Goal: Complete Application Form: Complete application form

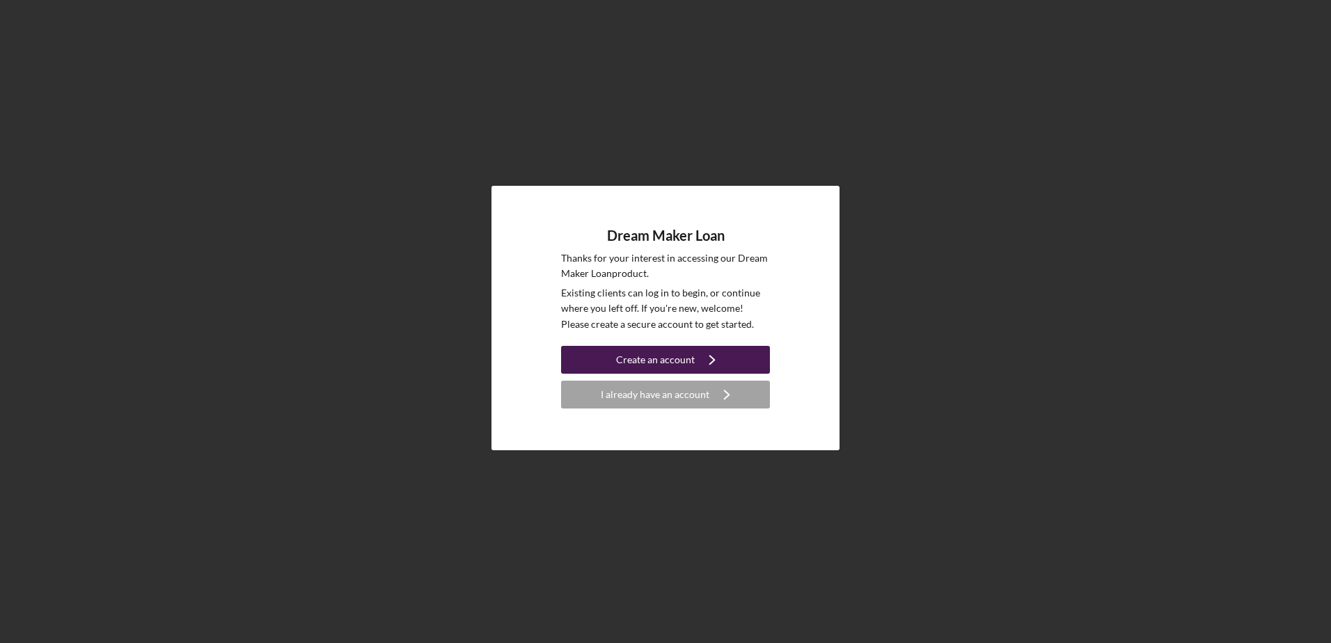
click at [662, 358] on div "Create an account" at bounding box center [655, 360] width 79 height 28
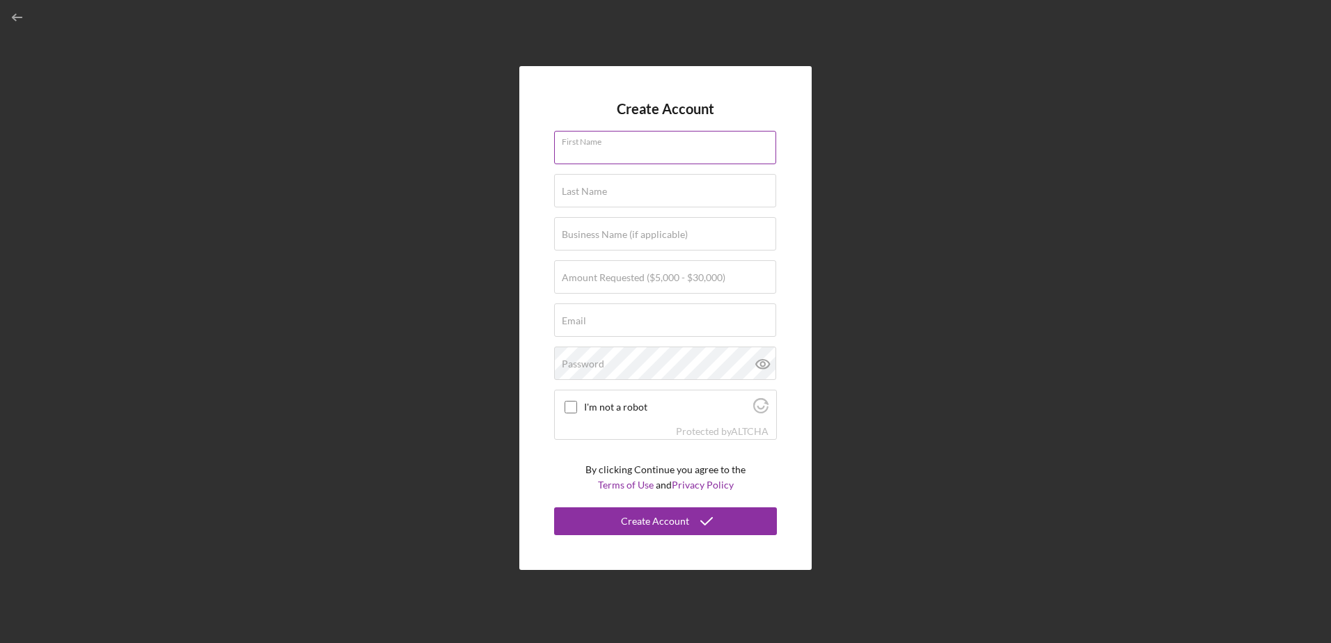
click at [636, 136] on div "First Name" at bounding box center [665, 148] width 223 height 35
type input "[PERSON_NAME]"
type input "[DEMOGRAPHIC_DATA] [PERSON_NAME]"
type input "Creative Play Center"
type input "[EMAIL_ADDRESS][DOMAIN_NAME]"
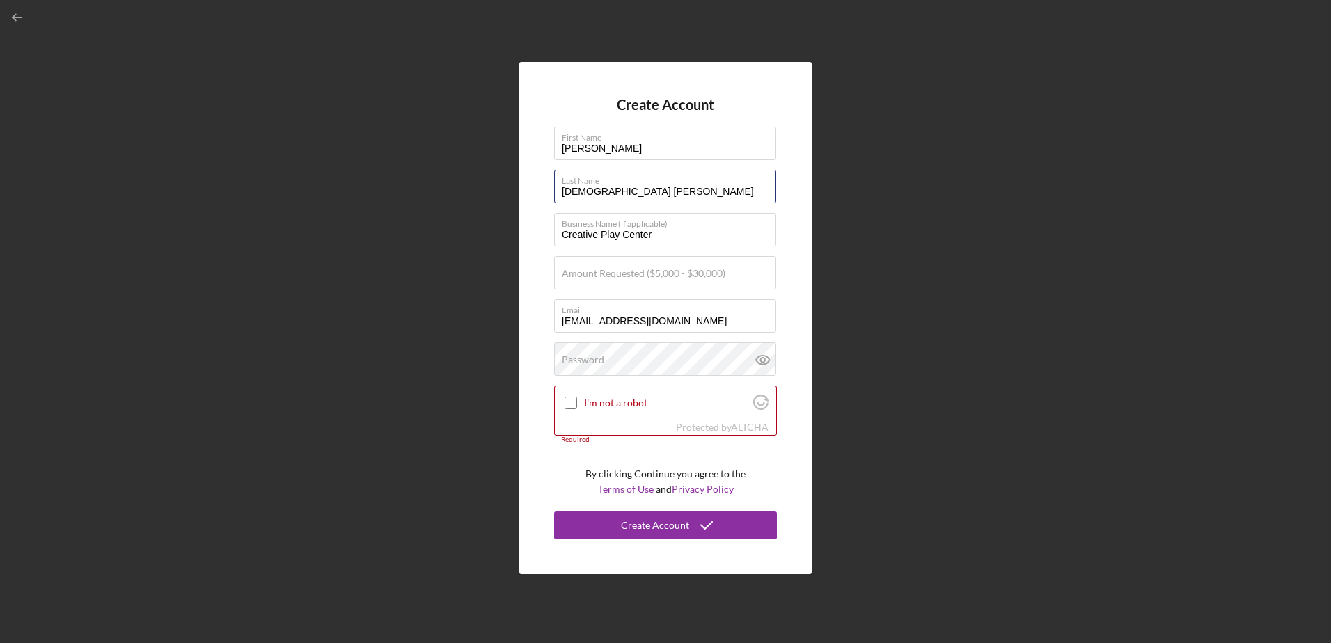
drag, startPoint x: 596, startPoint y: 188, endPoint x: 539, endPoint y: 191, distance: 57.1
click at [539, 191] on div "Create Account First Name [PERSON_NAME] Last Name [DEMOGRAPHIC_DATA] [PERSON_NA…" at bounding box center [665, 318] width 292 height 512
type input "[PERSON_NAME]"
click at [606, 278] on label "Amount Requested ($5,000 - $30,000)" at bounding box center [644, 273] width 164 height 11
click at [606, 278] on input "Amount Requested ($5,000 - $30,000)" at bounding box center [665, 272] width 222 height 33
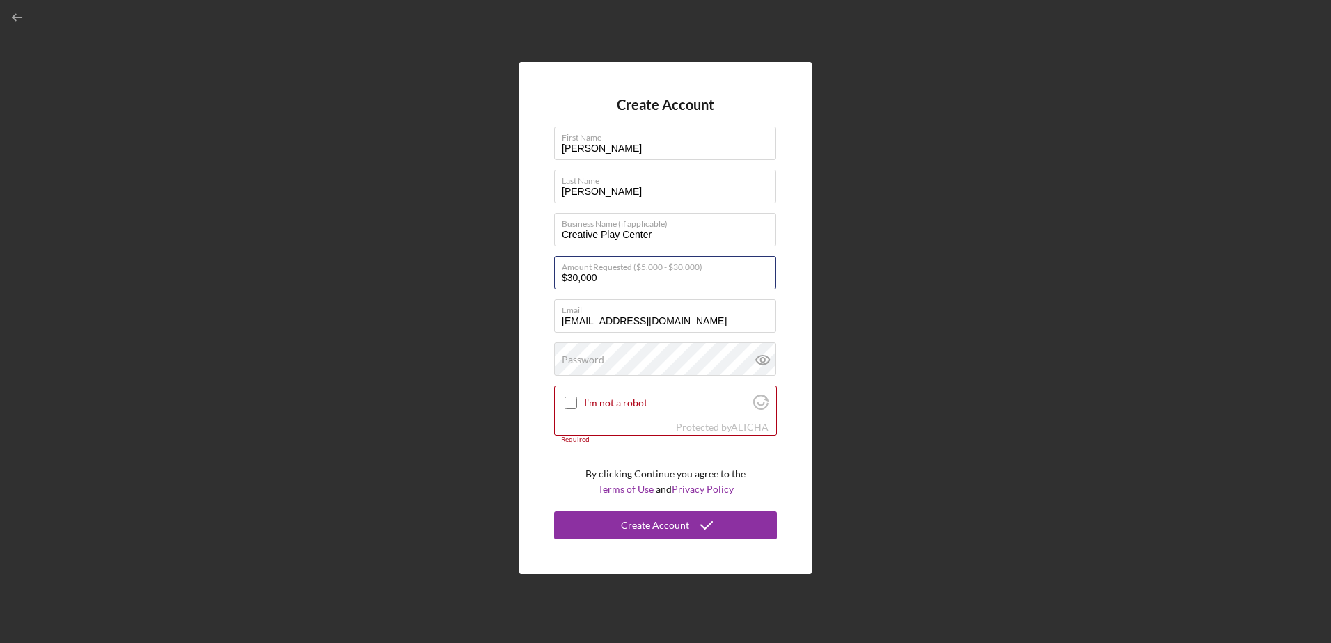
type input "$30,000"
click at [539, 294] on div "Create Account First Name [PERSON_NAME] Last Name [PERSON_NAME] Business Name (…" at bounding box center [665, 318] width 292 height 512
click at [570, 404] on input "I'm not a robot" at bounding box center [570, 403] width 13 height 13
checkbox input "true"
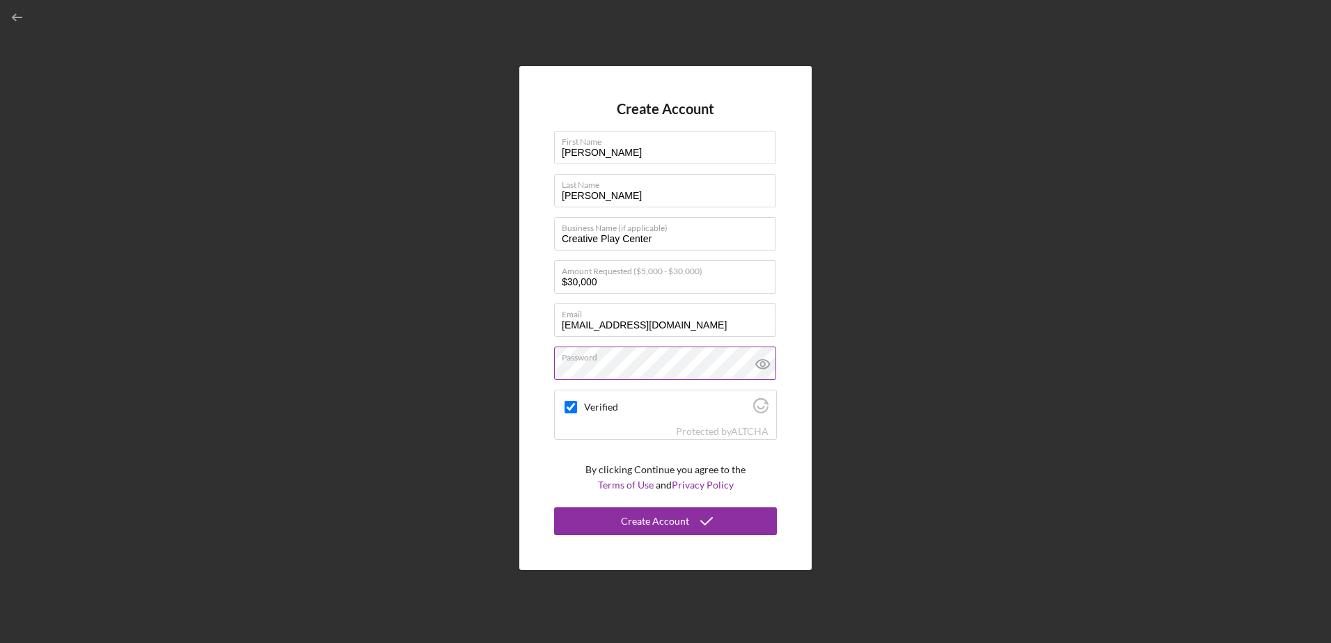
click at [768, 361] on icon at bounding box center [762, 364] width 35 height 35
click at [642, 521] on div "Create Account" at bounding box center [655, 521] width 68 height 28
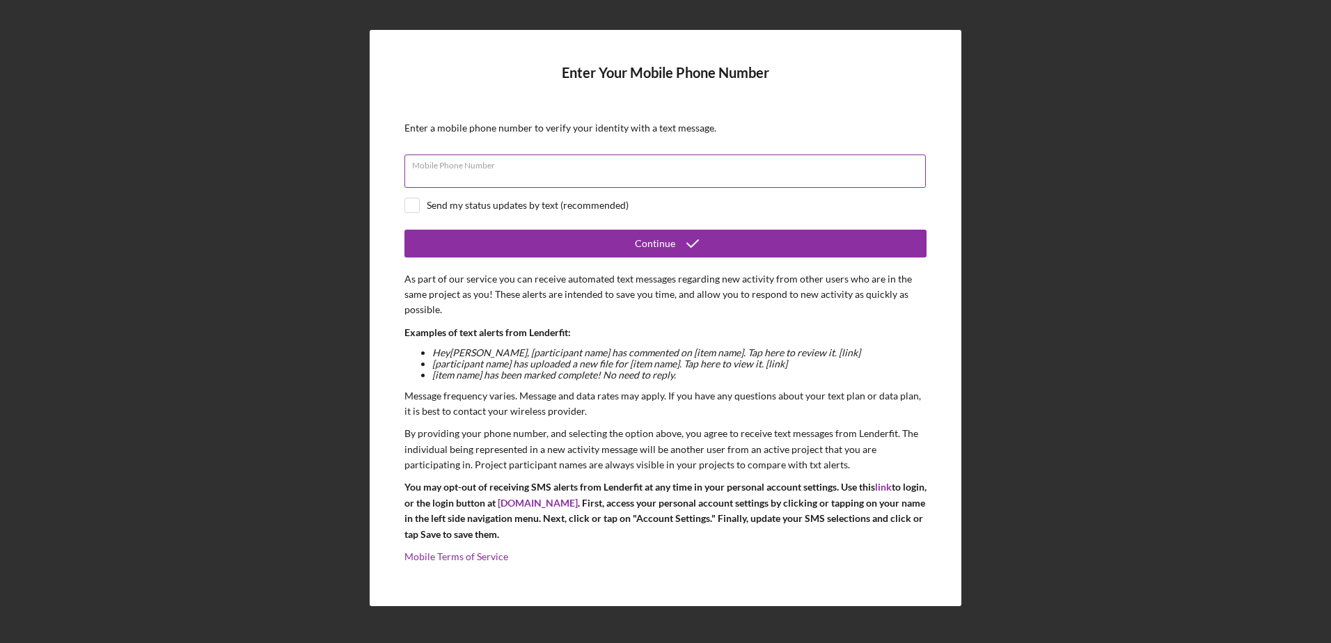
click at [471, 164] on div "Mobile Phone Number" at bounding box center [665, 172] width 522 height 35
type input "[PHONE_NUMBER]"
click at [417, 208] on input "checkbox" at bounding box center [412, 205] width 14 height 14
checkbox input "true"
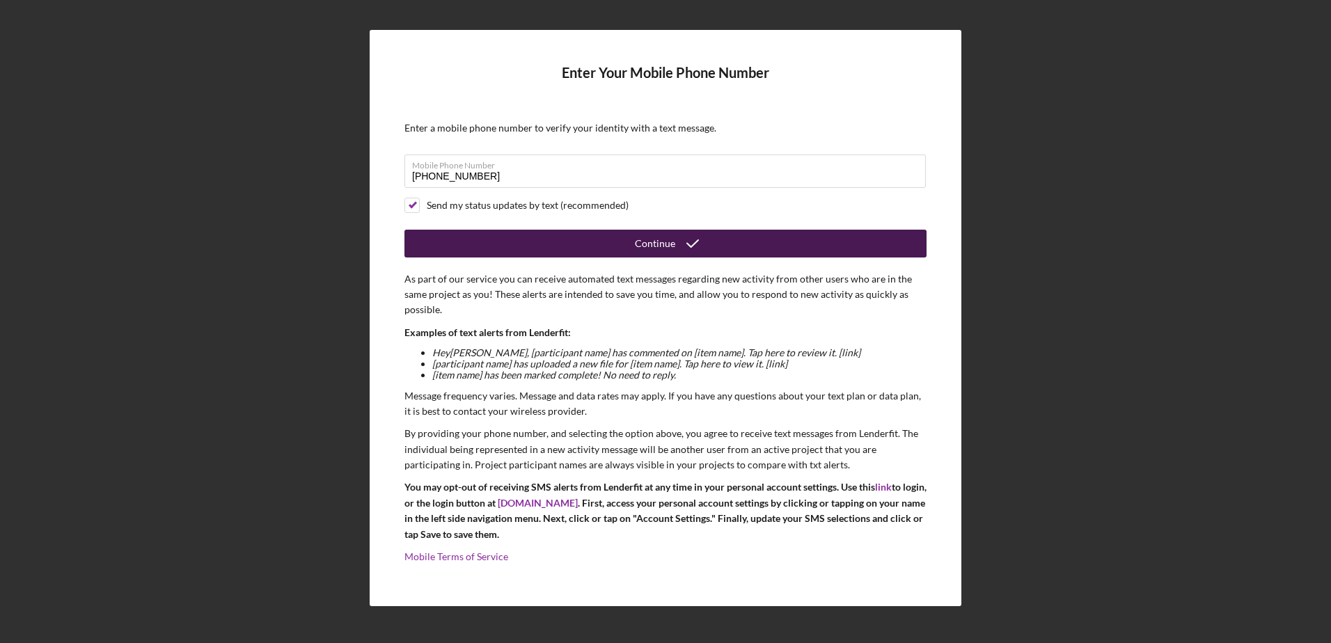
click at [646, 246] on div "Continue" at bounding box center [655, 244] width 40 height 28
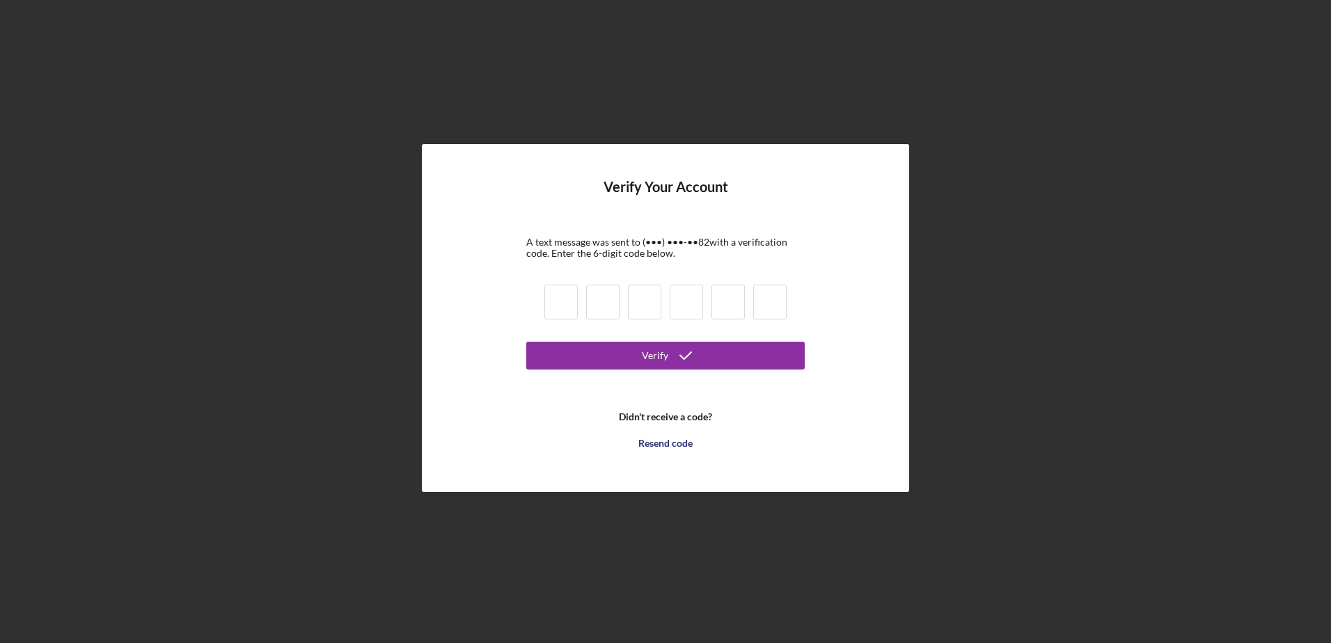
click at [562, 300] on input at bounding box center [560, 302] width 33 height 35
type input "6"
type input "0"
type input "5"
type input "7"
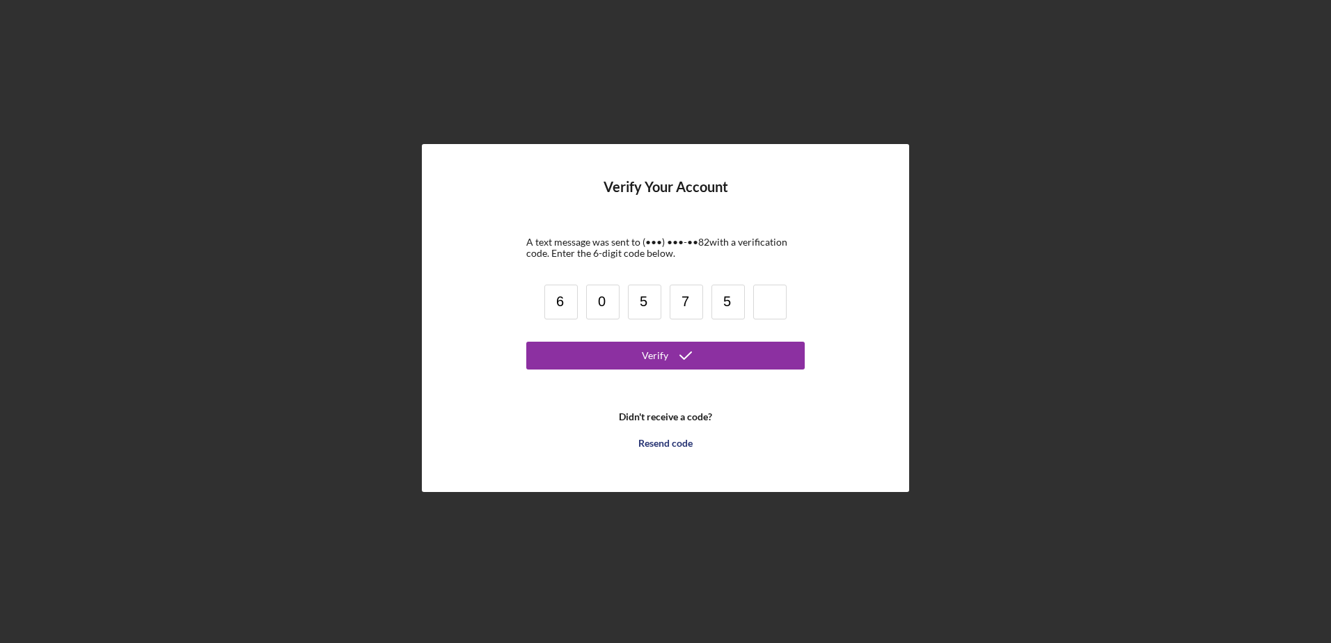
type input "5"
type input "7"
click at [596, 356] on button "Verify" at bounding box center [665, 356] width 278 height 28
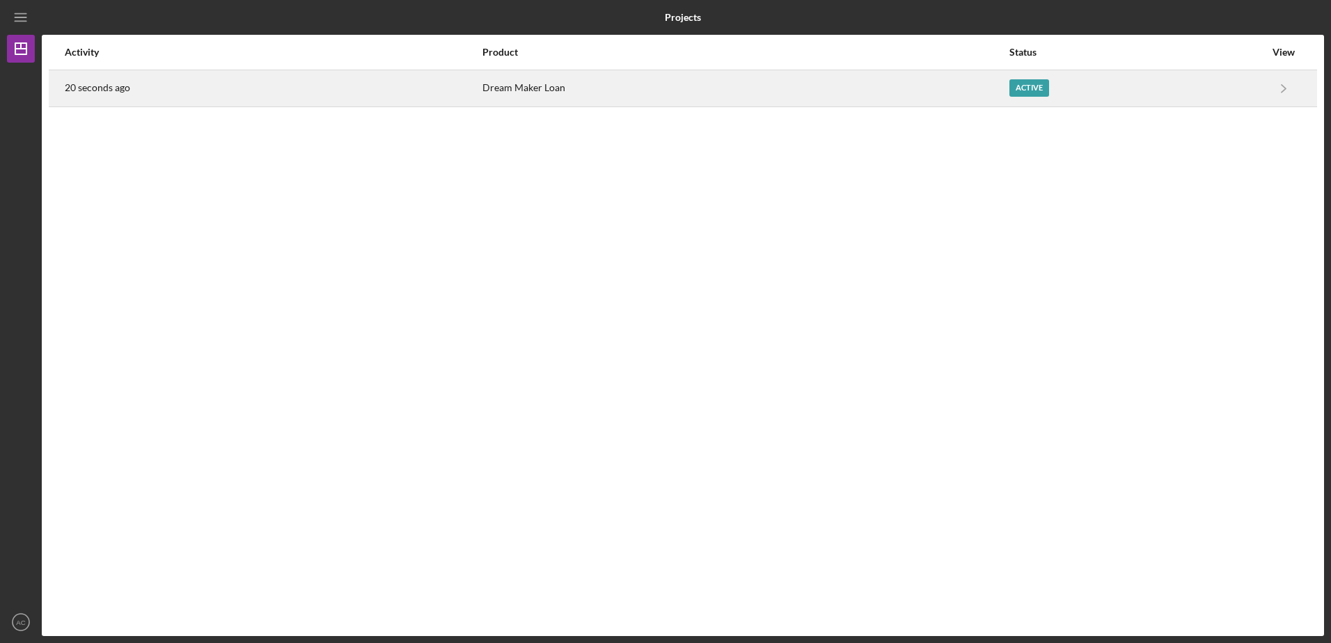
click at [1031, 86] on div "Active" at bounding box center [1029, 87] width 40 height 17
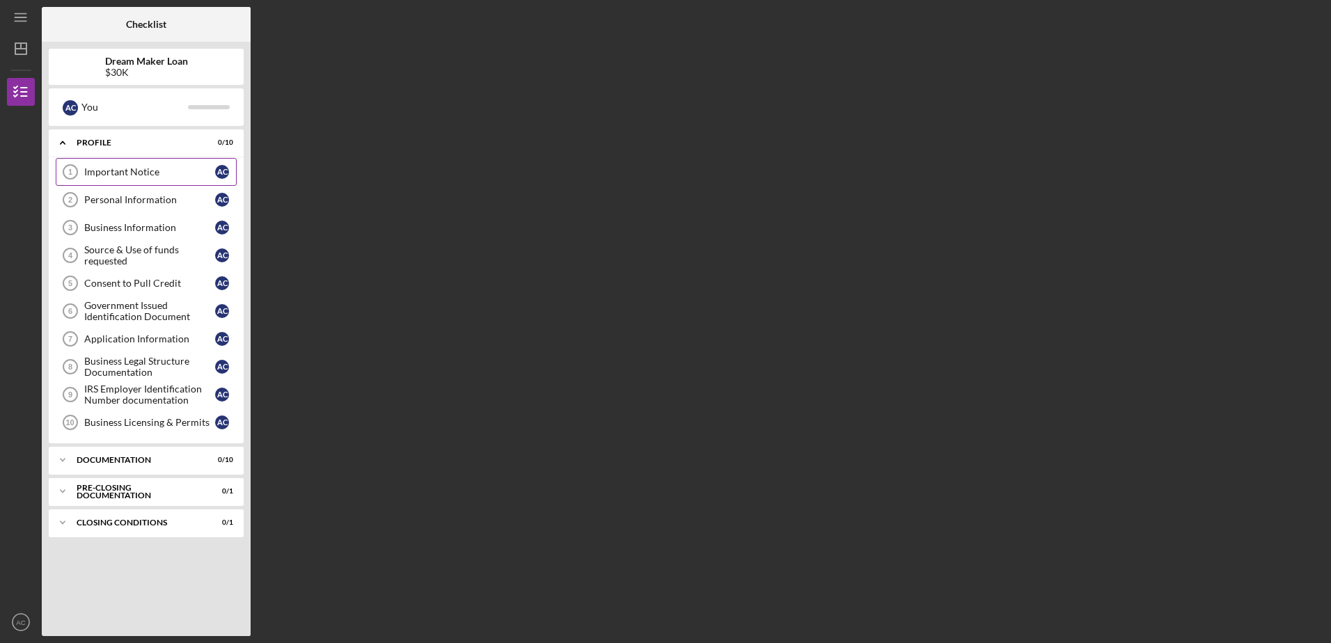
click at [173, 171] on div "Important Notice" at bounding box center [149, 171] width 131 height 11
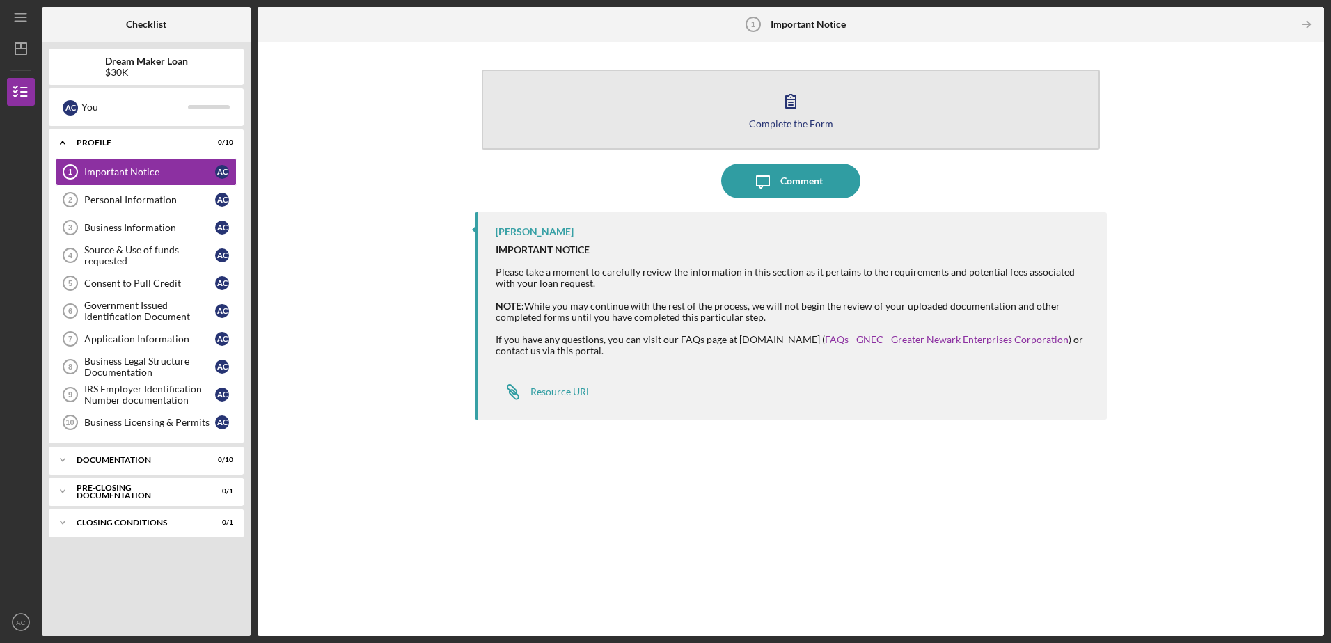
click at [792, 106] on icon "button" at bounding box center [790, 101] width 35 height 35
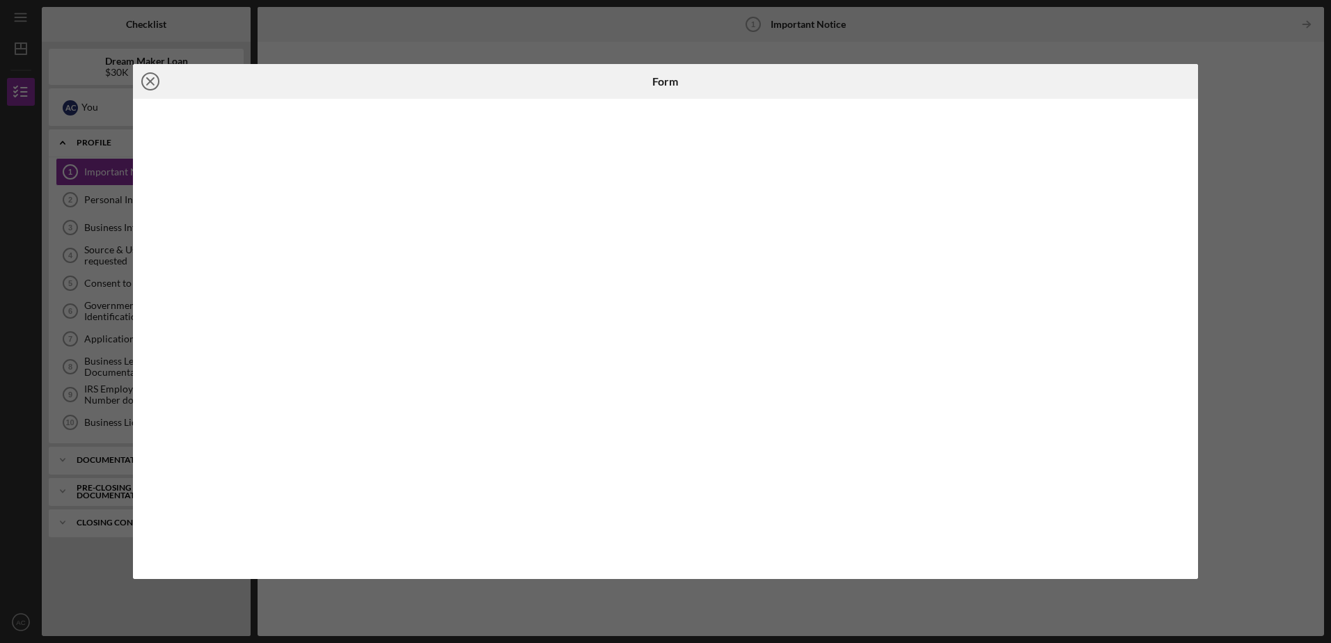
click at [151, 79] on icon "Icon/Close" at bounding box center [150, 81] width 35 height 35
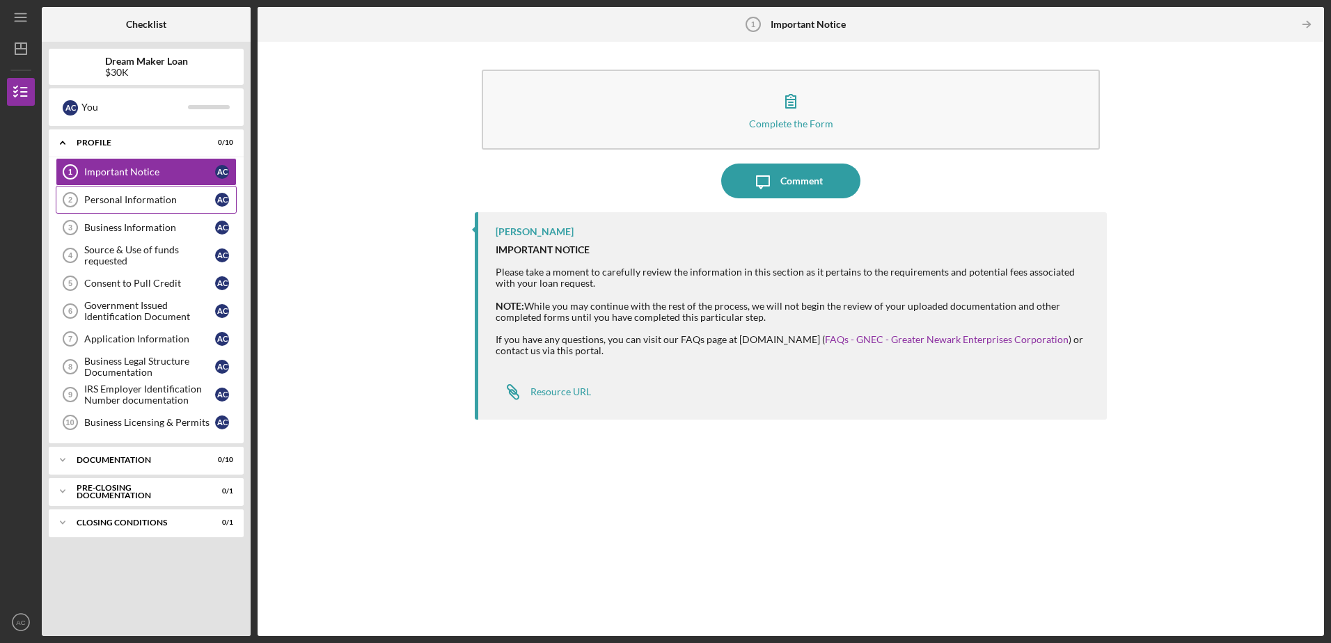
click at [137, 195] on div "Personal Information" at bounding box center [149, 199] width 131 height 11
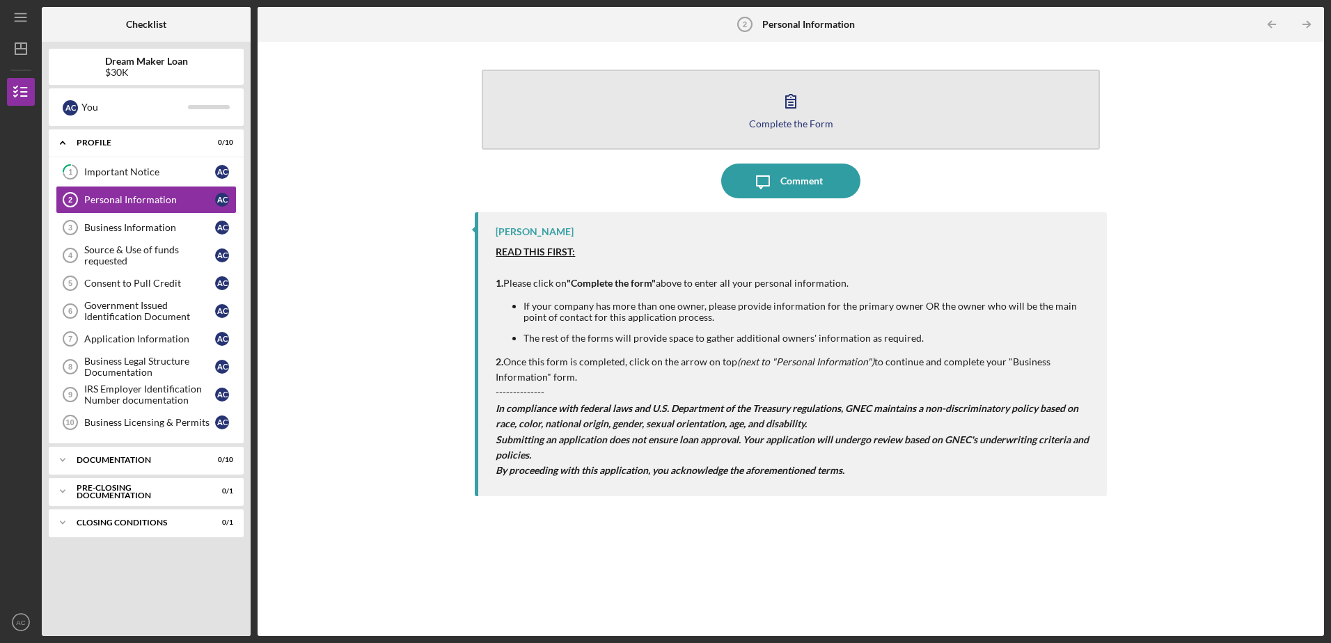
click at [791, 105] on icon "button" at bounding box center [791, 101] width 10 height 13
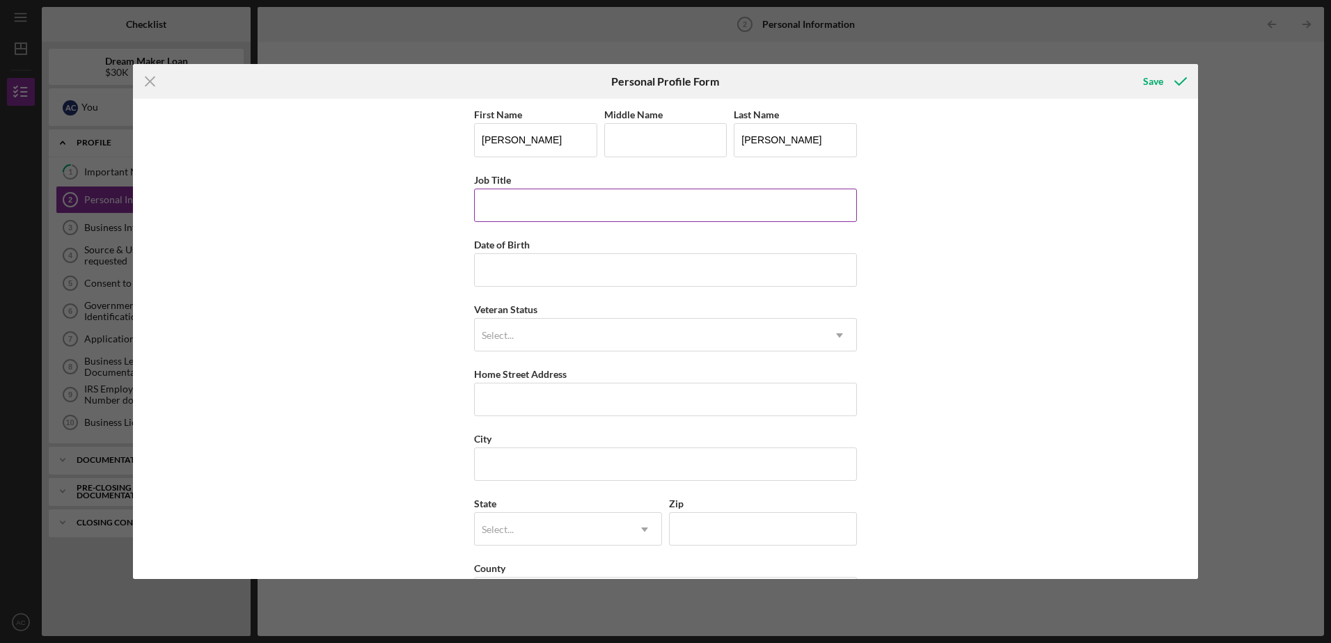
click at [522, 208] on input "Job Title" at bounding box center [665, 205] width 383 height 33
type input "Owner"
click at [512, 274] on input "Date of Birth" at bounding box center [665, 269] width 383 height 33
type input "[DATE]"
type input "[STREET_ADDRESS]"
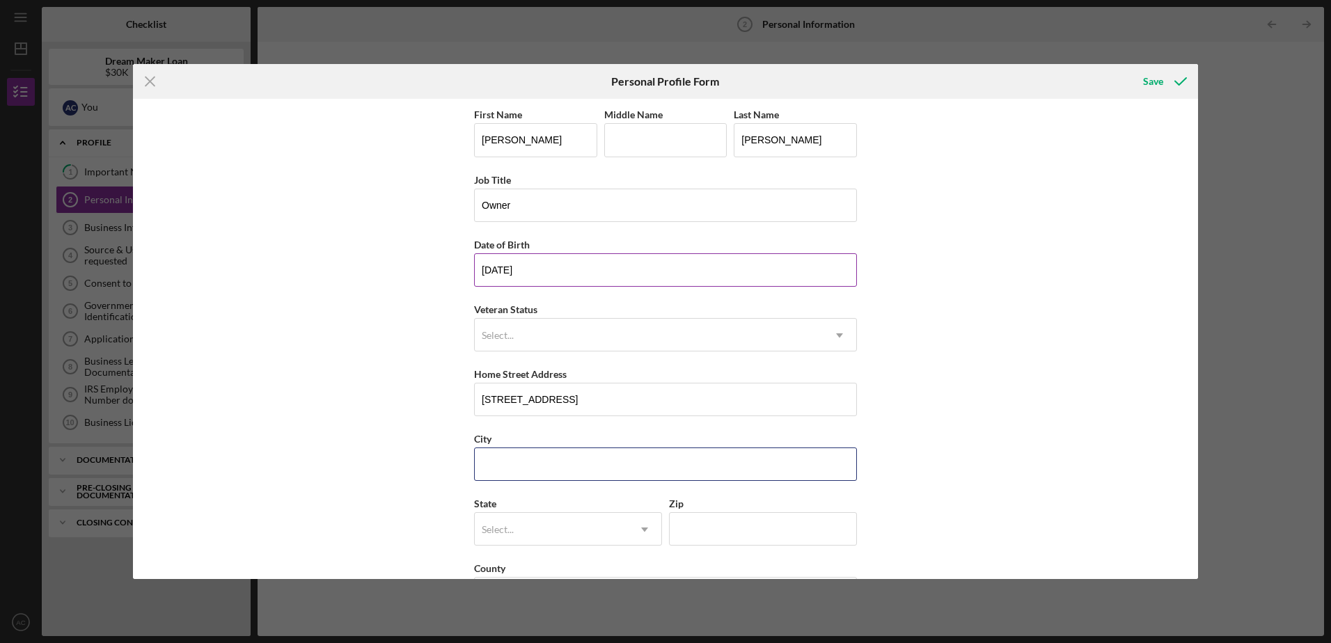
type input "[GEOGRAPHIC_DATA]"
type input "07753"
type input "NJ"
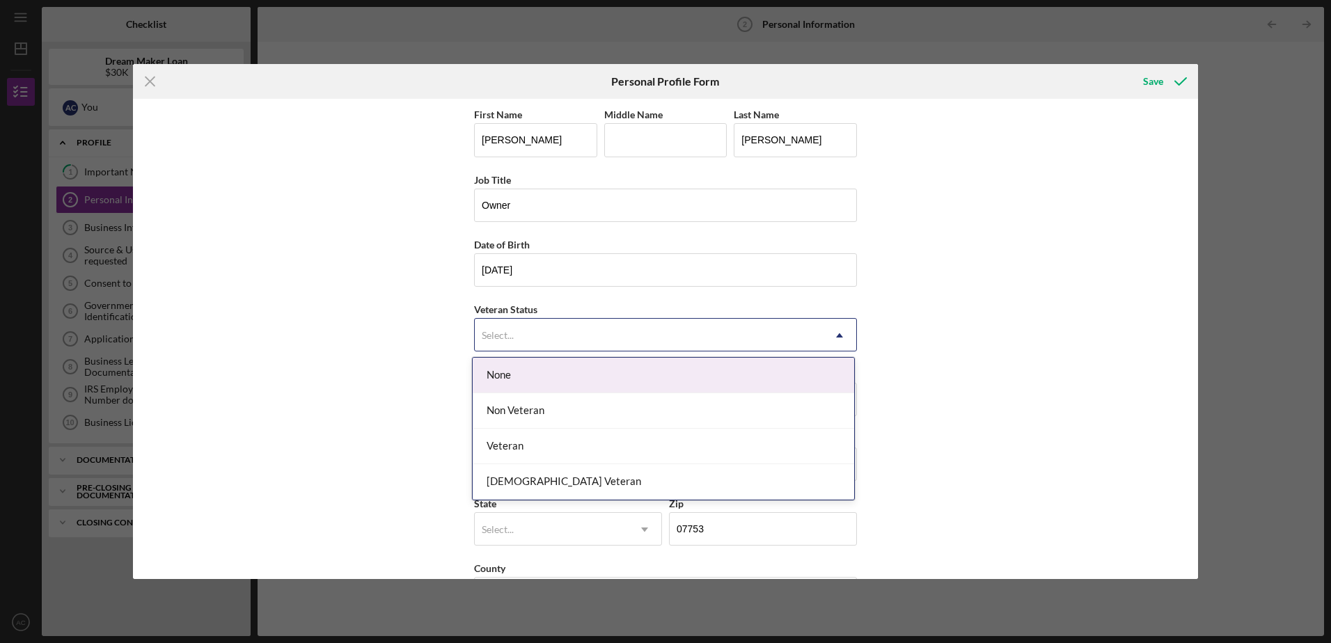
click at [594, 329] on div "Select..." at bounding box center [649, 335] width 348 height 32
click at [577, 371] on div "None" at bounding box center [663, 375] width 381 height 35
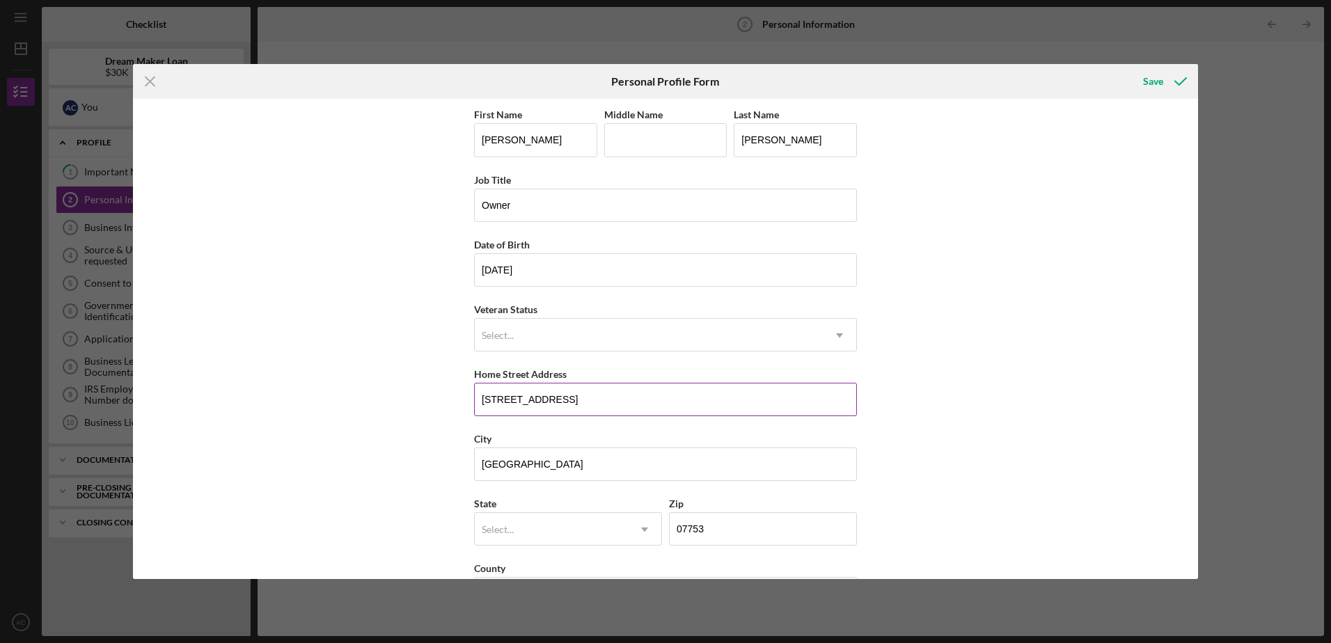
drag, startPoint x: 511, startPoint y: 398, endPoint x: 495, endPoint y: 401, distance: 16.2
click at [495, 401] on input "[STREET_ADDRESS]" at bounding box center [665, 399] width 383 height 33
type input "[STREET_ADDRESS]"
click at [694, 432] on div "City" at bounding box center [665, 438] width 383 height 17
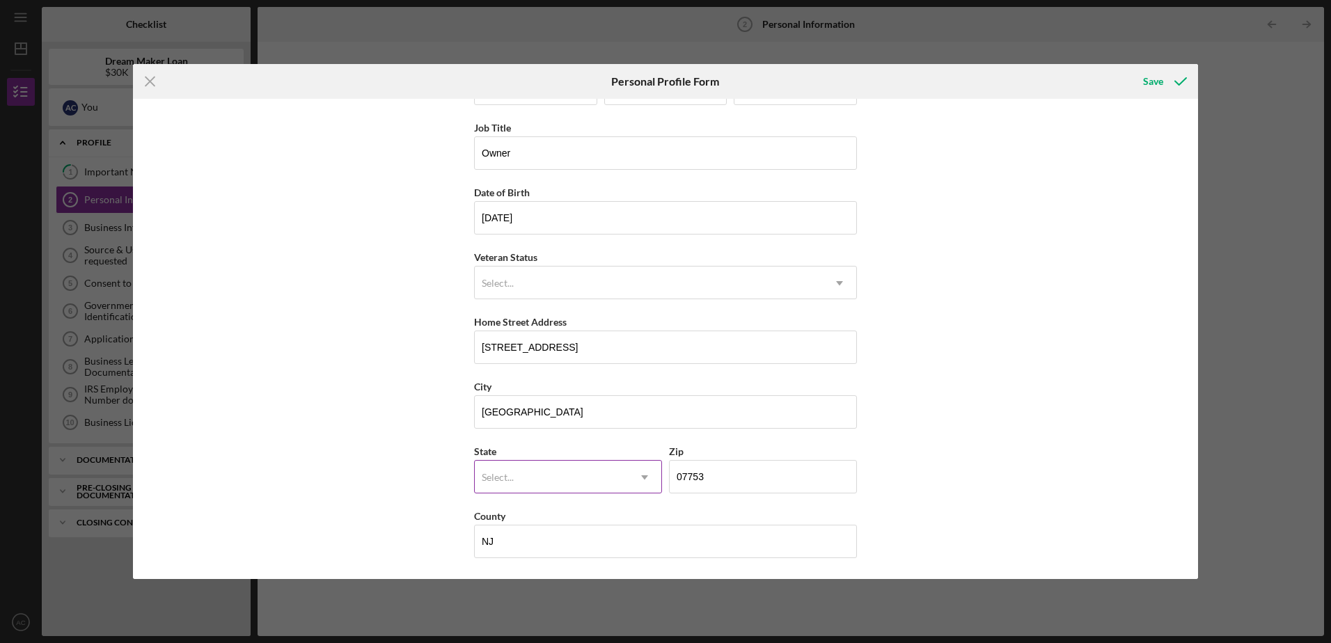
click at [540, 477] on div "Select..." at bounding box center [551, 477] width 153 height 32
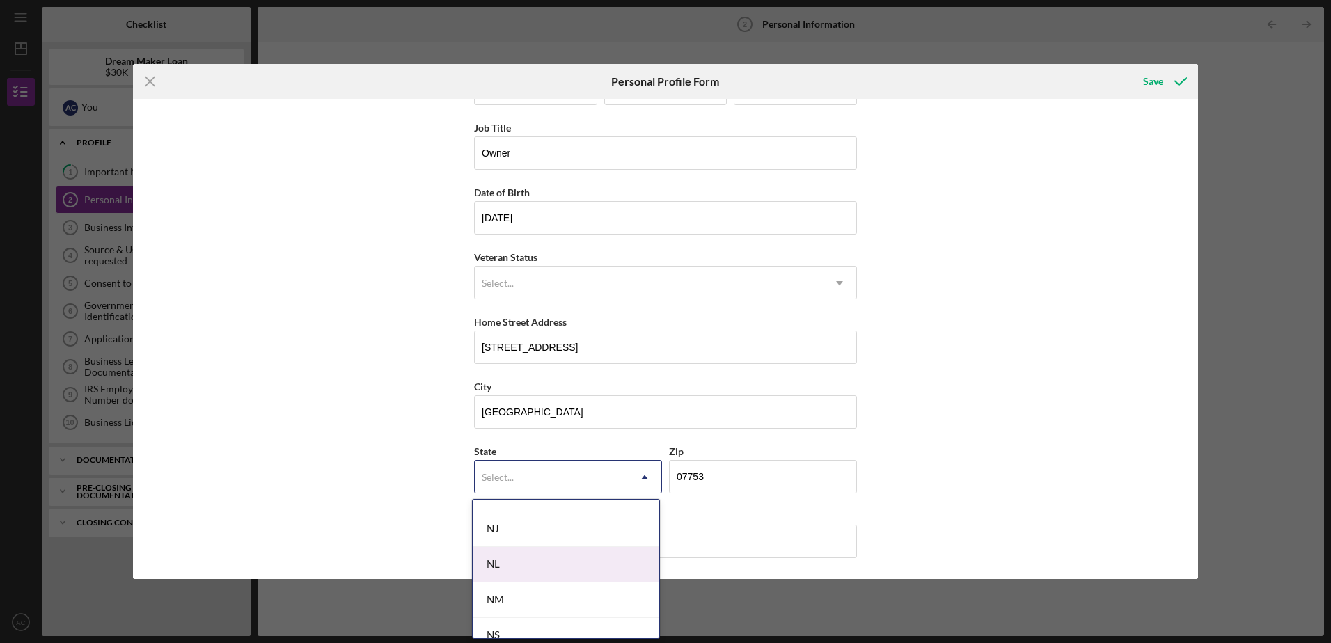
scroll to position [1531, 0]
click at [541, 548] on div "NJ" at bounding box center [566, 547] width 187 height 35
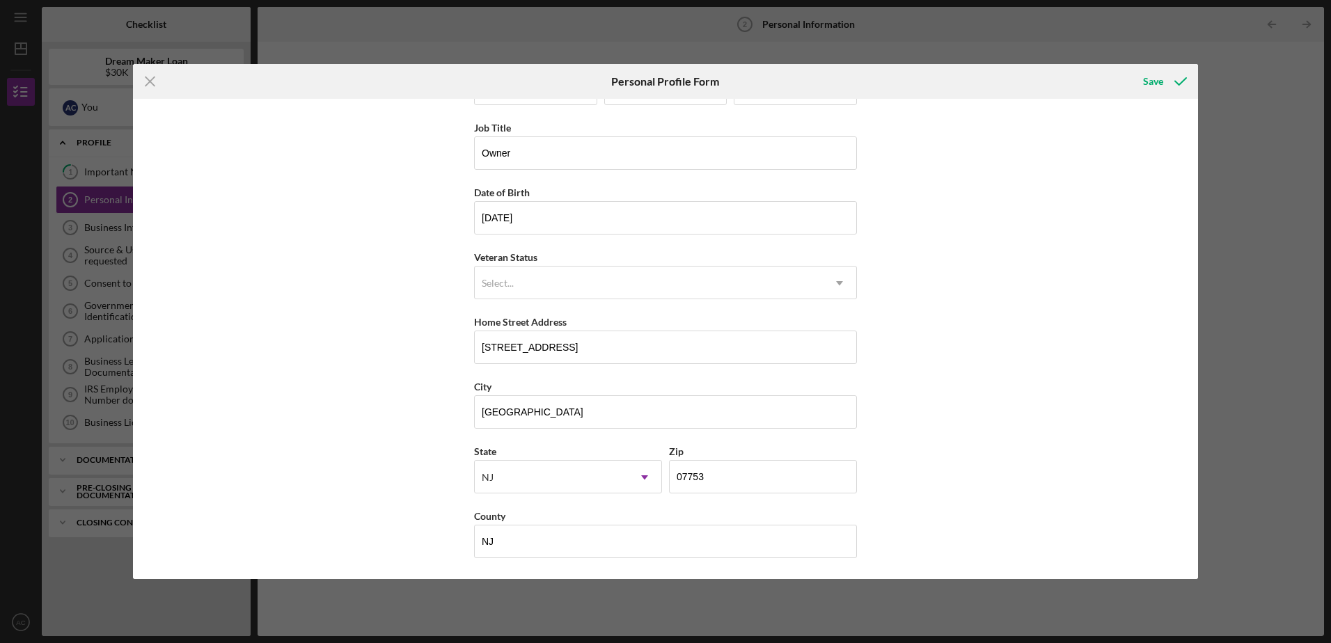
click at [992, 481] on div "First Name [PERSON_NAME] Middle Name Last Name [PERSON_NAME] Job Title Owner Da…" at bounding box center [665, 339] width 1065 height 480
drag, startPoint x: 520, startPoint y: 547, endPoint x: 461, endPoint y: 540, distance: 59.6
click at [461, 540] on div "First Name [PERSON_NAME] Middle Name Last Name [PERSON_NAME] Job Title Owner Da…" at bounding box center [665, 339] width 1065 height 480
type input "[GEOGRAPHIC_DATA]"
click at [1027, 515] on div "First Name [PERSON_NAME] Middle Name Last Name [PERSON_NAME] Job Title Owner Da…" at bounding box center [665, 339] width 1065 height 480
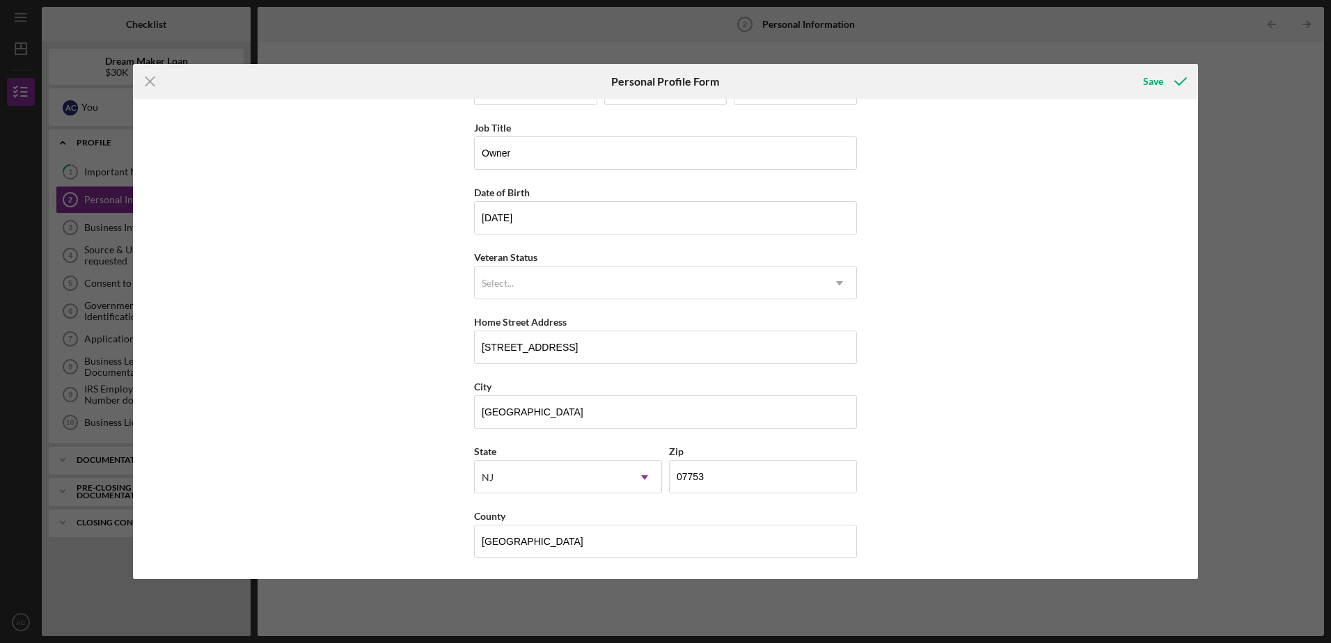
scroll to position [0, 0]
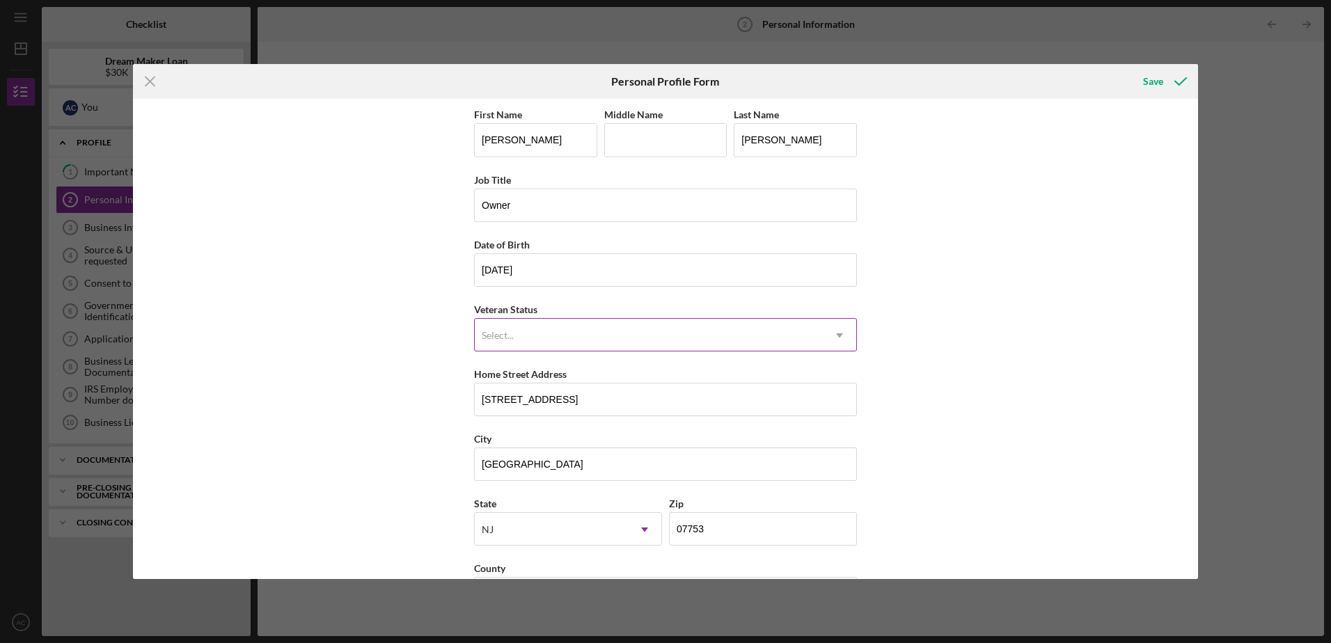
click at [835, 335] on icon "Icon/Dropdown Arrow" at bounding box center [839, 335] width 33 height 33
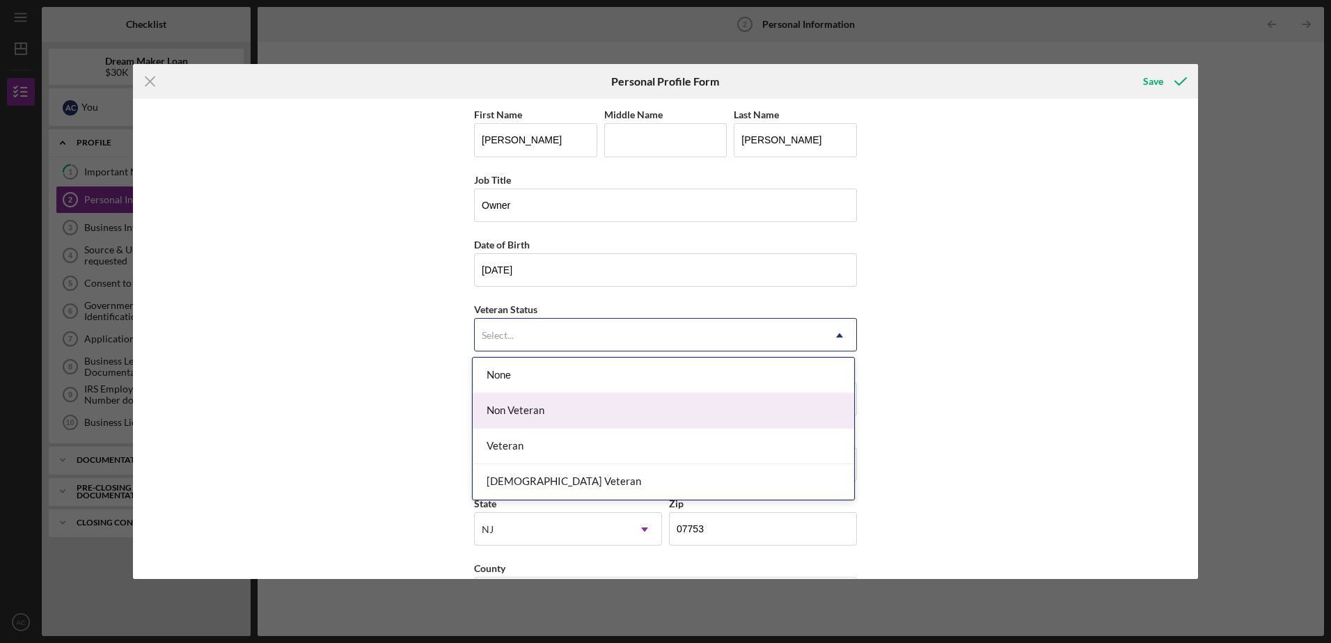
drag, startPoint x: 640, startPoint y: 379, endPoint x: 628, endPoint y: 400, distance: 24.4
click at [628, 400] on div "None Non Veteran Veteran Vietnam Veteran" at bounding box center [663, 429] width 381 height 142
click at [628, 400] on div "Non Veteran" at bounding box center [663, 410] width 381 height 35
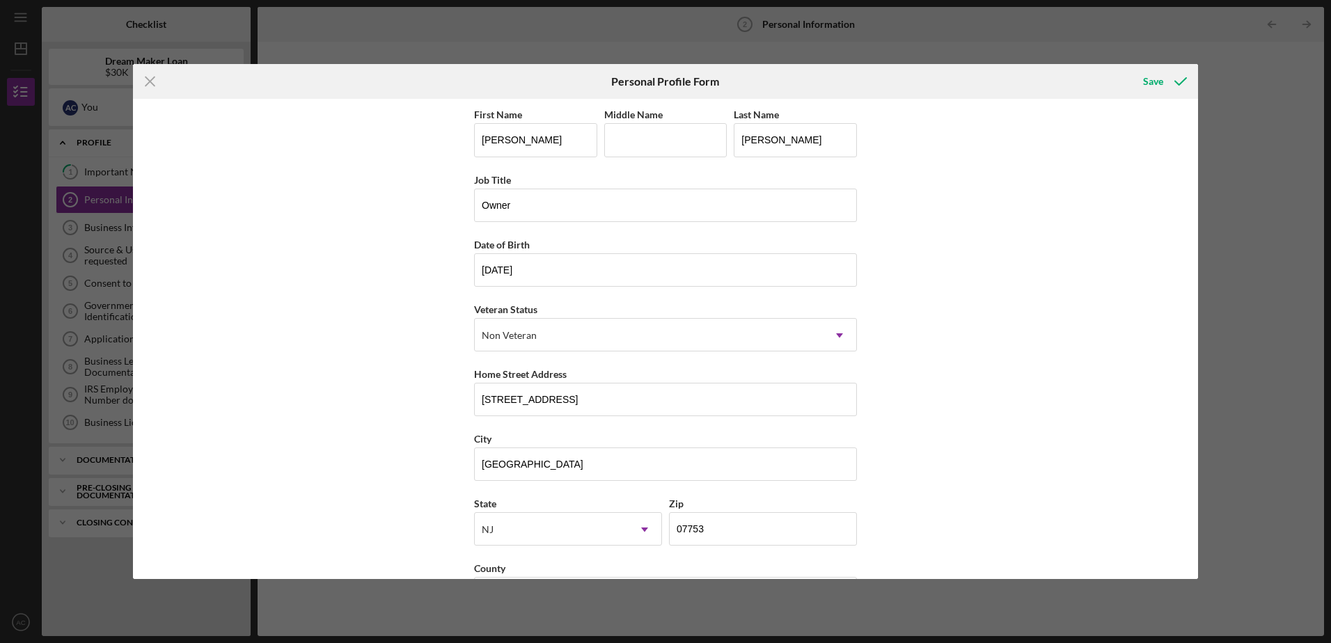
click at [1019, 333] on div "First Name [PERSON_NAME] Middle Name Last Name [PERSON_NAME] Job Title Owner Da…" at bounding box center [665, 339] width 1065 height 480
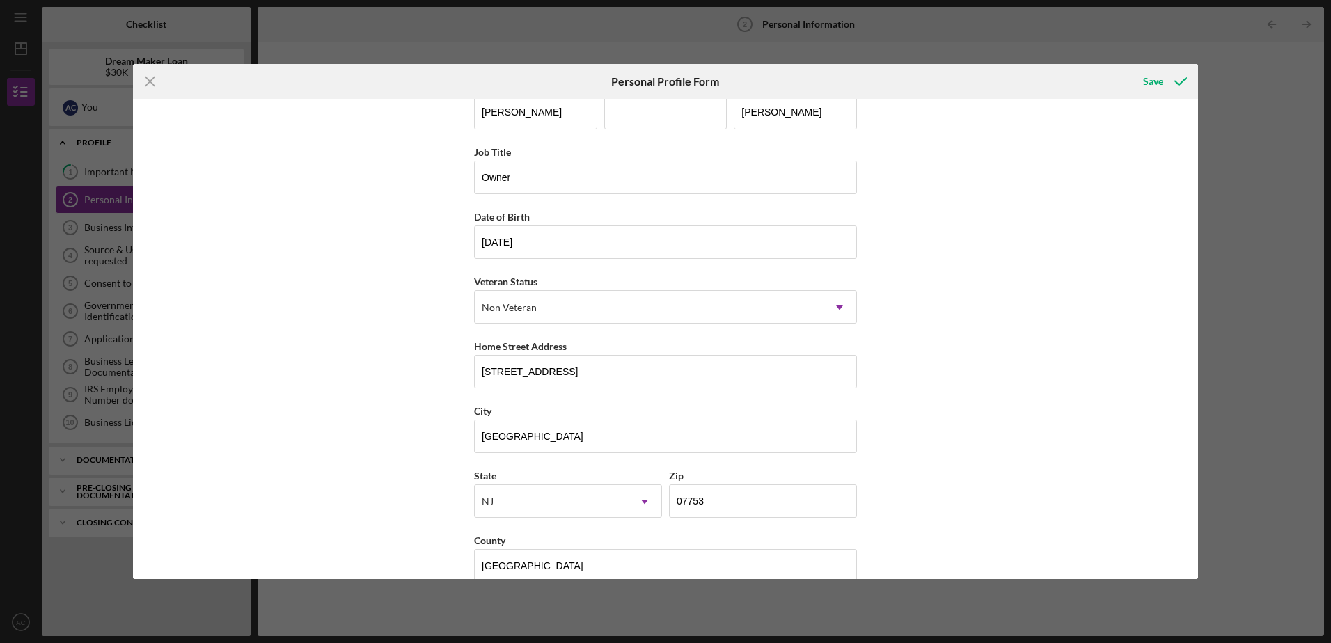
scroll to position [52, 0]
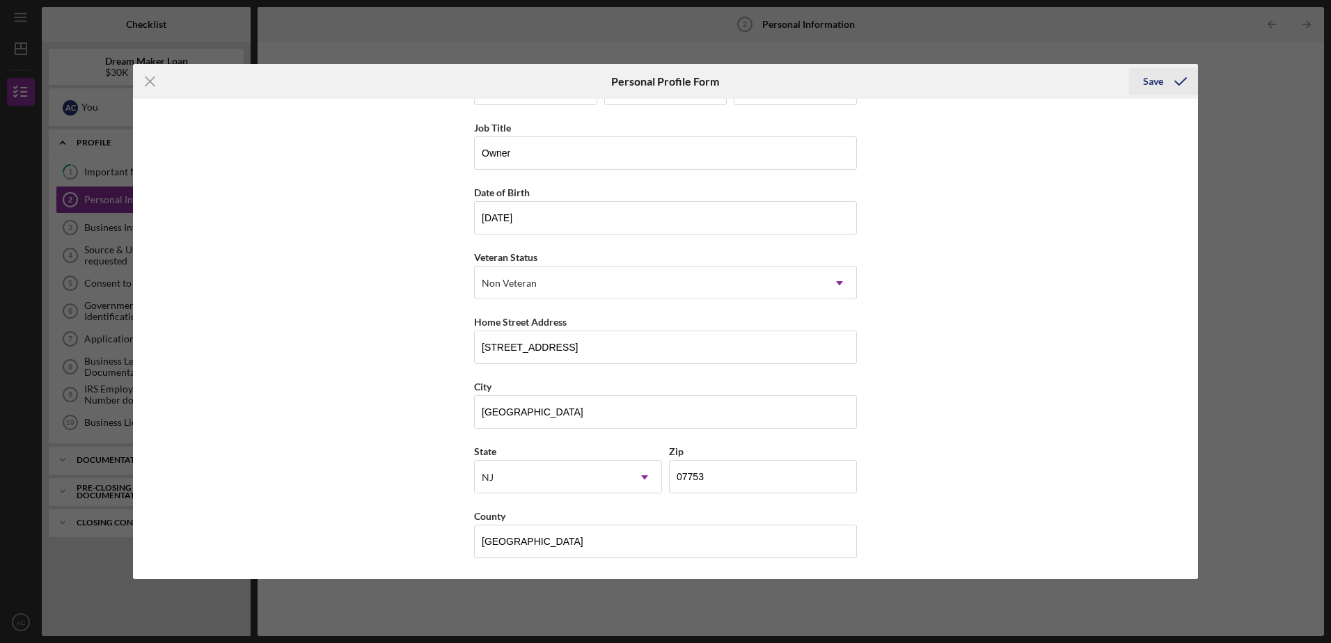
click at [1167, 77] on icon "submit" at bounding box center [1180, 81] width 35 height 35
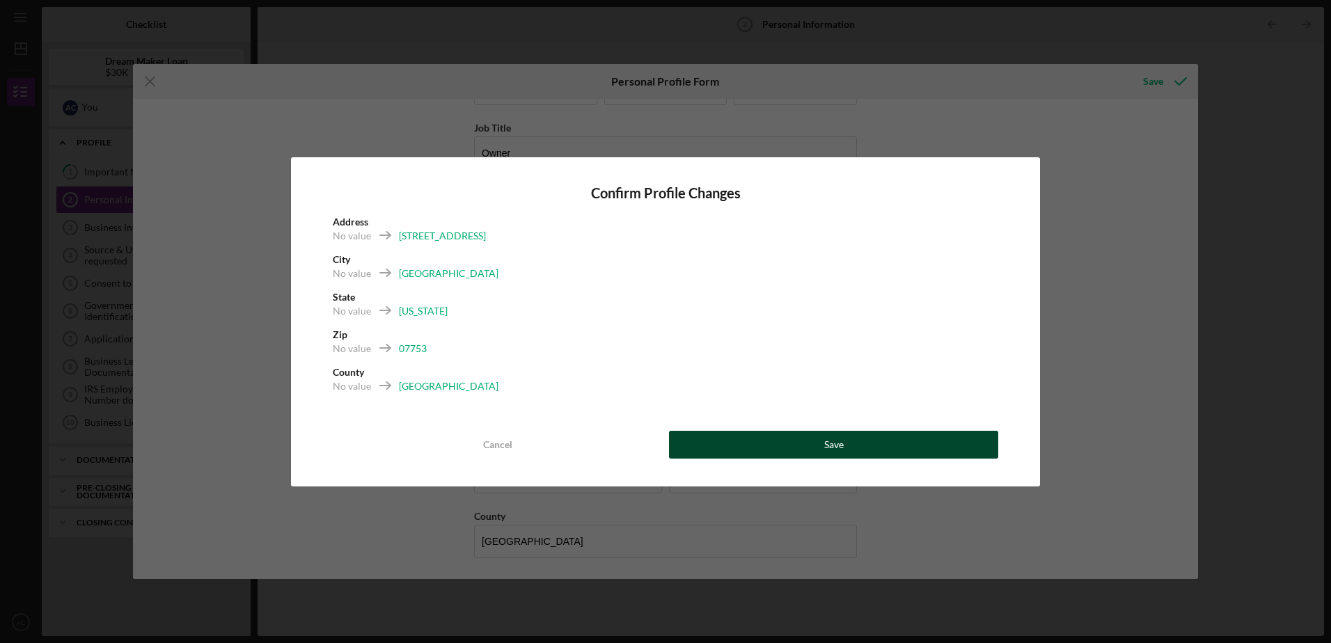
click at [810, 440] on button "Save" at bounding box center [833, 445] width 329 height 28
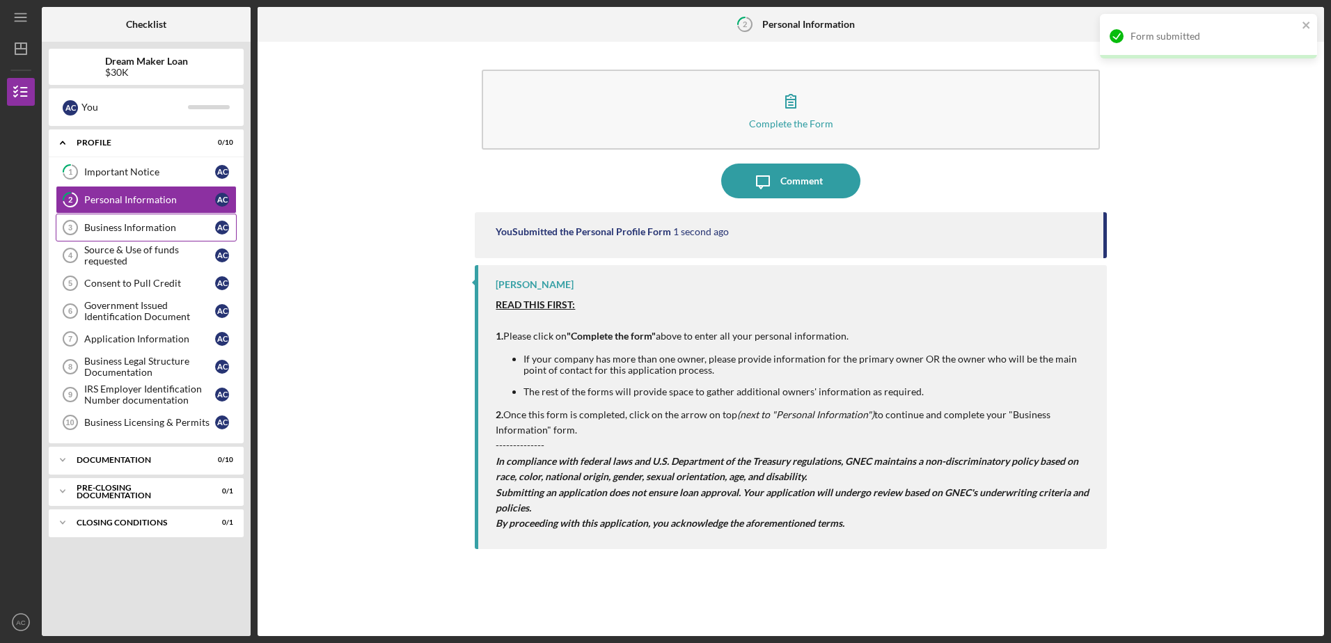
click at [155, 227] on div "Business Information" at bounding box center [149, 227] width 131 height 11
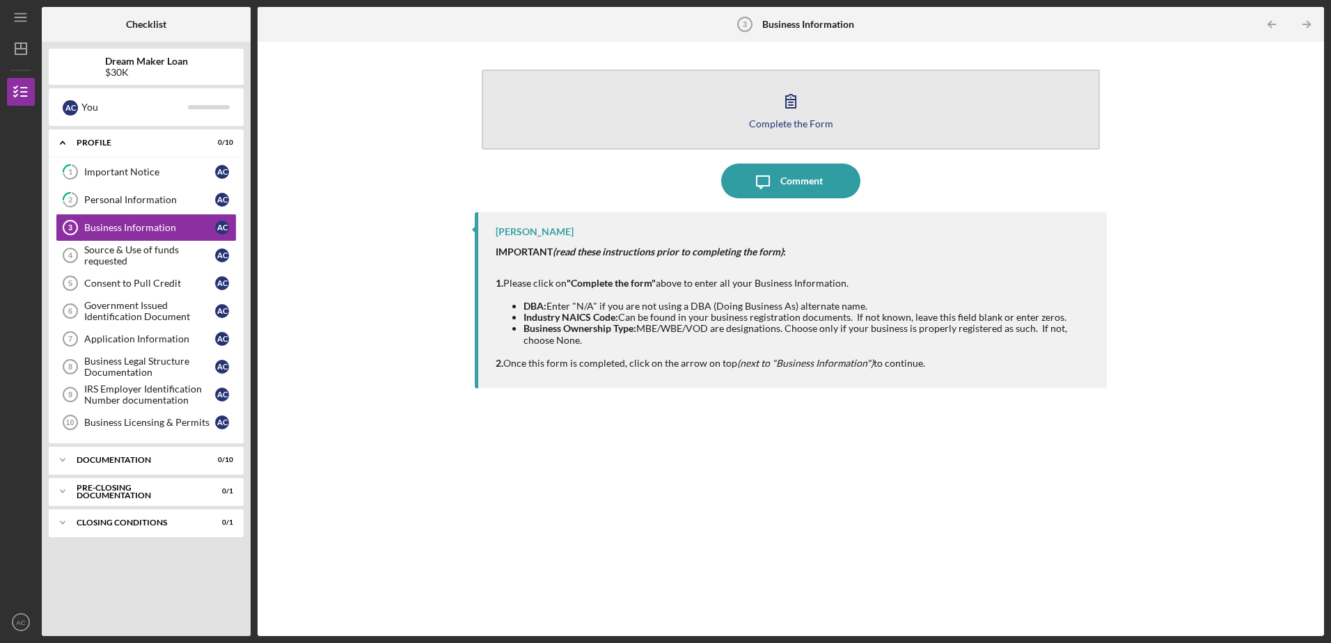
click at [774, 110] on icon "button" at bounding box center [790, 101] width 35 height 35
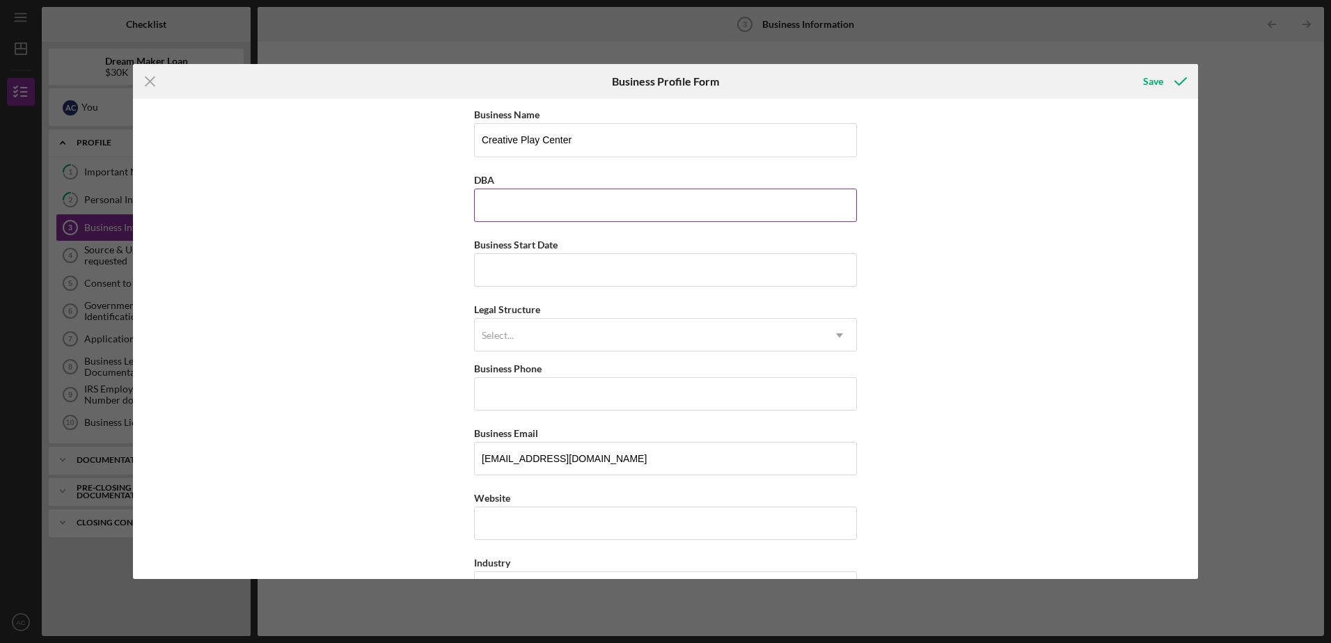
click at [508, 212] on input "DBA" at bounding box center [665, 205] width 383 height 33
click at [507, 264] on input "Business Start Date" at bounding box center [665, 269] width 383 height 33
type input "[DATE]"
click at [738, 333] on div "Select..." at bounding box center [649, 335] width 348 height 32
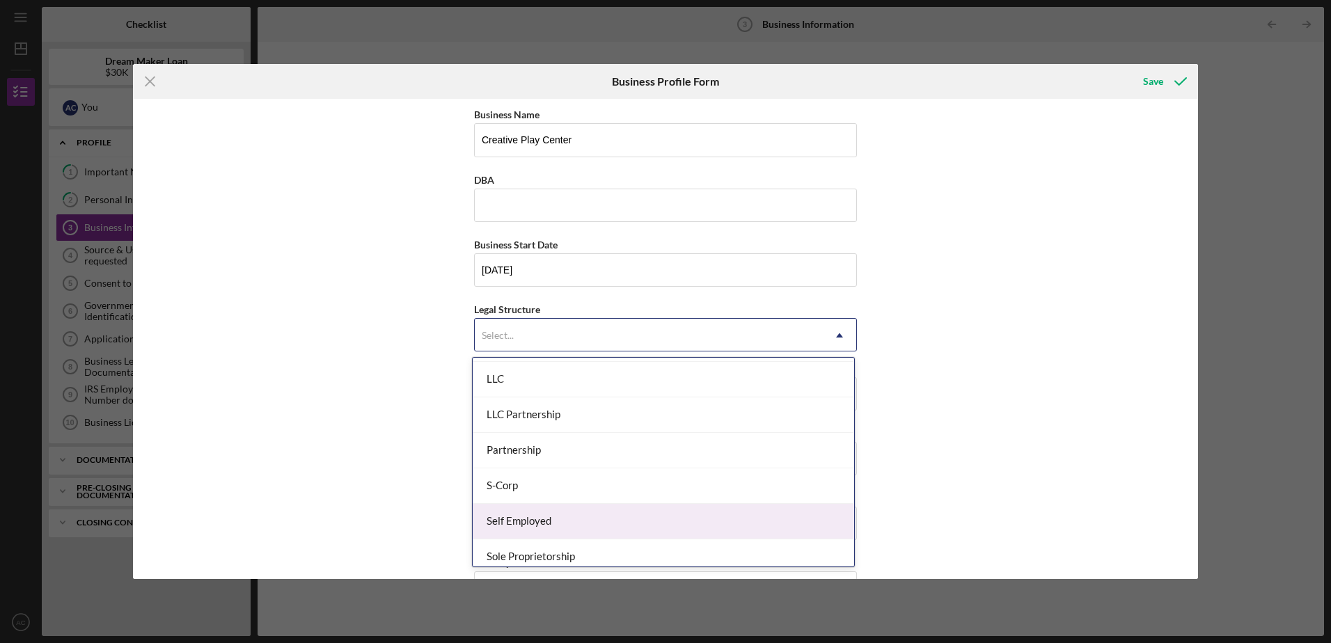
scroll to position [184, 0]
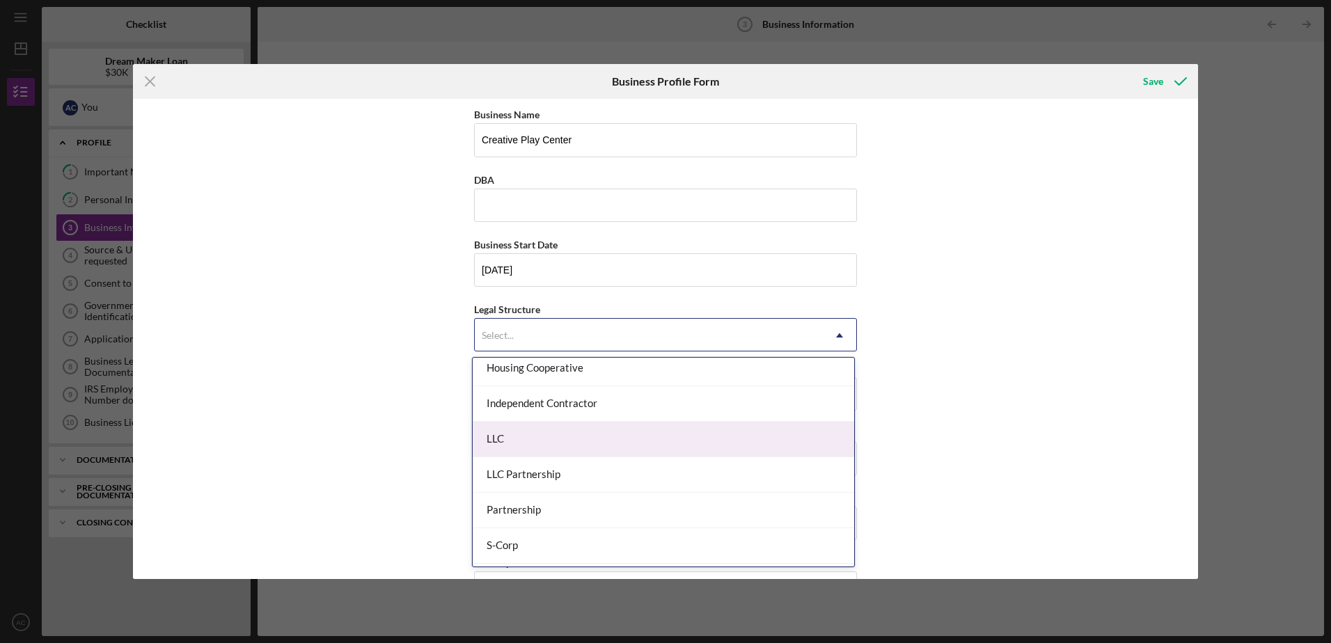
click at [671, 430] on div "LLC" at bounding box center [663, 439] width 381 height 35
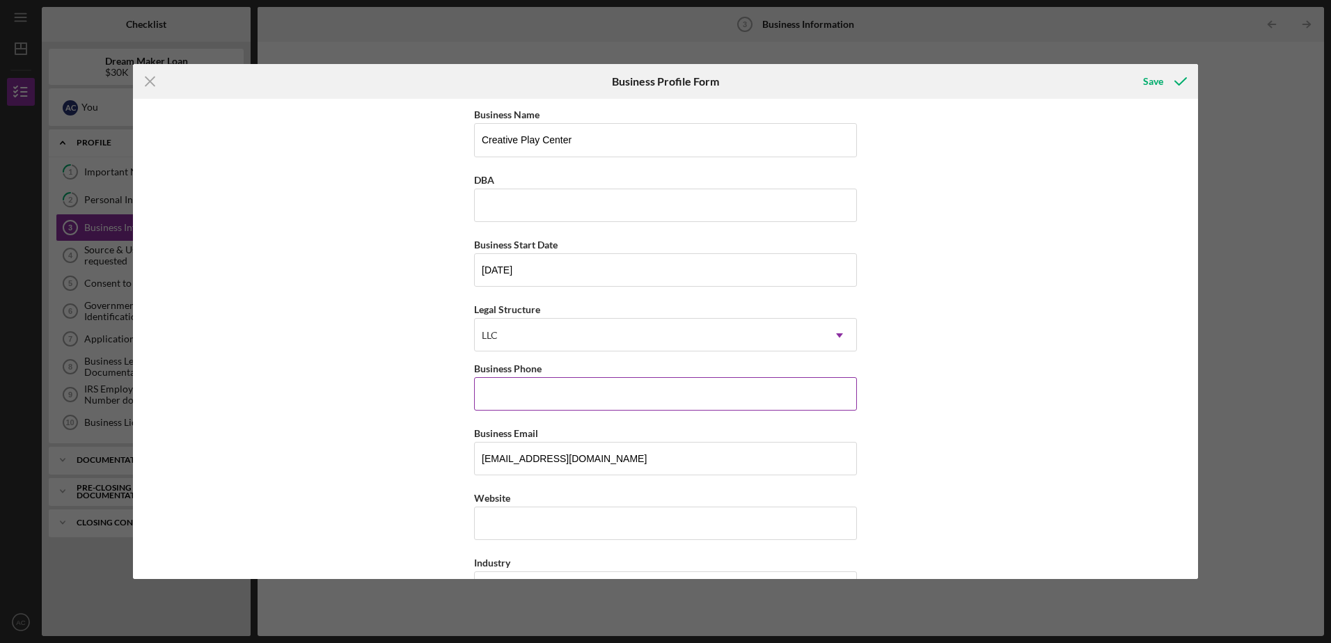
click at [619, 387] on input "Business Phone" at bounding box center [665, 393] width 383 height 33
type input "[PHONE_NUMBER]"
type input "[STREET_ADDRESS]"
type input "[GEOGRAPHIC_DATA]"
type input "08723"
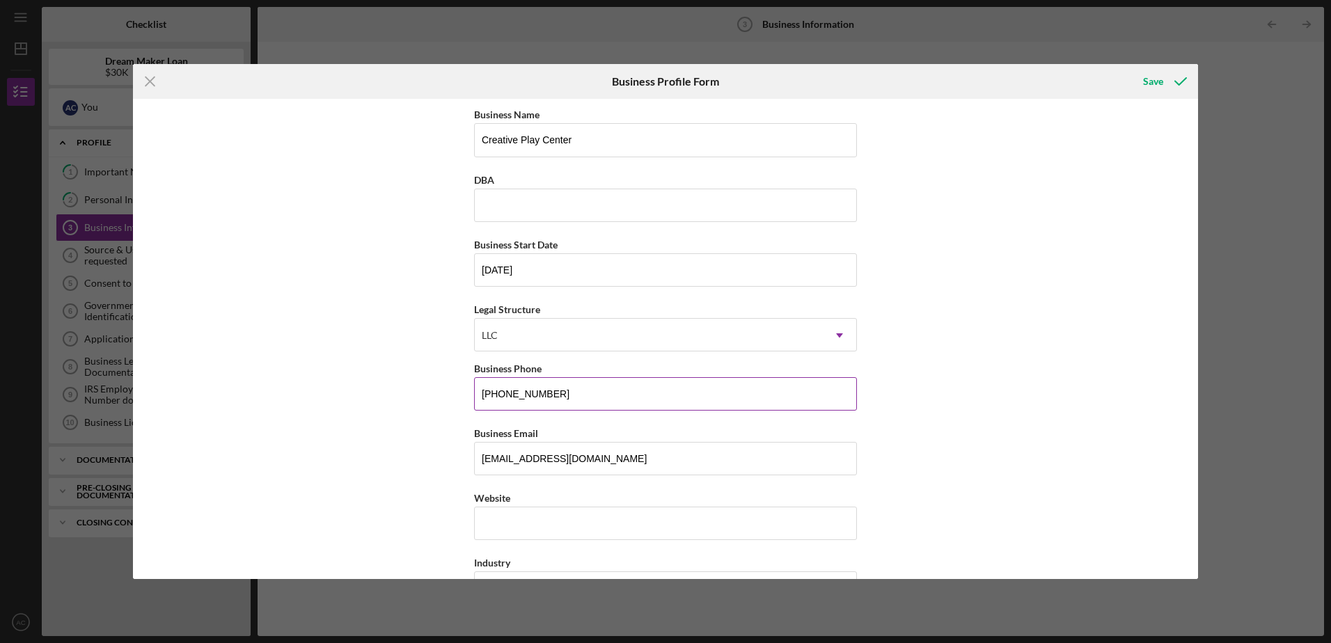
type input "[US_STATE]"
click at [667, 525] on input "Website" at bounding box center [665, 523] width 383 height 33
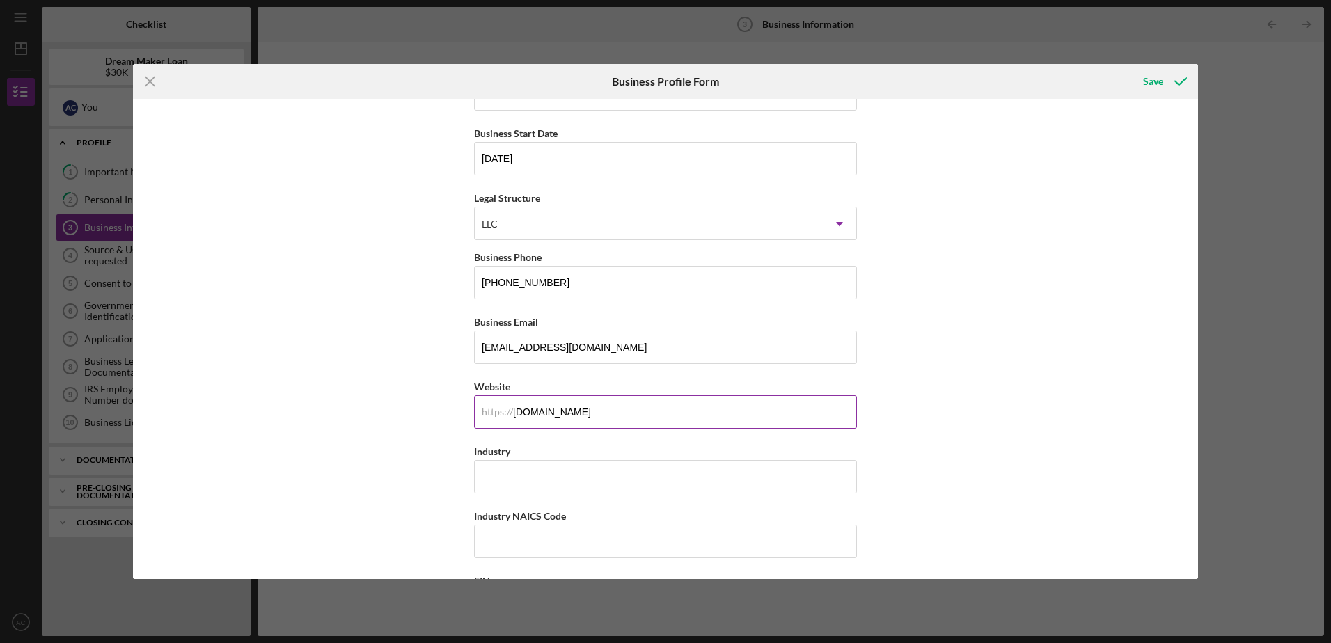
scroll to position [209, 0]
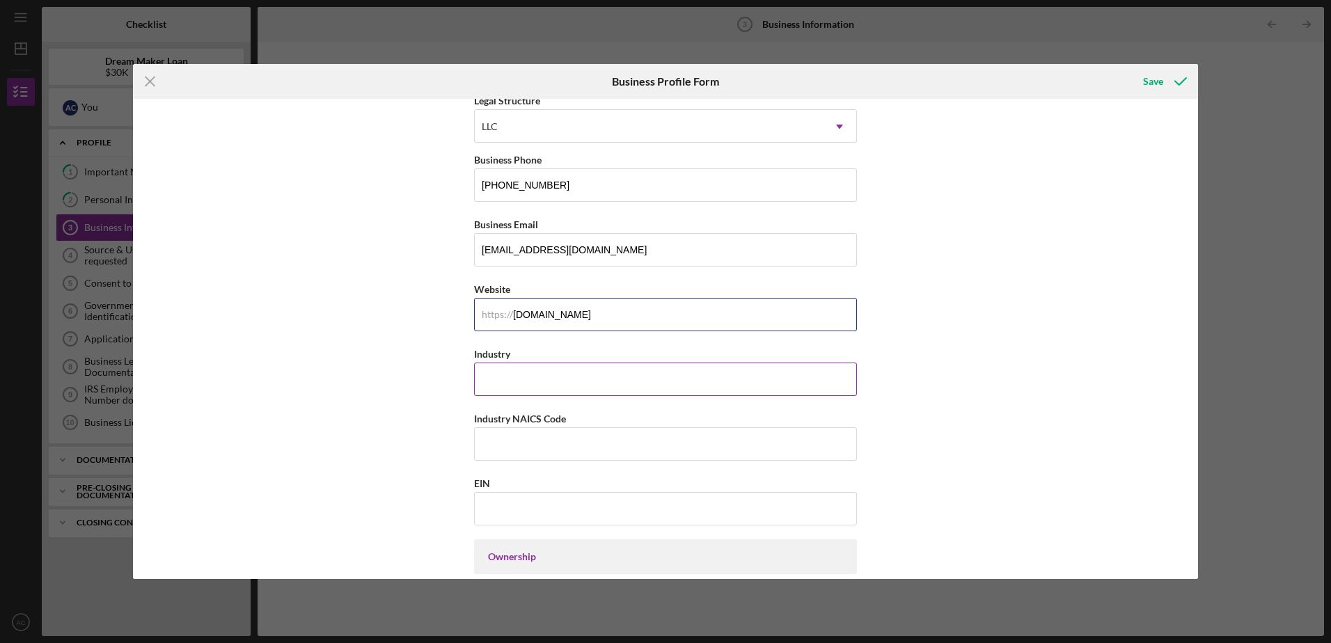
type input "[DOMAIN_NAME]"
click at [604, 384] on input "Industry" at bounding box center [665, 379] width 383 height 33
type input "a"
type input "Children's entertainment"
click at [570, 427] on input "Industry NAICS Code" at bounding box center [665, 443] width 383 height 33
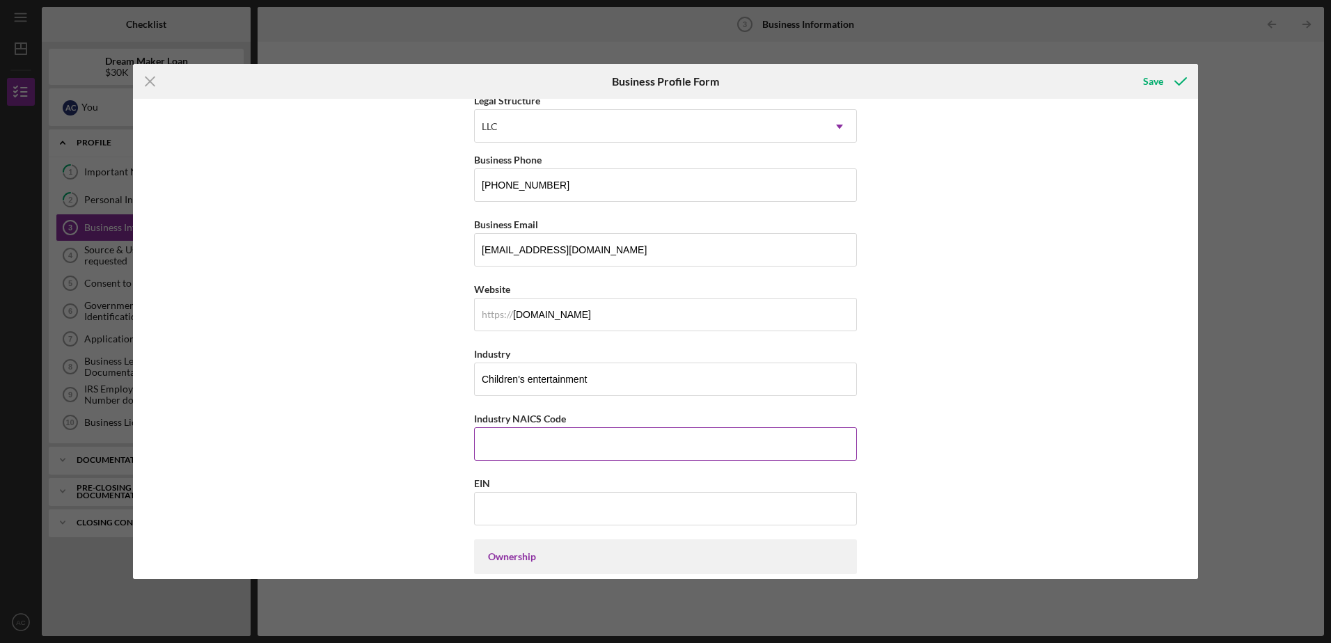
click at [563, 441] on input "Industry NAICS Code" at bounding box center [665, 443] width 383 height 33
type input "713110"
click at [524, 504] on input "EIN" at bounding box center [665, 508] width 383 height 33
type input "[US_EMPLOYER_IDENTIFICATION_NUMBER]"
click at [904, 473] on div "Business Name Creative Play Center DBA Business Start Date [DATE] Legal Structu…" at bounding box center [665, 339] width 1065 height 480
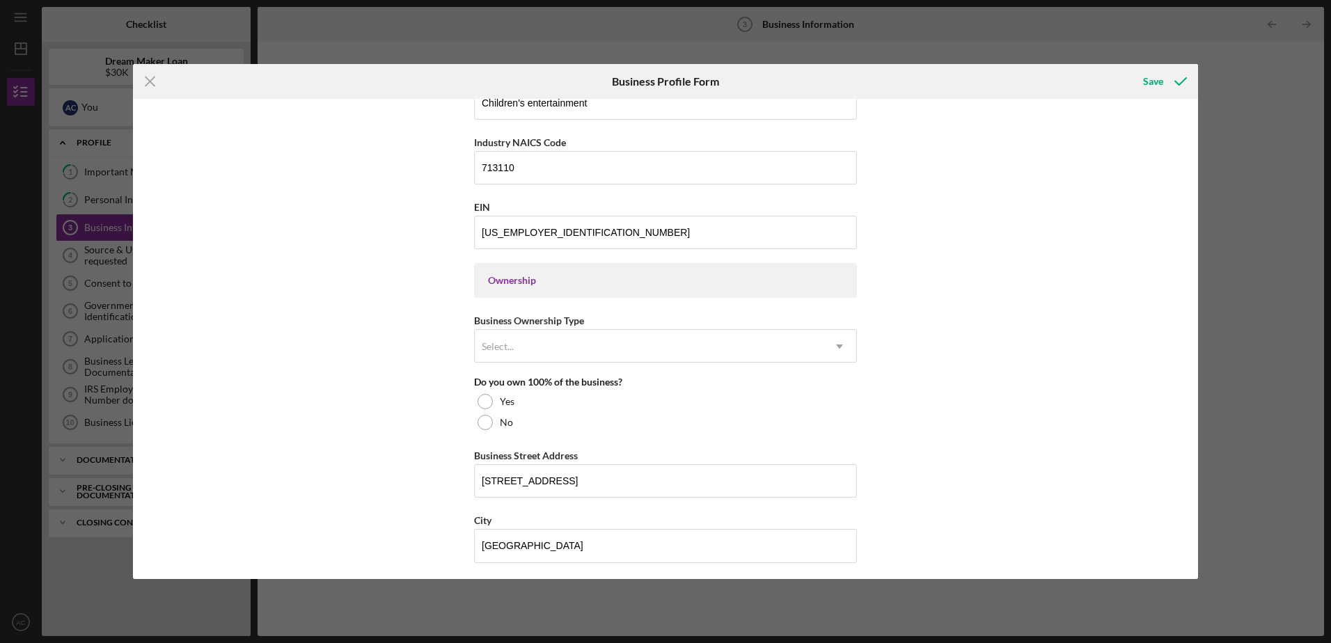
scroll to position [487, 0]
click at [565, 340] on div "Select..." at bounding box center [649, 345] width 348 height 32
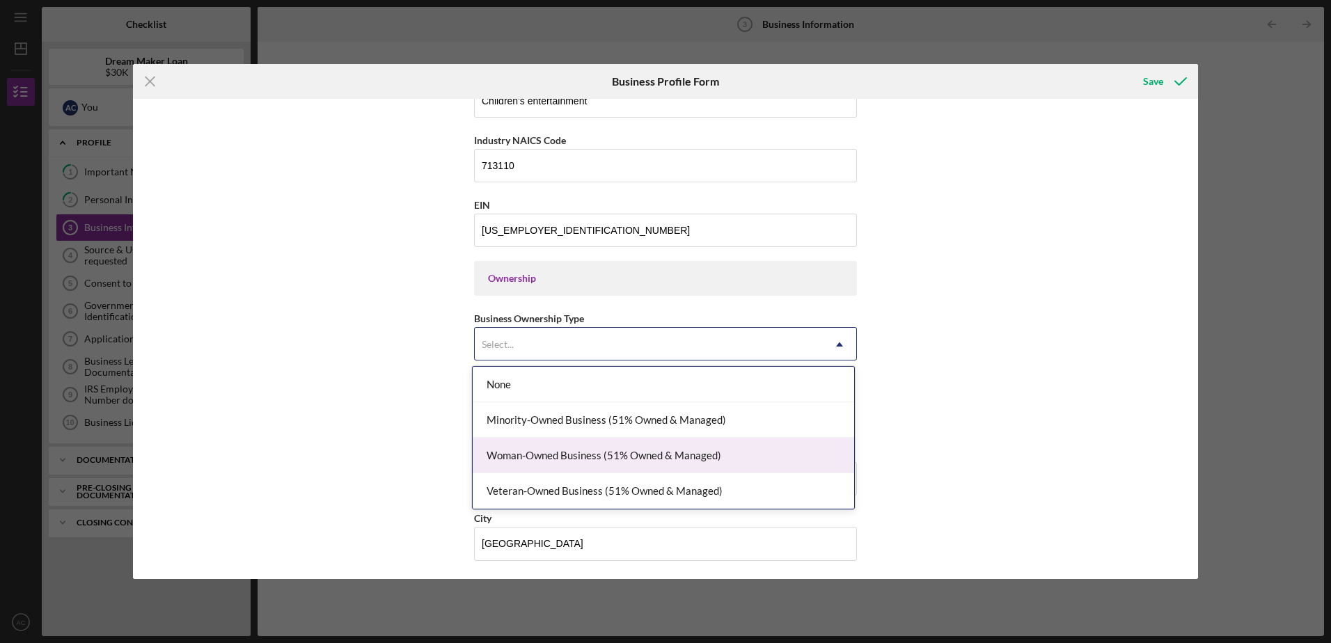
click at [551, 450] on div "Woman-Owned Business (51% Owned & Managed)" at bounding box center [663, 455] width 381 height 35
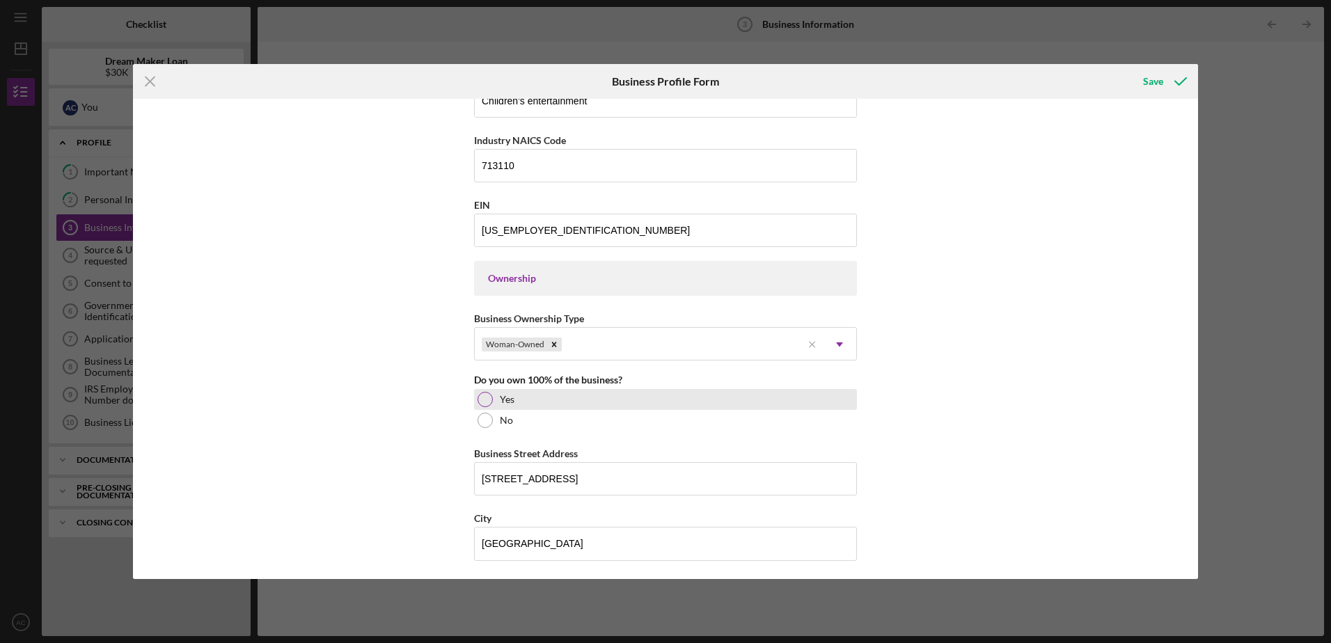
click at [547, 396] on div "Yes" at bounding box center [665, 399] width 383 height 21
click at [837, 342] on icon "Icon/Dropdown Arrow" at bounding box center [839, 344] width 33 height 33
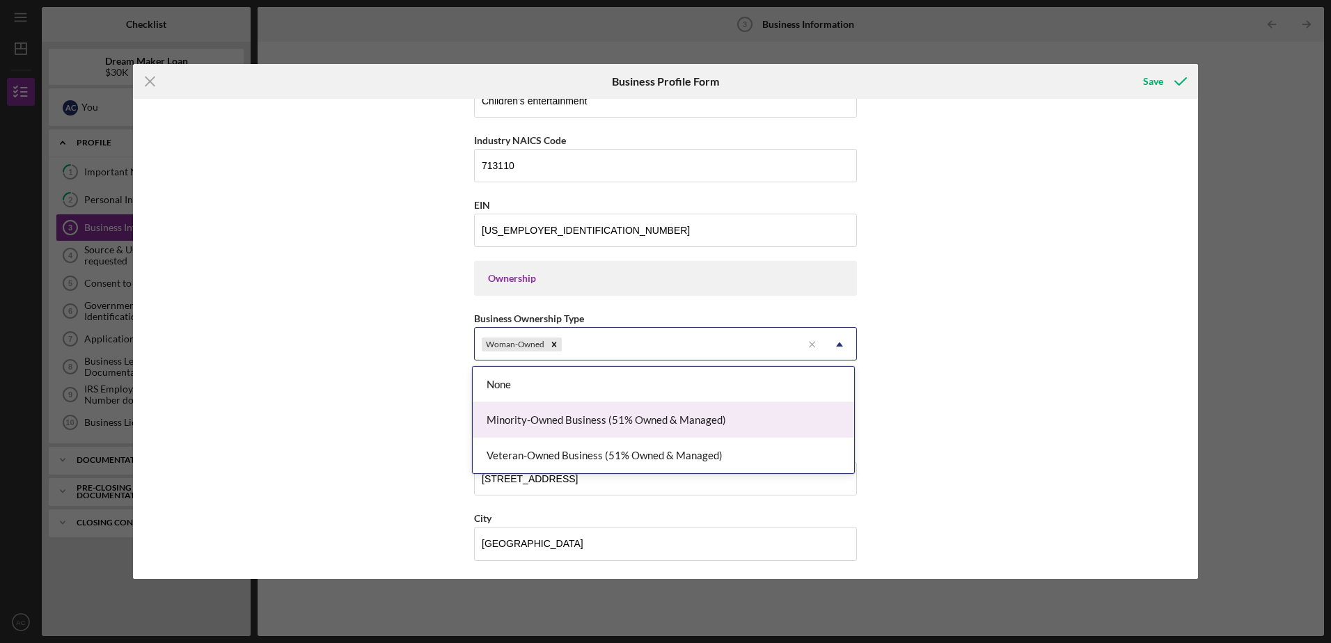
click at [723, 415] on div "Minority-Owned Business (51% Owned & Managed)" at bounding box center [663, 419] width 381 height 35
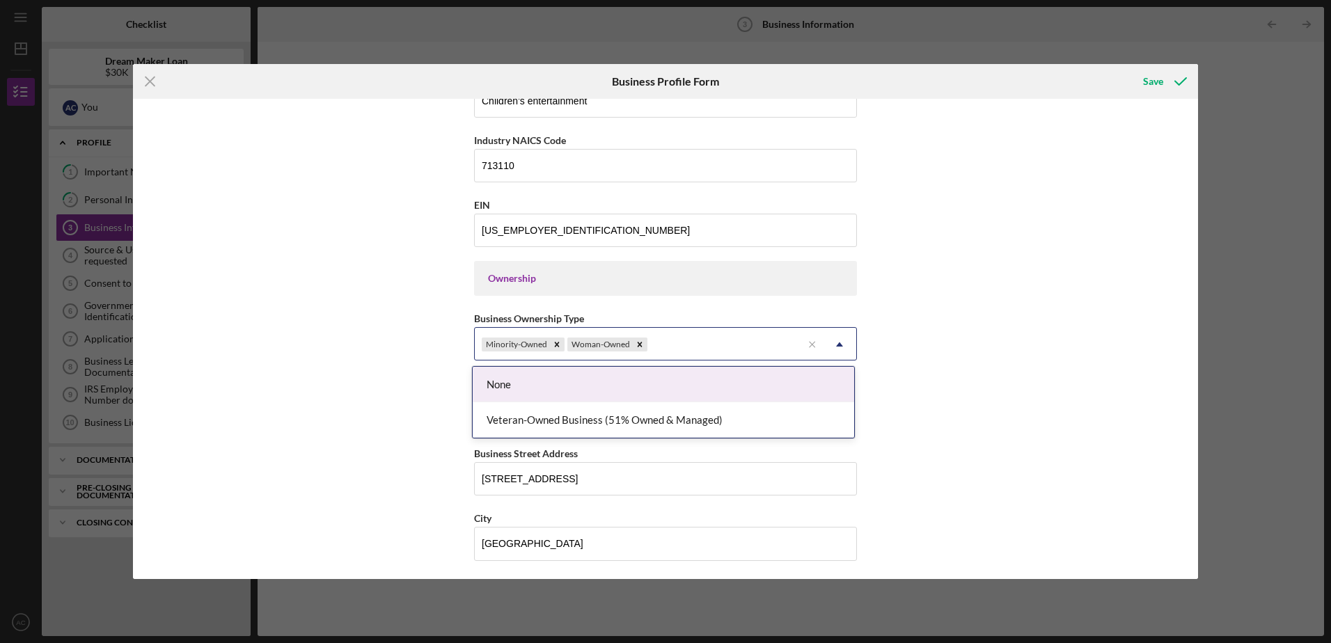
click at [840, 340] on icon "Icon/Dropdown Arrow" at bounding box center [839, 344] width 33 height 33
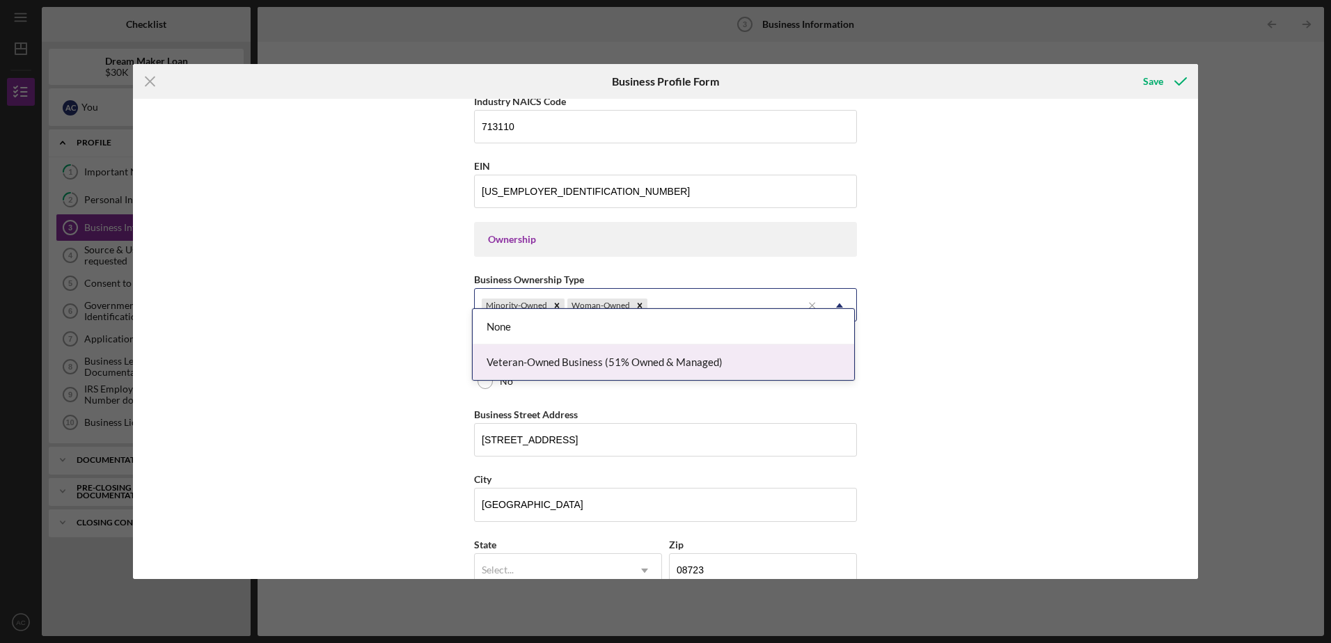
scroll to position [557, 0]
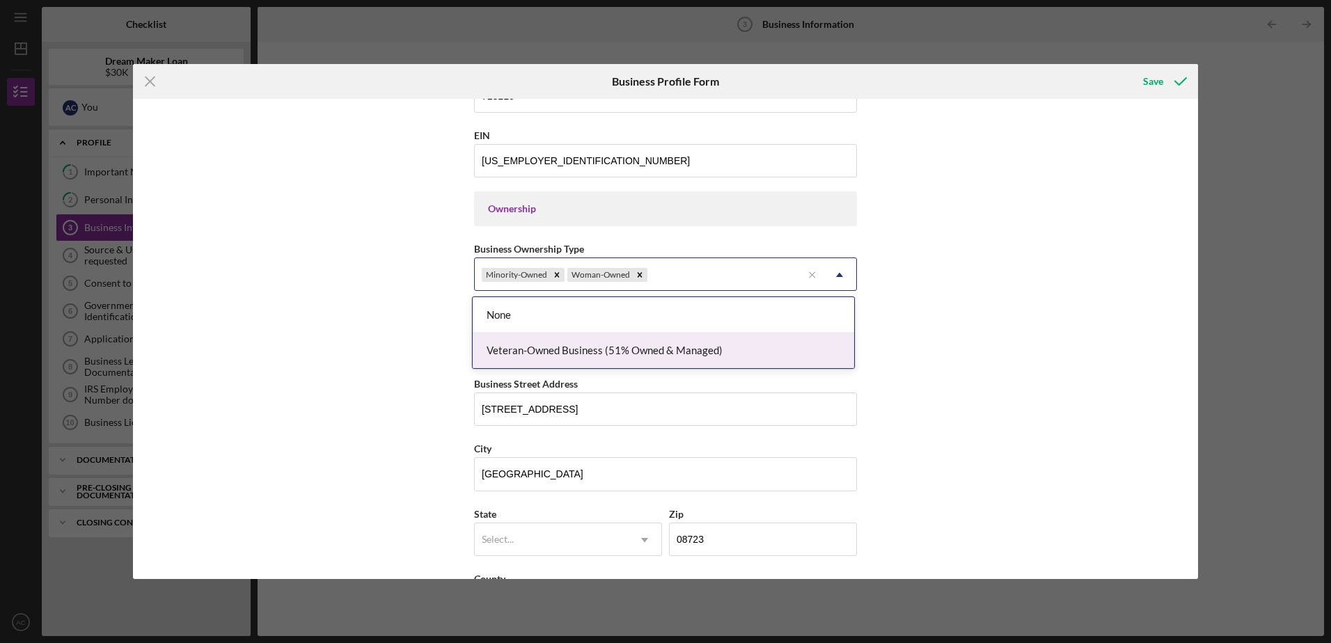
click at [917, 352] on div "Business Name Creative Play Center DBA Business Start Date [DATE] Legal Structu…" at bounding box center [665, 339] width 1065 height 480
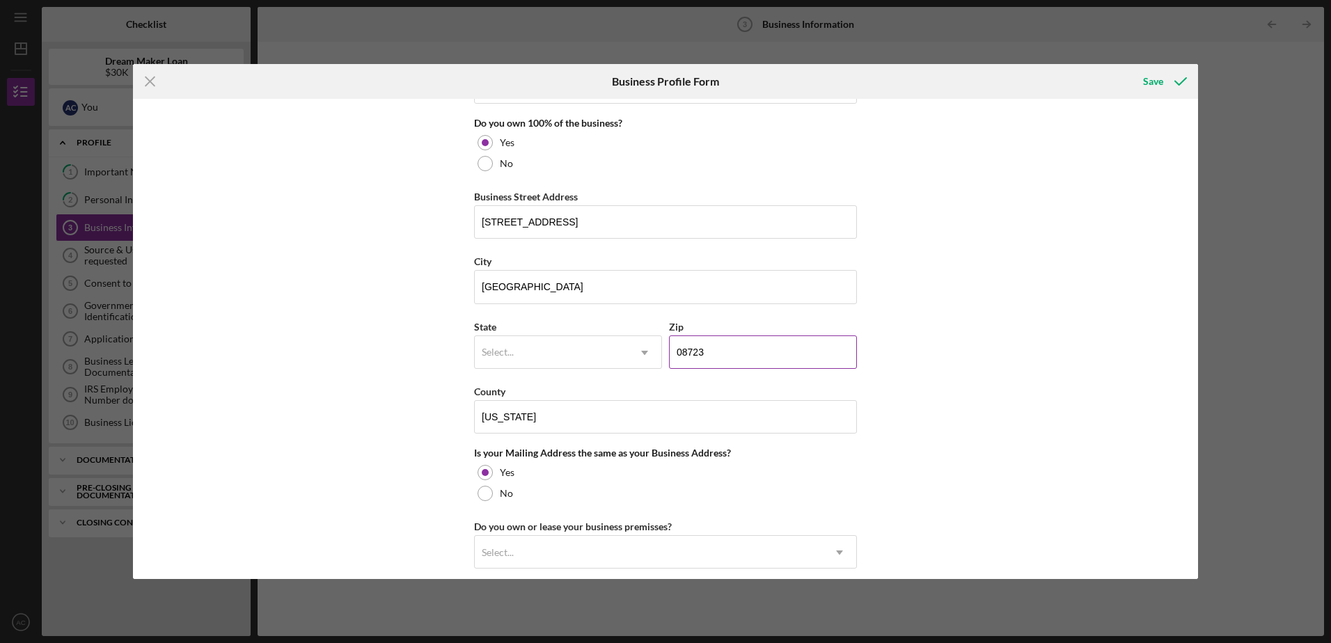
scroll to position [766, 0]
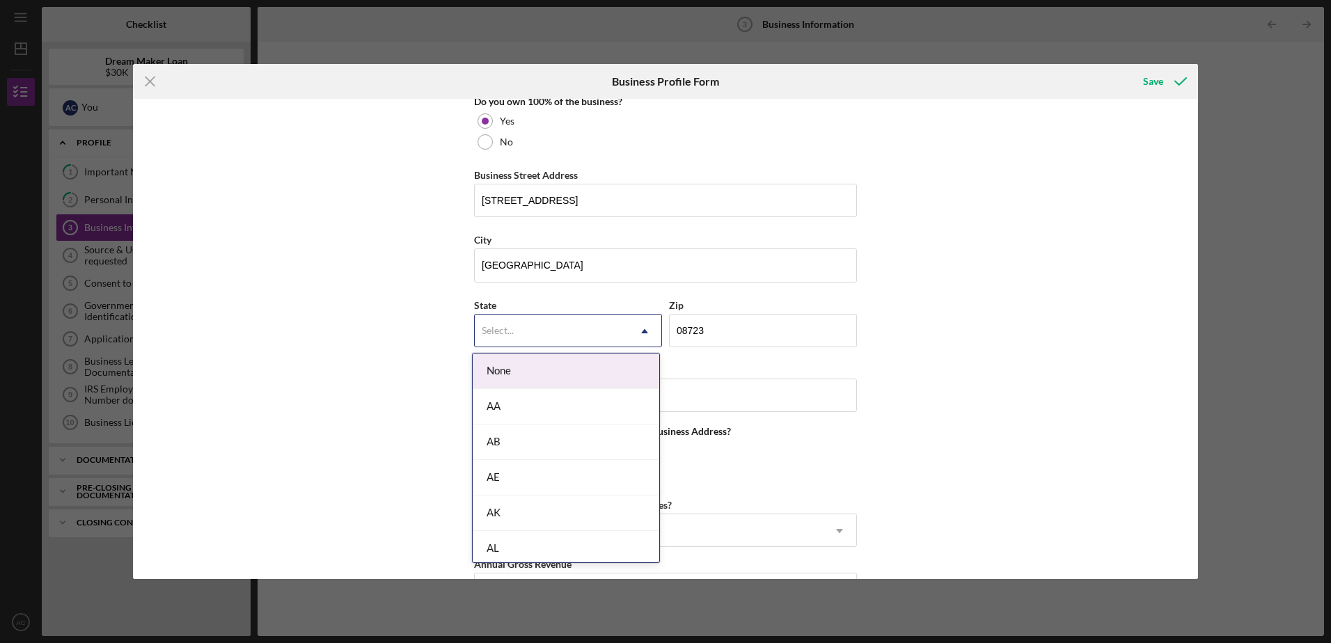
click at [567, 324] on div "Select..." at bounding box center [551, 331] width 153 height 32
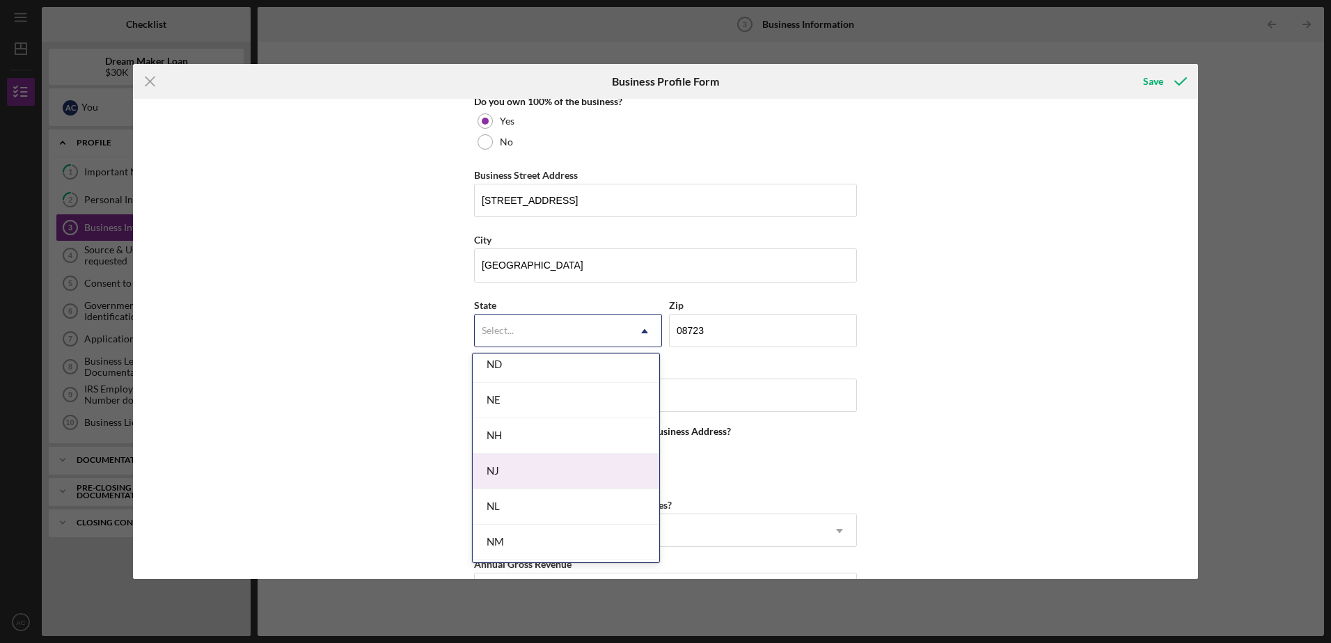
click at [539, 464] on div "NJ" at bounding box center [566, 471] width 187 height 35
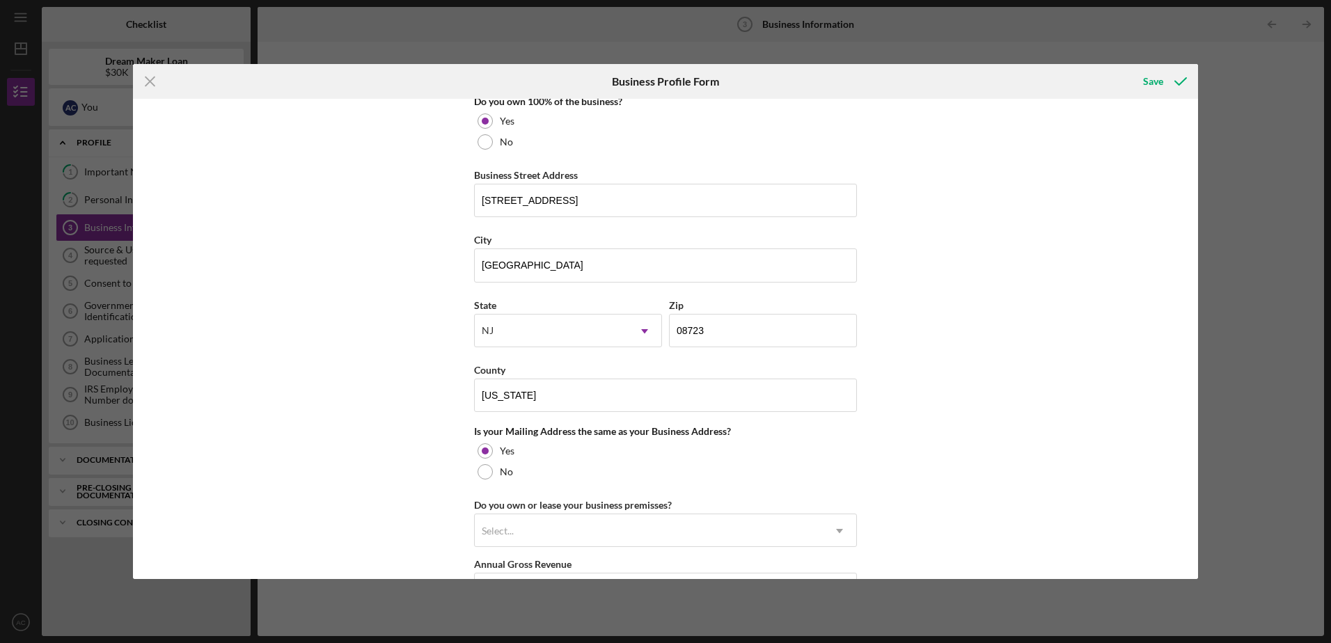
click at [987, 379] on div "Business Name Creative Play Center DBA Business Start Date [DATE] Legal Structu…" at bounding box center [665, 339] width 1065 height 480
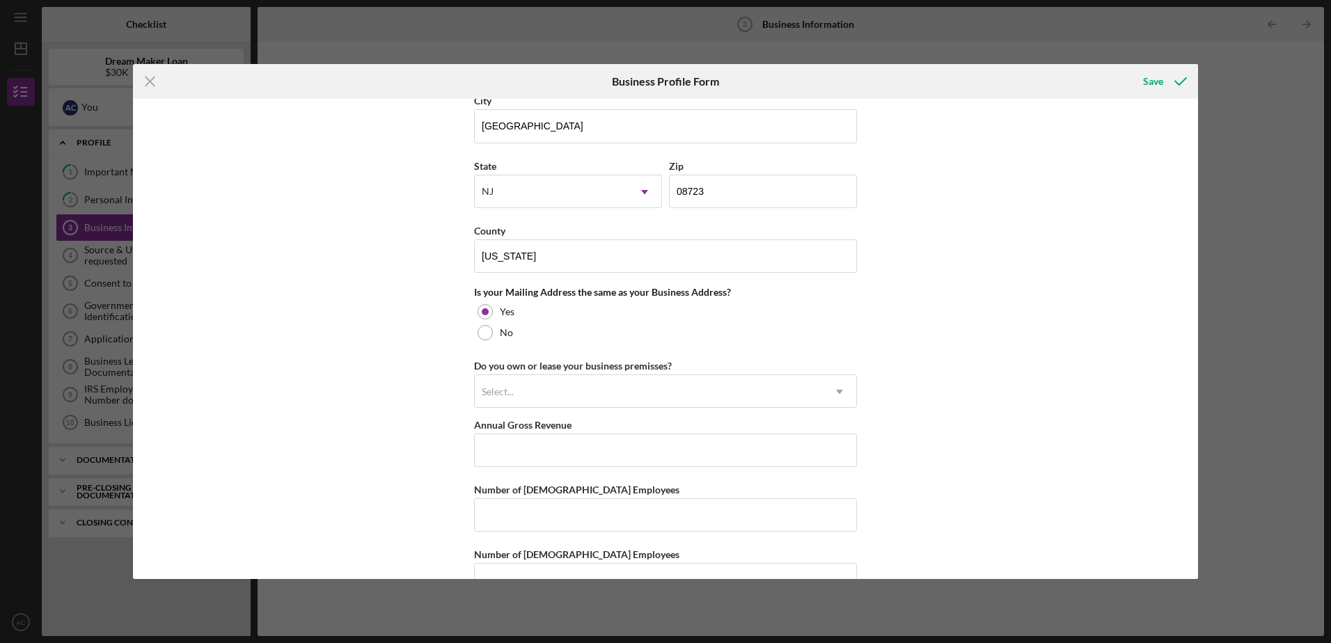
scroll to position [943, 0]
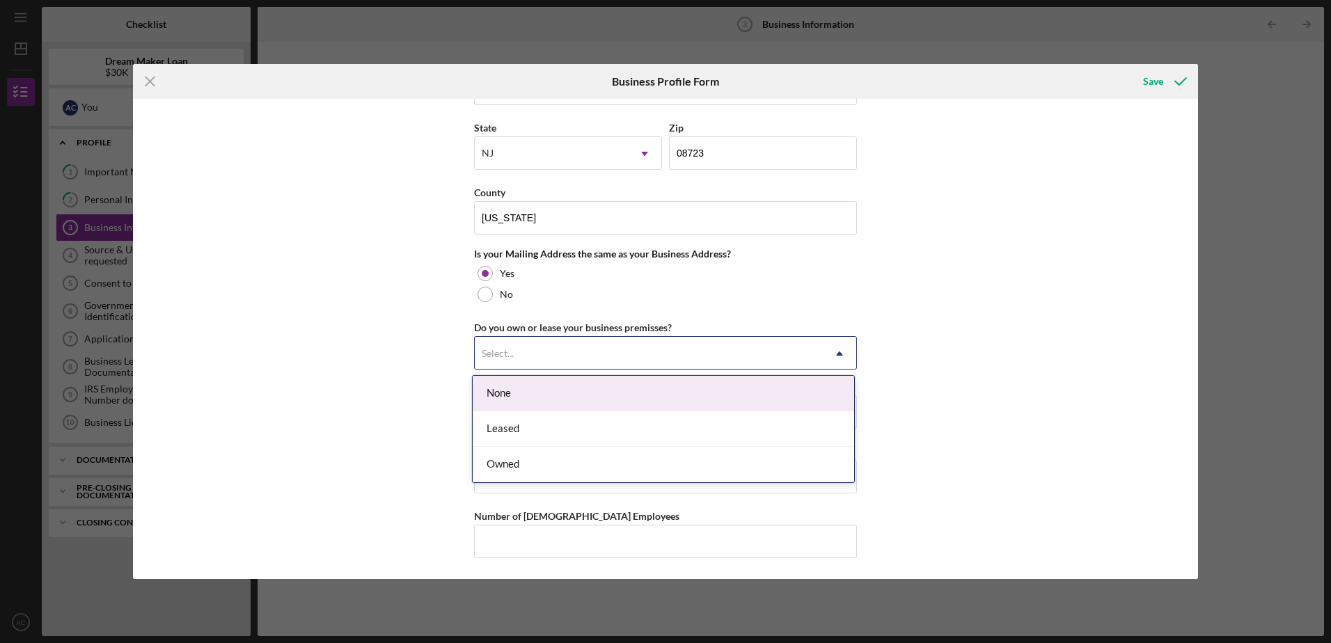
click at [544, 345] on div "Select..." at bounding box center [649, 354] width 348 height 32
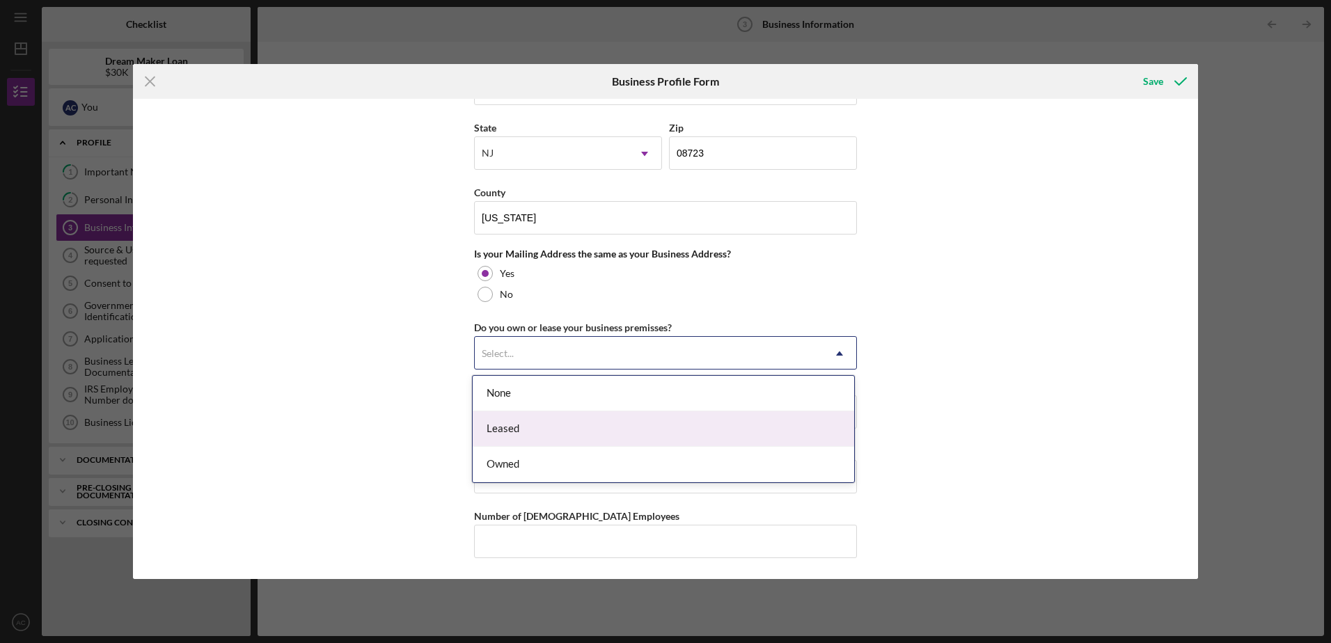
click at [526, 418] on div "Leased" at bounding box center [663, 428] width 381 height 35
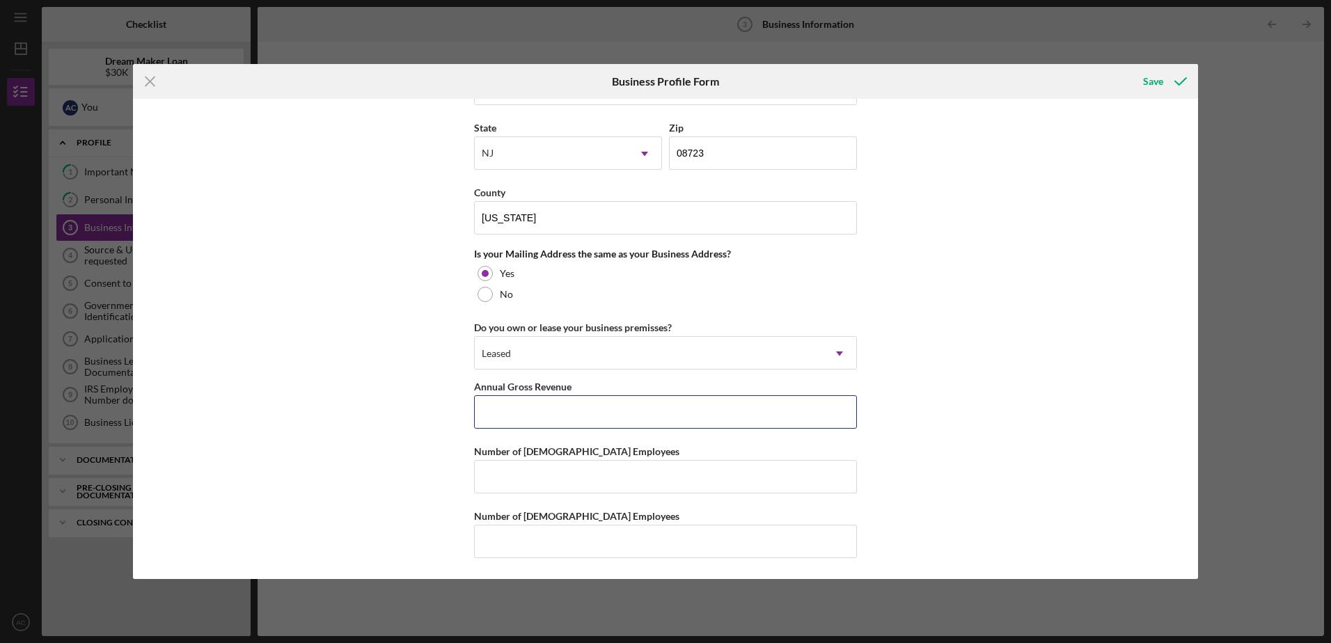
click at [526, 418] on input "Annual Gross Revenue" at bounding box center [665, 411] width 383 height 33
type input "$450,000"
click at [507, 489] on input "Number of [DEMOGRAPHIC_DATA] Employees" at bounding box center [665, 476] width 383 height 33
type input "5"
click at [559, 539] on input "Number of [DEMOGRAPHIC_DATA] Employees" at bounding box center [665, 541] width 383 height 33
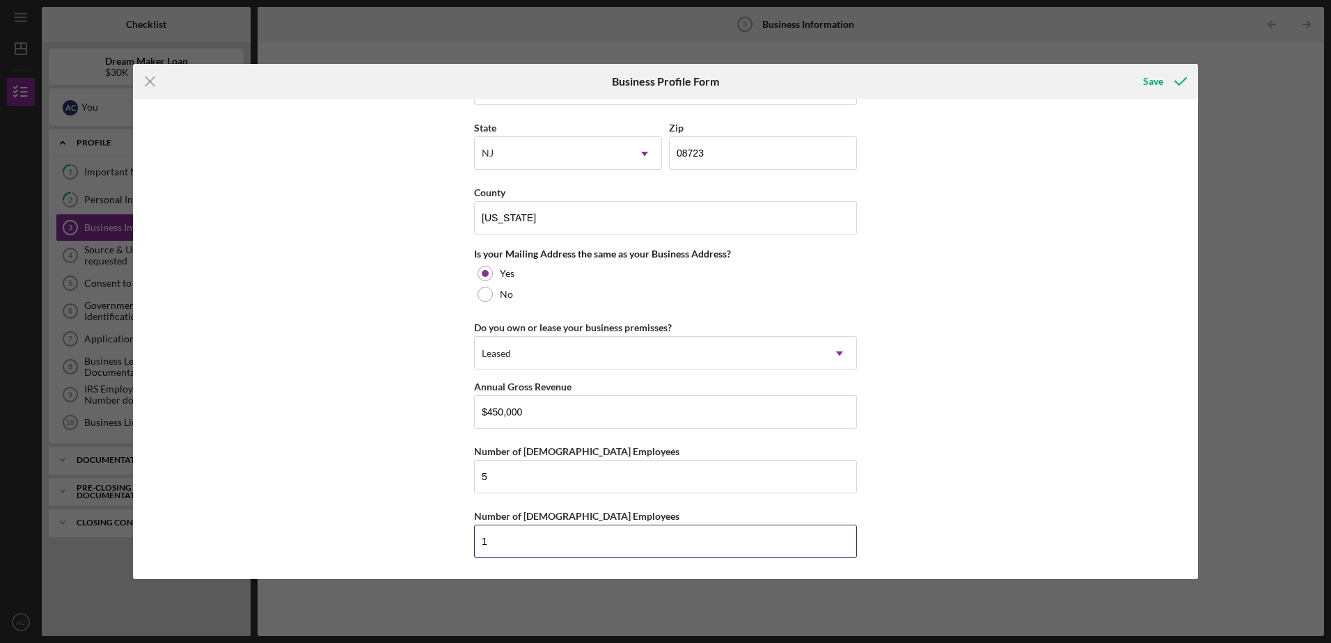
type input "1"
click at [915, 457] on div "Business Name Creative Play Center DBA Business Start Date [DATE] Legal Structu…" at bounding box center [665, 339] width 1065 height 480
drag, startPoint x: 502, startPoint y: 482, endPoint x: 480, endPoint y: 478, distance: 22.5
click at [480, 478] on input "5" at bounding box center [665, 476] width 383 height 33
click at [1044, 426] on div "Business Name Creative Play Center DBA Business Start Date [DATE] Legal Structu…" at bounding box center [665, 339] width 1065 height 480
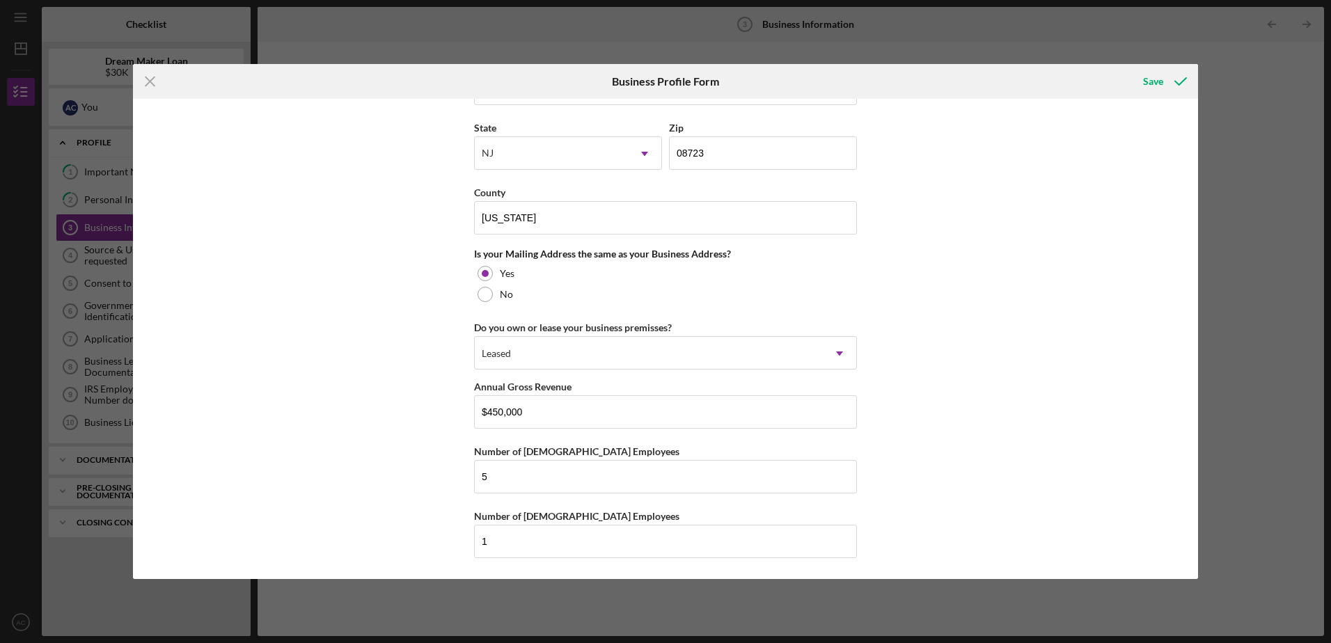
click at [1089, 371] on div "Business Name Creative Play Center DBA Business Start Date [DATE] Legal Structu…" at bounding box center [665, 339] width 1065 height 480
click at [1152, 83] on div "Save" at bounding box center [1153, 82] width 20 height 28
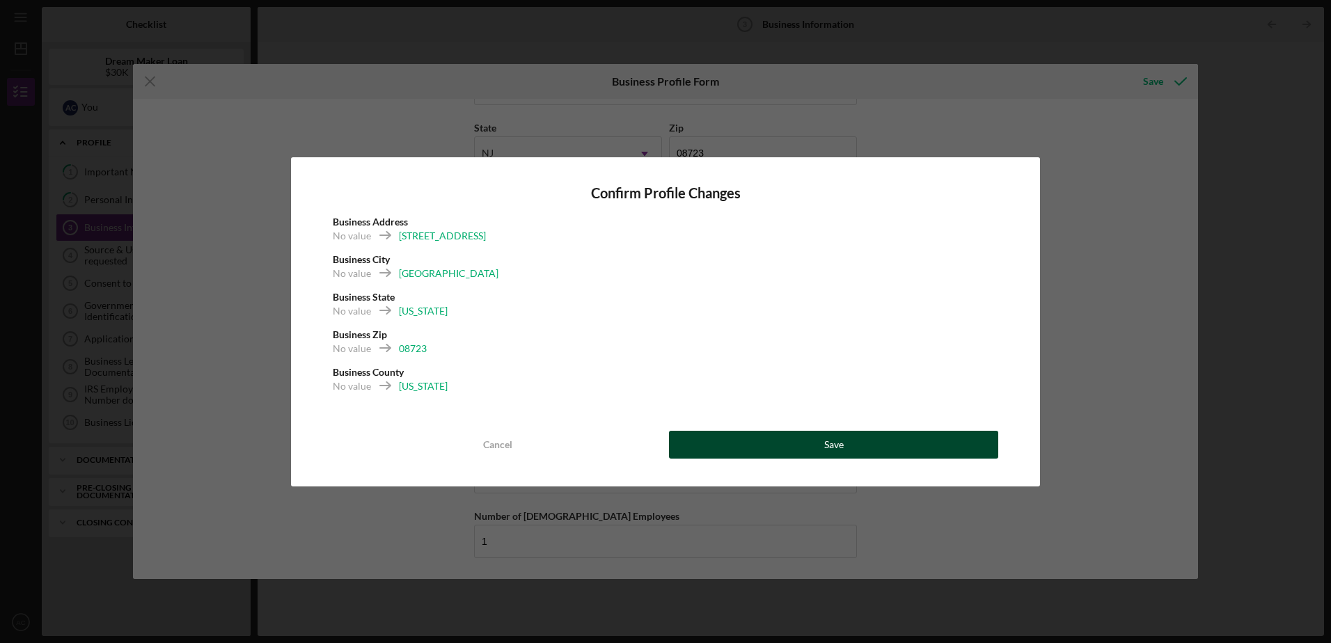
click at [825, 440] on div "Save" at bounding box center [833, 445] width 19 height 28
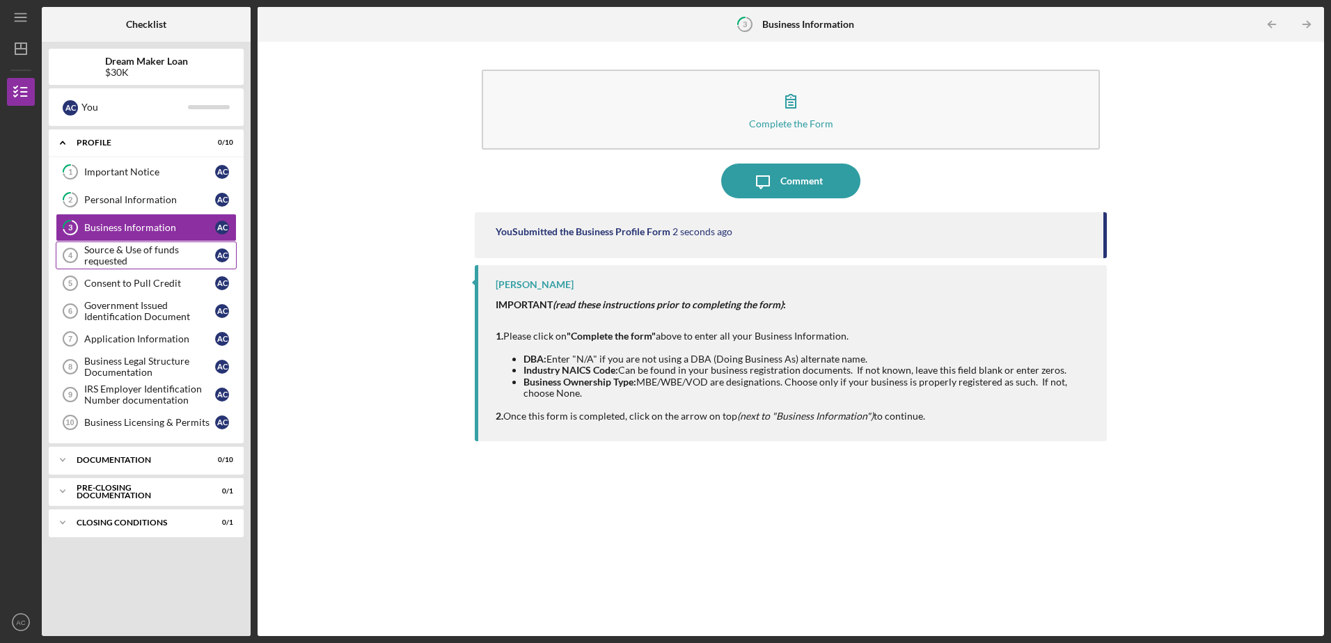
click at [161, 257] on div "Source & Use of funds requested" at bounding box center [149, 255] width 131 height 22
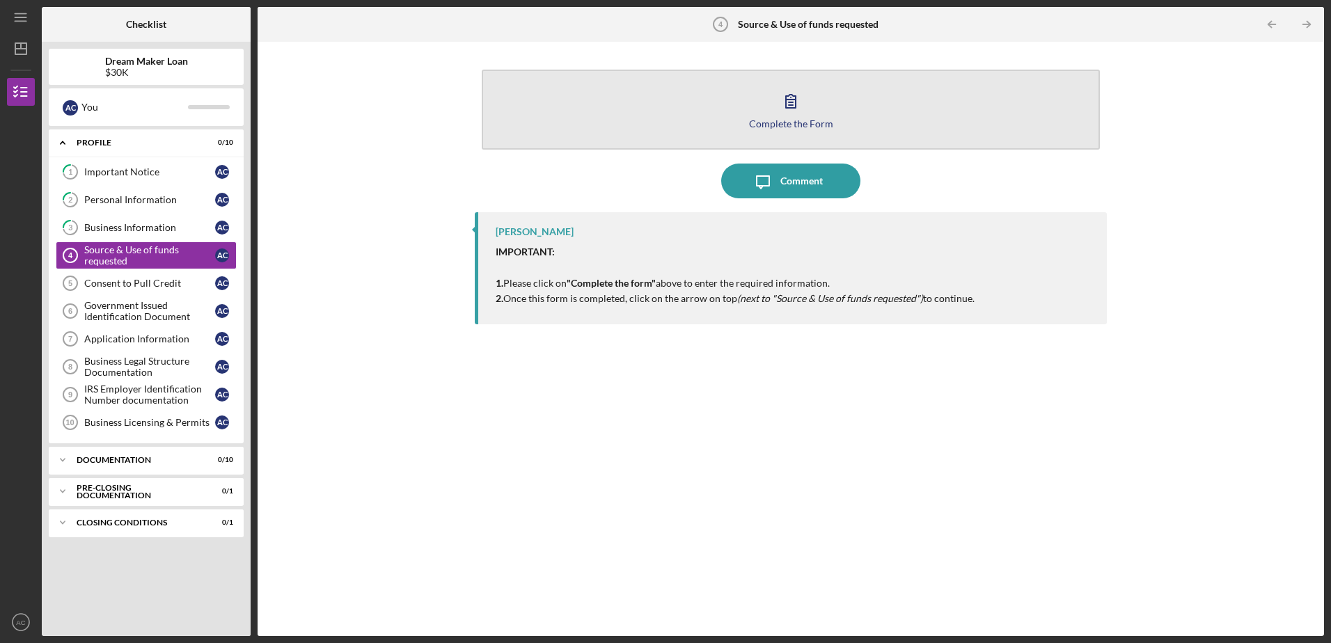
click at [809, 91] on button "Complete the Form Form" at bounding box center [790, 110] width 617 height 80
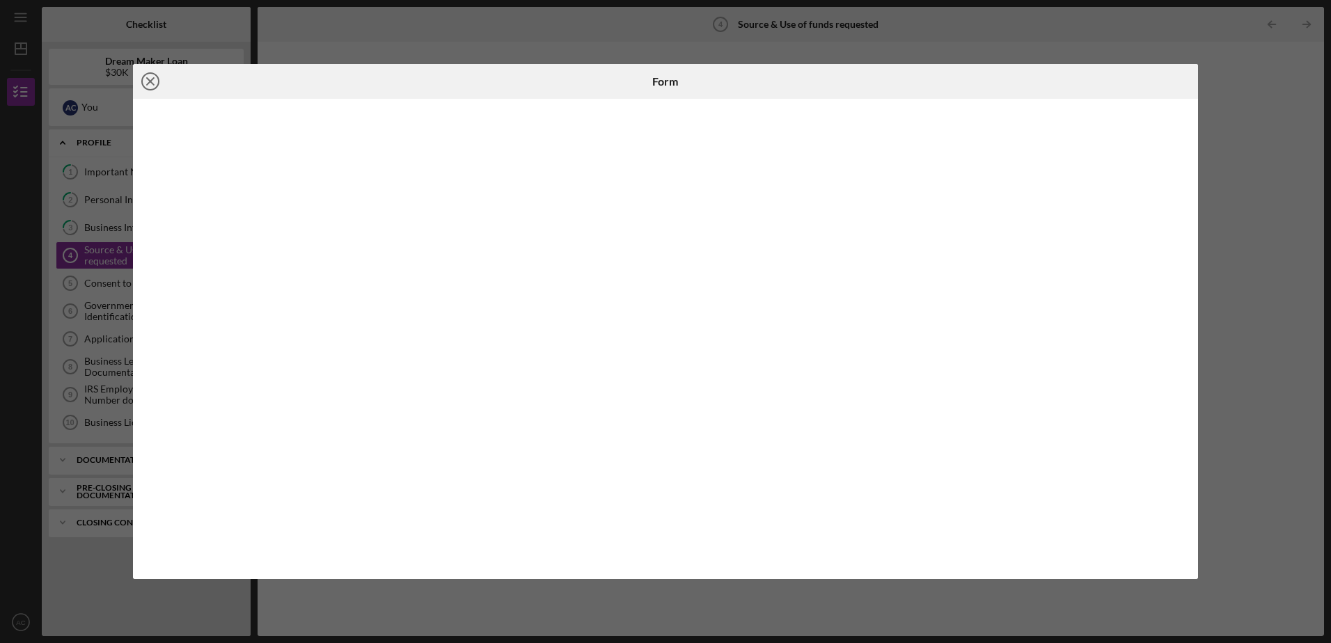
click at [147, 77] on icon "Icon/Close" at bounding box center [150, 81] width 35 height 35
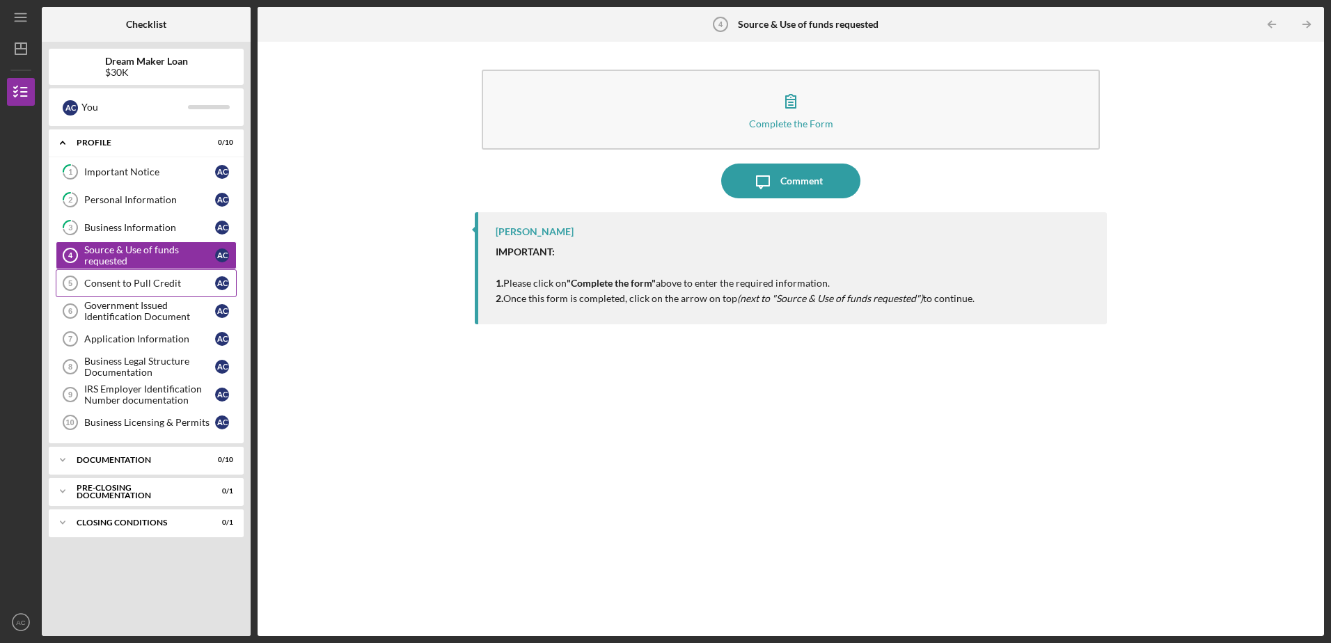
click at [143, 281] on div "Consent to Pull Credit" at bounding box center [149, 283] width 131 height 11
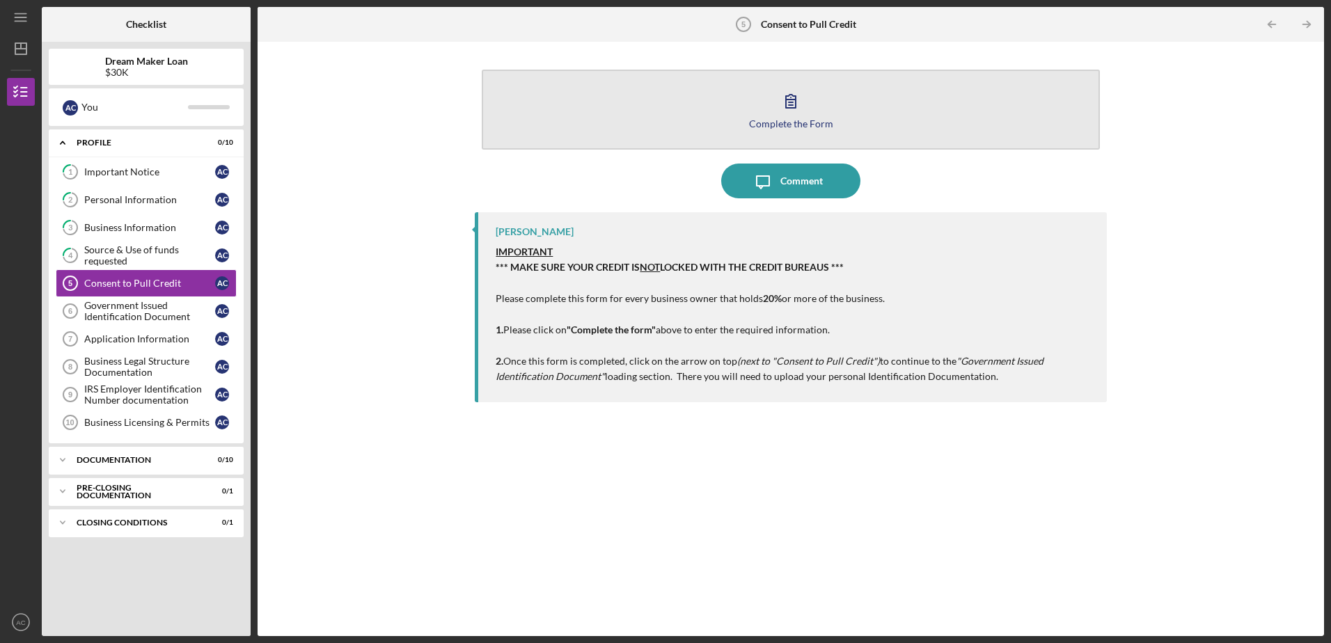
click at [791, 100] on icon "button" at bounding box center [791, 101] width 10 height 13
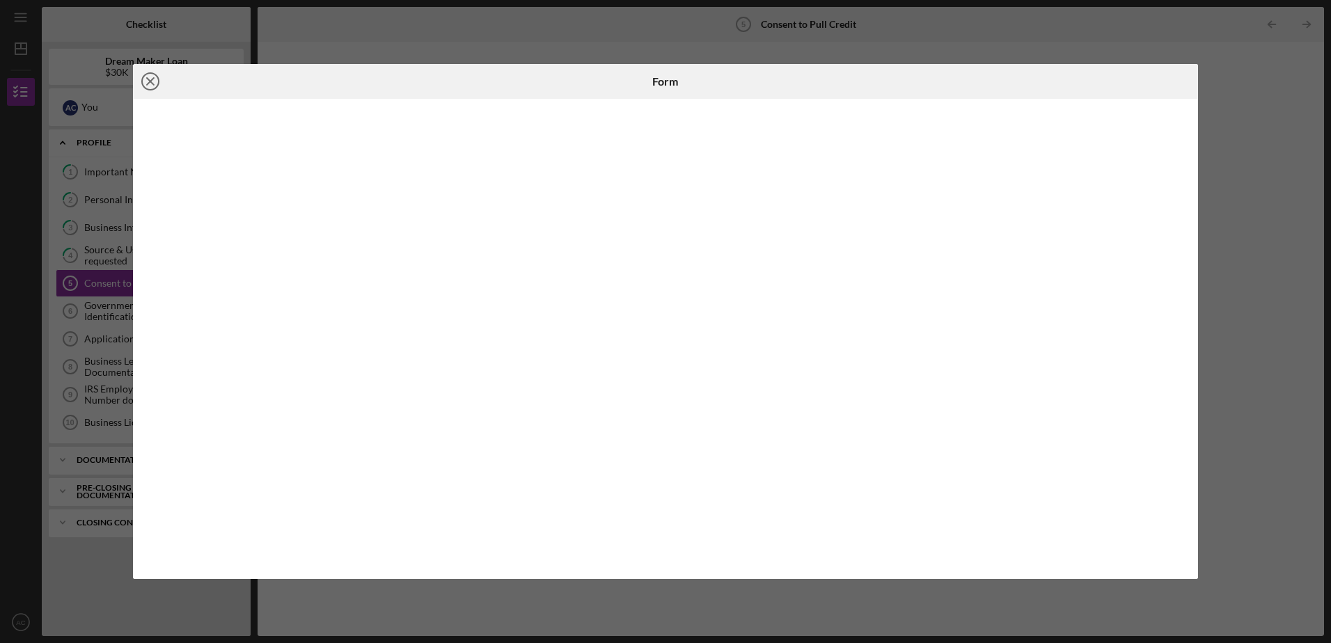
click at [147, 82] on icon "Icon/Close" at bounding box center [150, 81] width 35 height 35
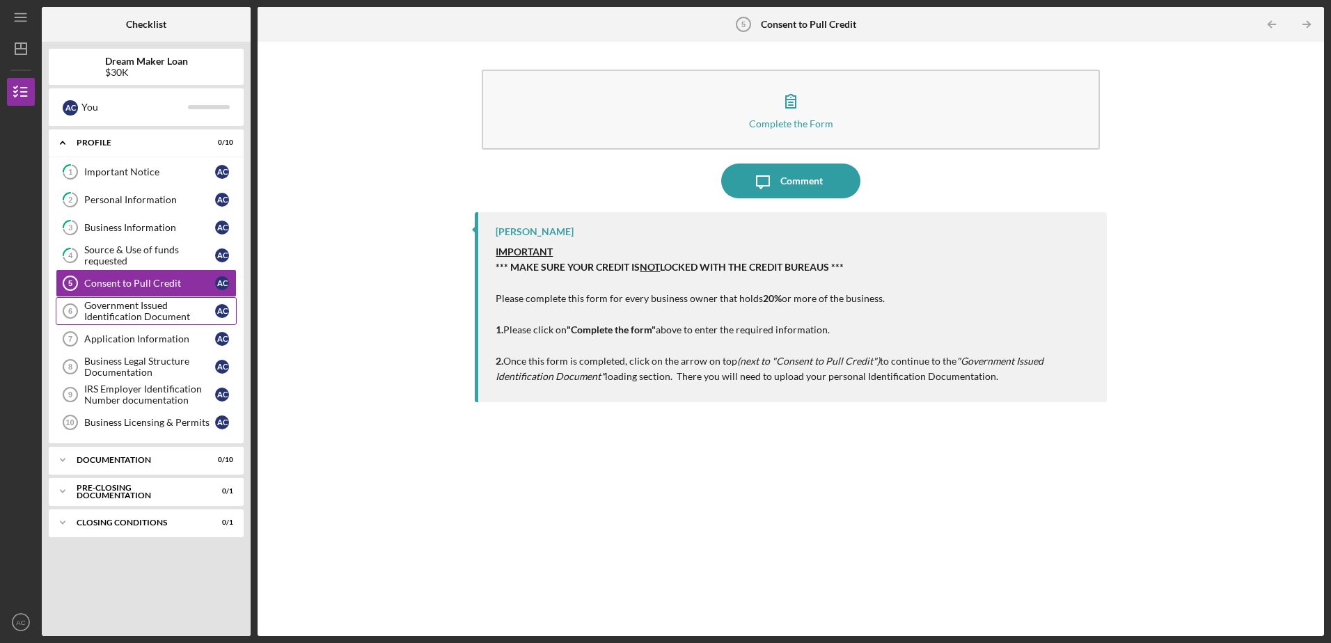
click at [133, 313] on div "Government Issued Identification Document" at bounding box center [149, 311] width 131 height 22
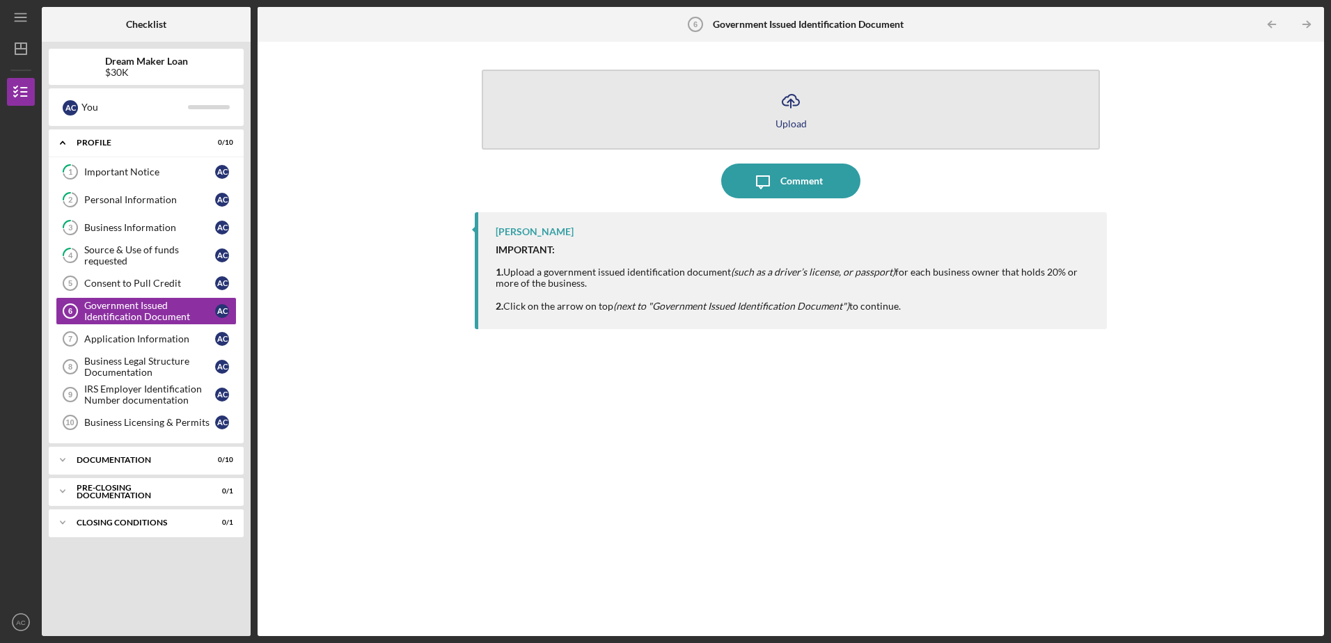
click at [800, 105] on icon "Icon/Upload" at bounding box center [790, 101] width 35 height 35
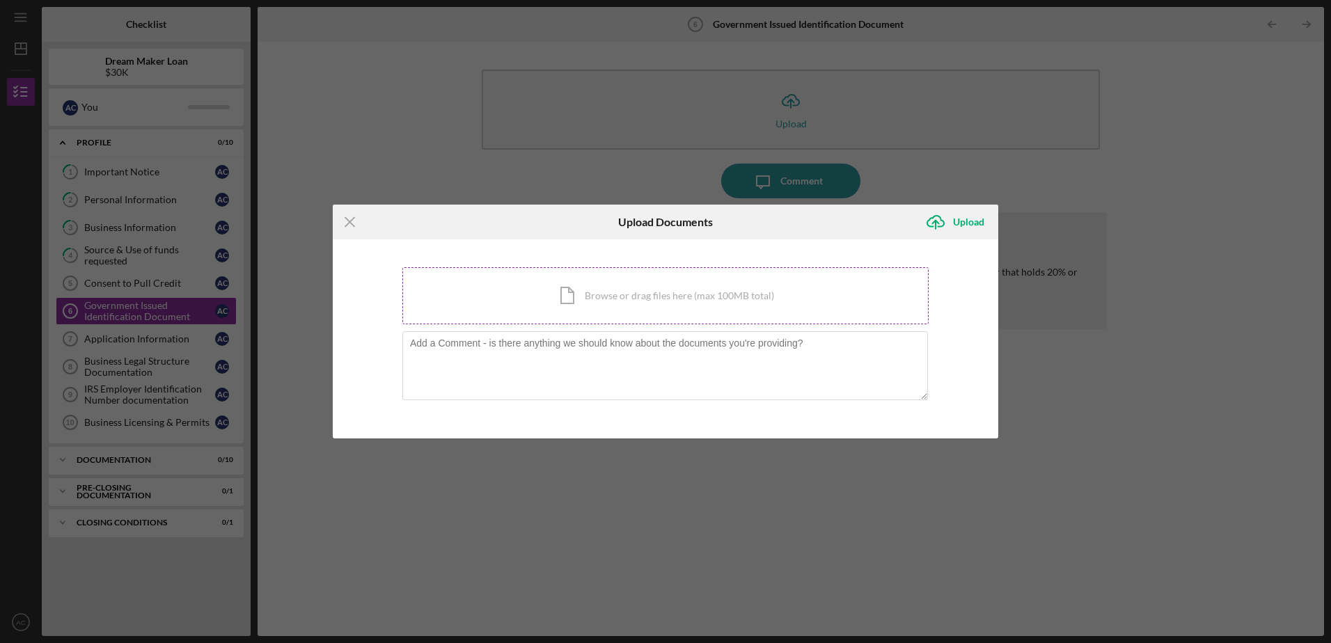
click at [645, 291] on div "Icon/Document Browse or drag files here (max 100MB total) Tap to choose files o…" at bounding box center [665, 295] width 526 height 57
click at [670, 299] on div "Icon/Document Browse or drag files here (max 100MB total) Tap to choose files o…" at bounding box center [665, 295] width 526 height 57
click at [351, 221] on line at bounding box center [349, 222] width 9 height 9
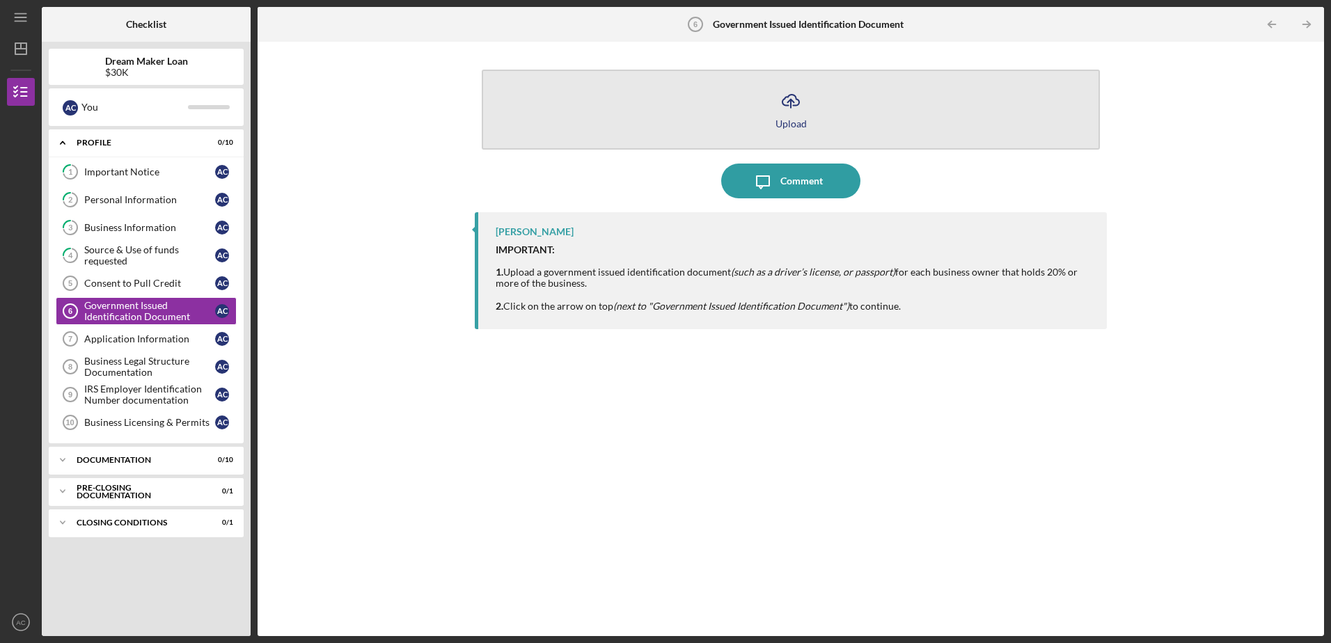
click at [793, 114] on icon "Icon/Upload" at bounding box center [790, 101] width 35 height 35
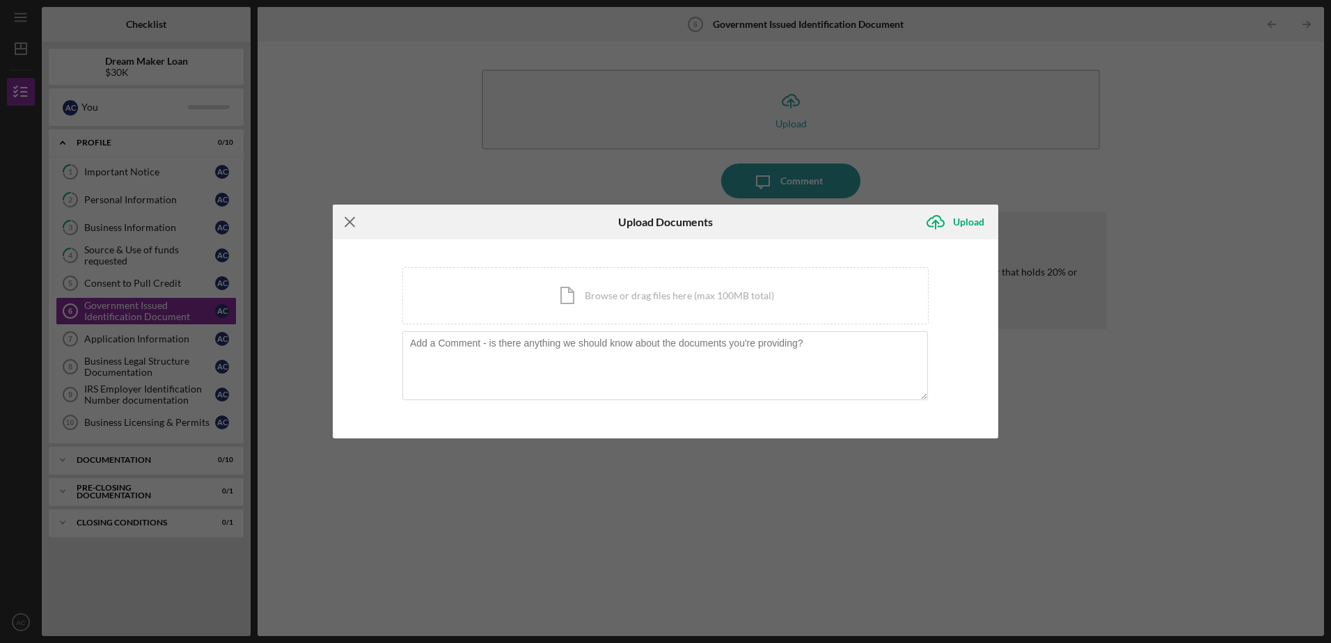
click at [349, 219] on icon "Icon/Menu Close" at bounding box center [350, 222] width 35 height 35
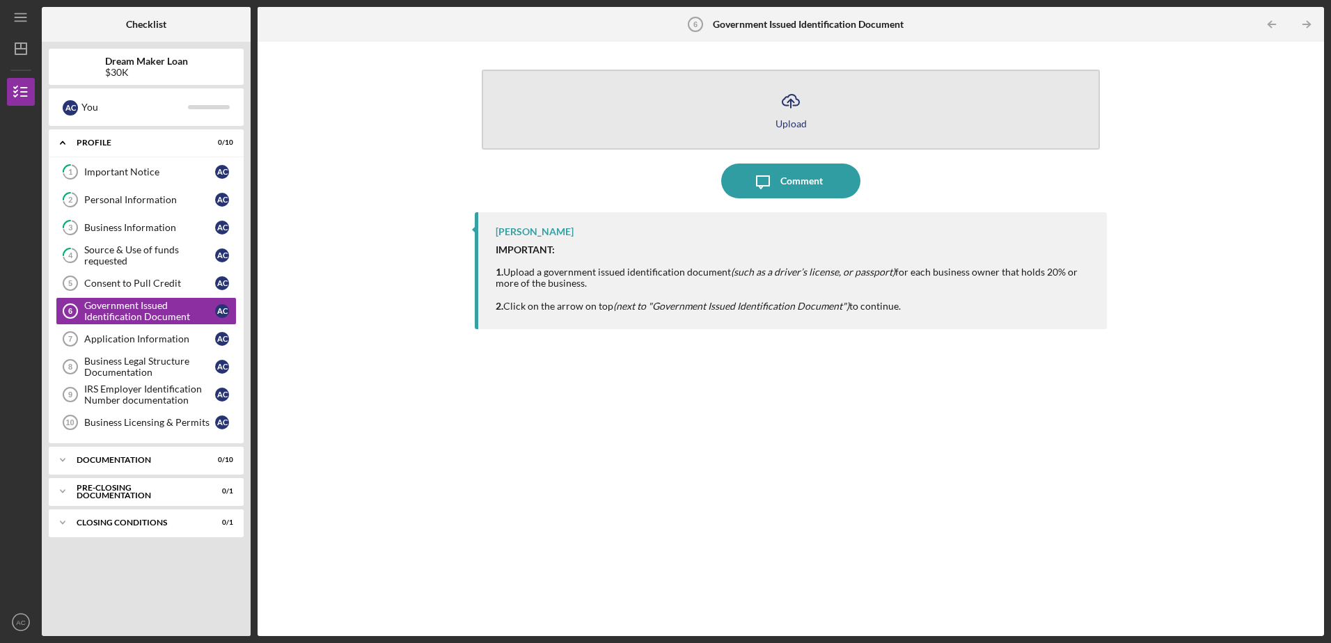
click at [790, 93] on icon "Icon/Upload" at bounding box center [790, 101] width 35 height 35
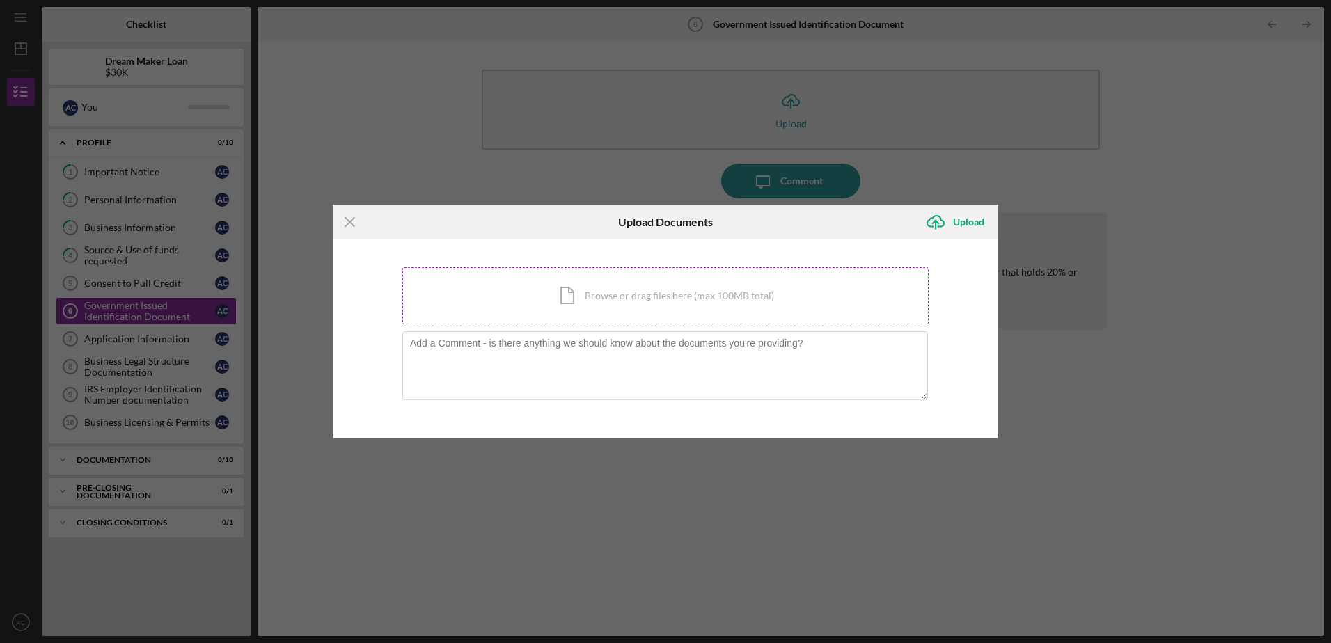
click at [650, 297] on div "Icon/Document Browse or drag files here (max 100MB total) Tap to choose files o…" at bounding box center [665, 295] width 526 height 57
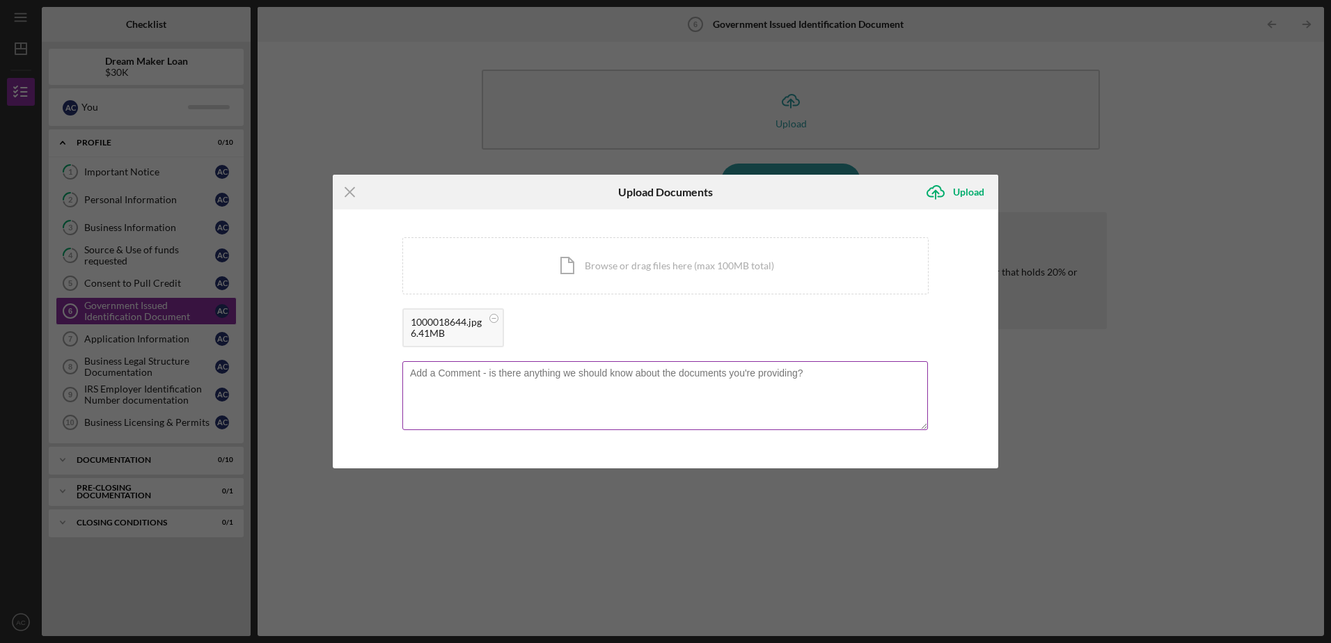
click at [521, 416] on textarea at bounding box center [664, 395] width 525 height 68
type textarea "D"
type textarea "DL"
click at [966, 186] on div "Upload" at bounding box center [968, 192] width 31 height 28
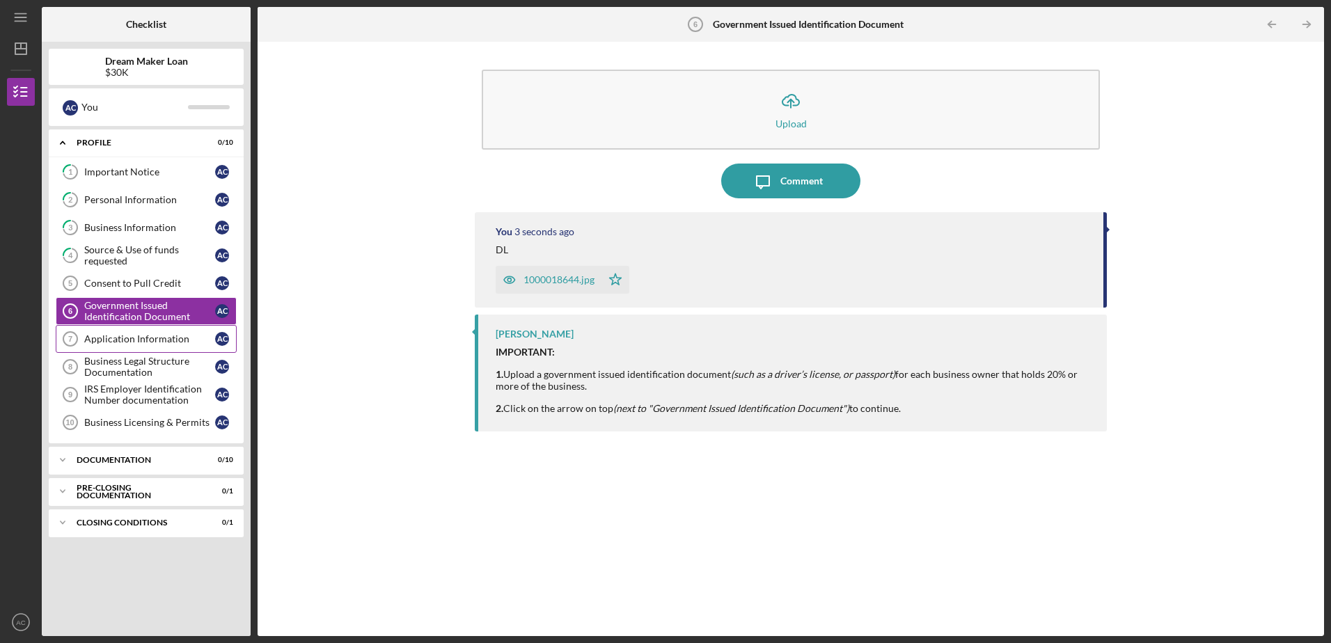
click at [136, 338] on div "Application Information" at bounding box center [149, 338] width 131 height 11
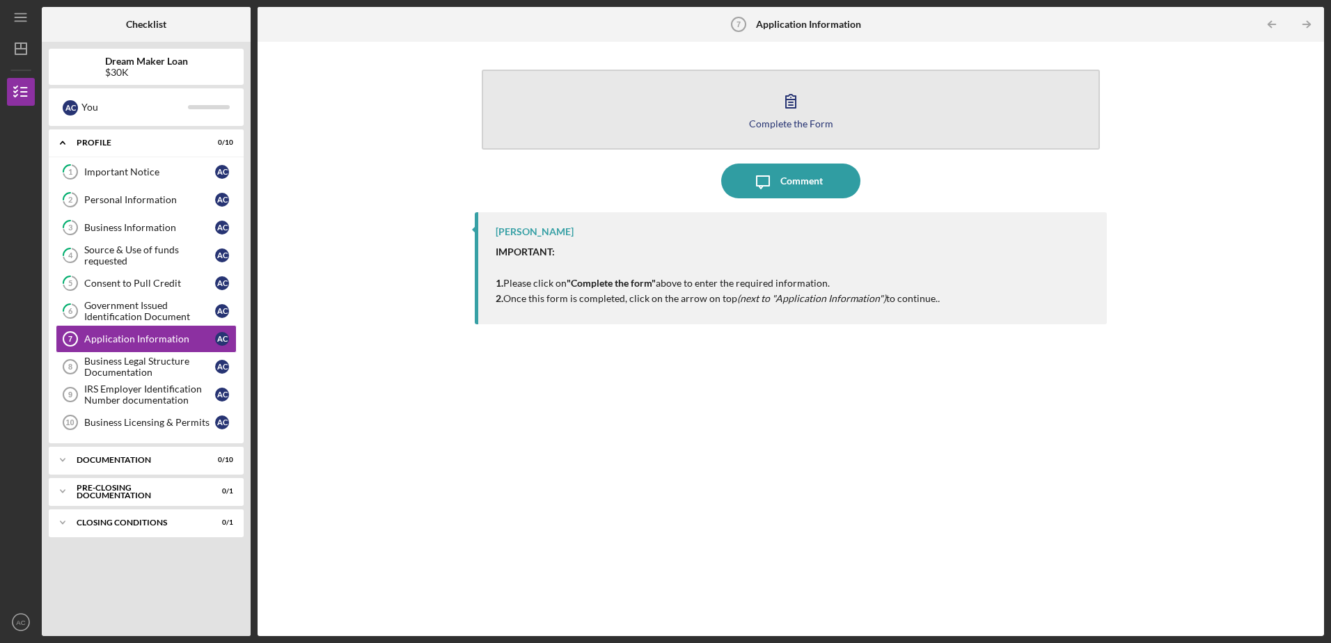
click at [776, 106] on icon "button" at bounding box center [790, 101] width 35 height 35
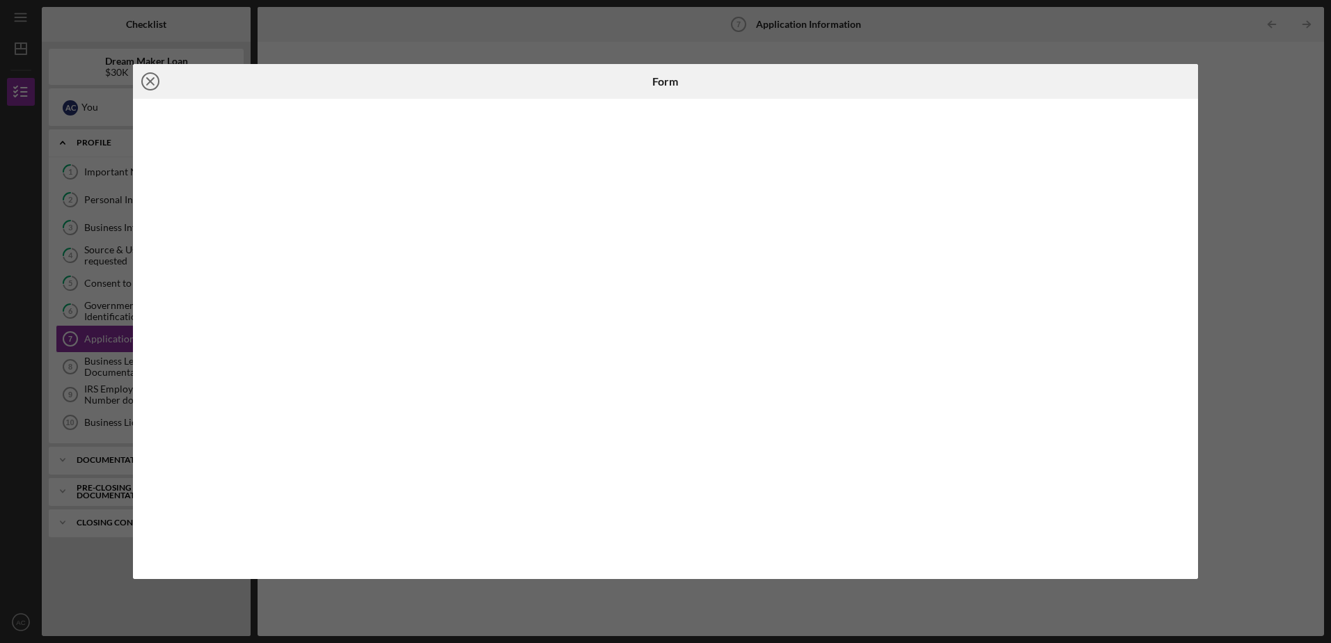
click at [150, 81] on line at bounding box center [150, 81] width 7 height 7
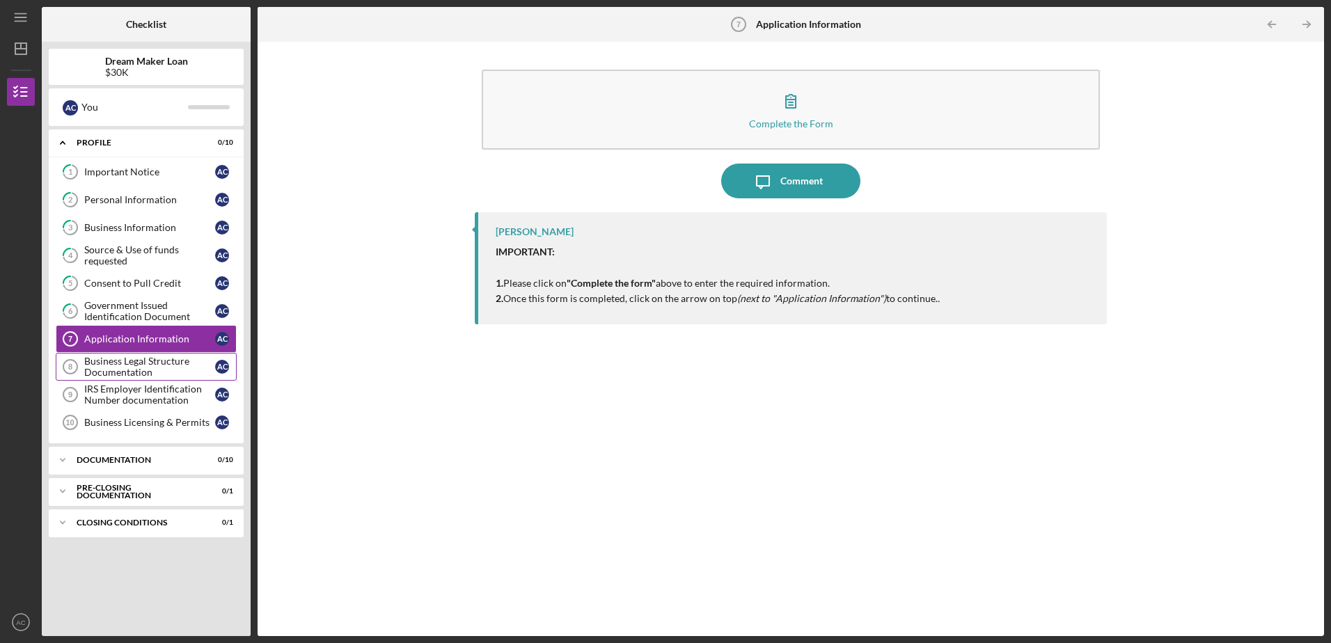
click at [158, 362] on div "Business Legal Structure Documentation" at bounding box center [149, 367] width 131 height 22
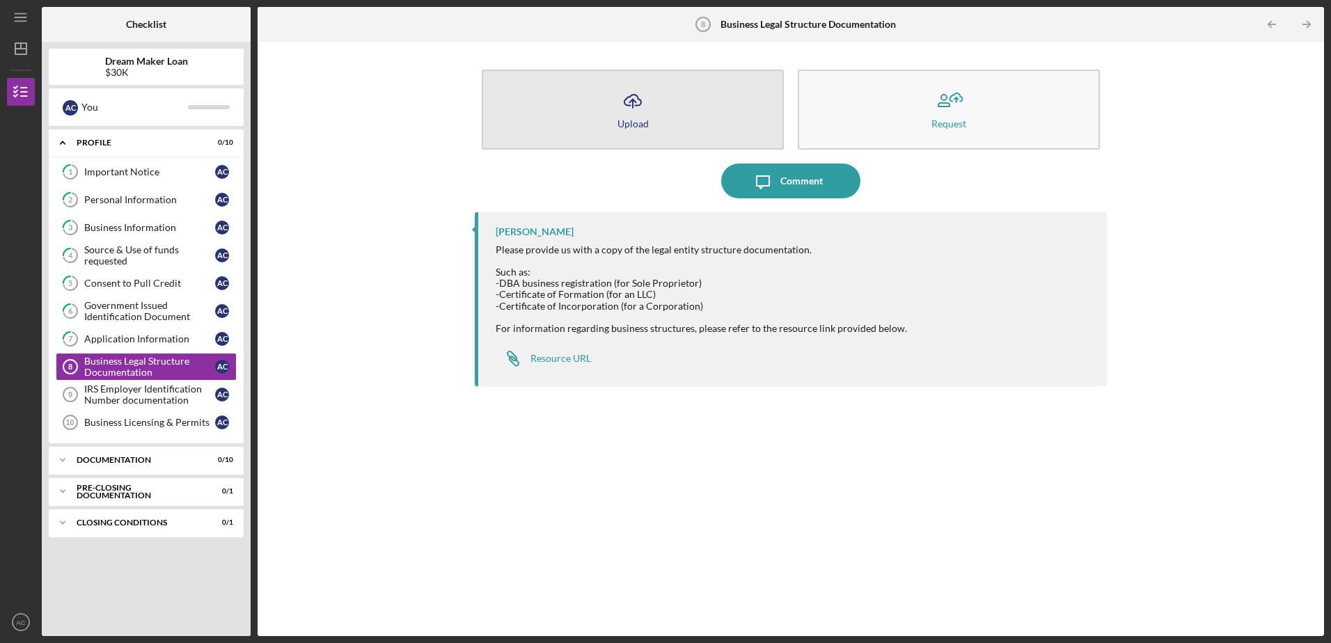
click at [674, 113] on button "Icon/Upload Upload" at bounding box center [633, 110] width 302 height 80
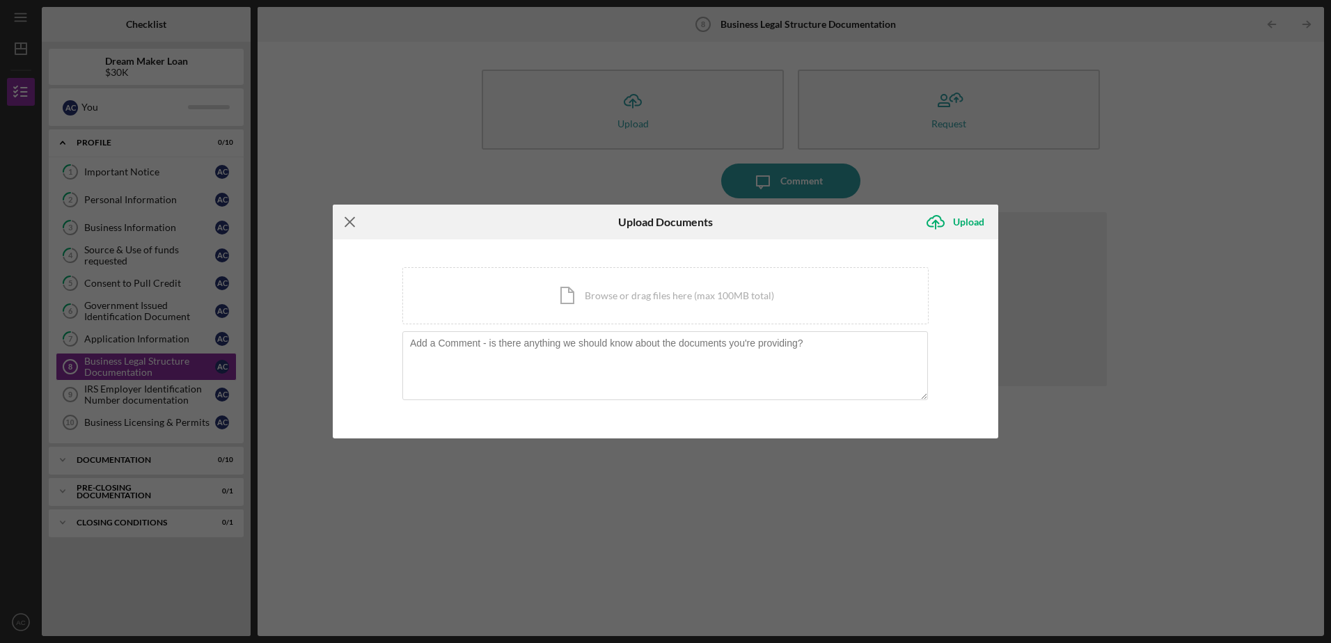
click at [349, 221] on line at bounding box center [349, 222] width 9 height 9
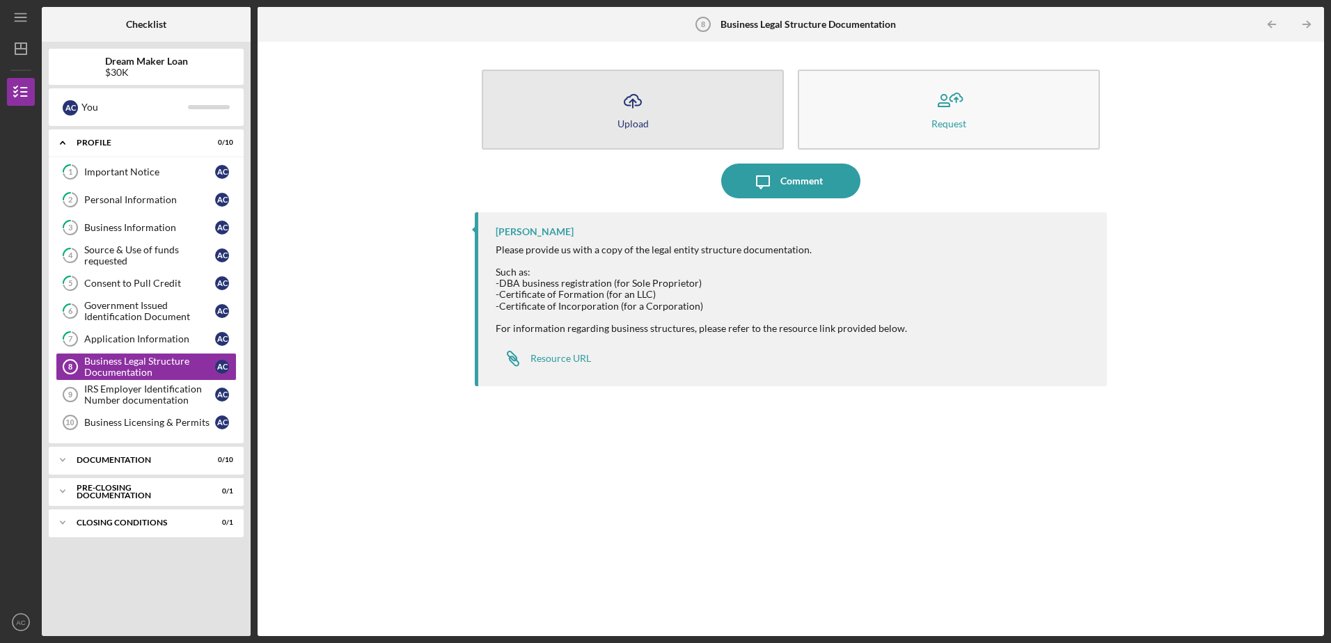
click at [621, 116] on icon "Icon/Upload" at bounding box center [632, 101] width 35 height 35
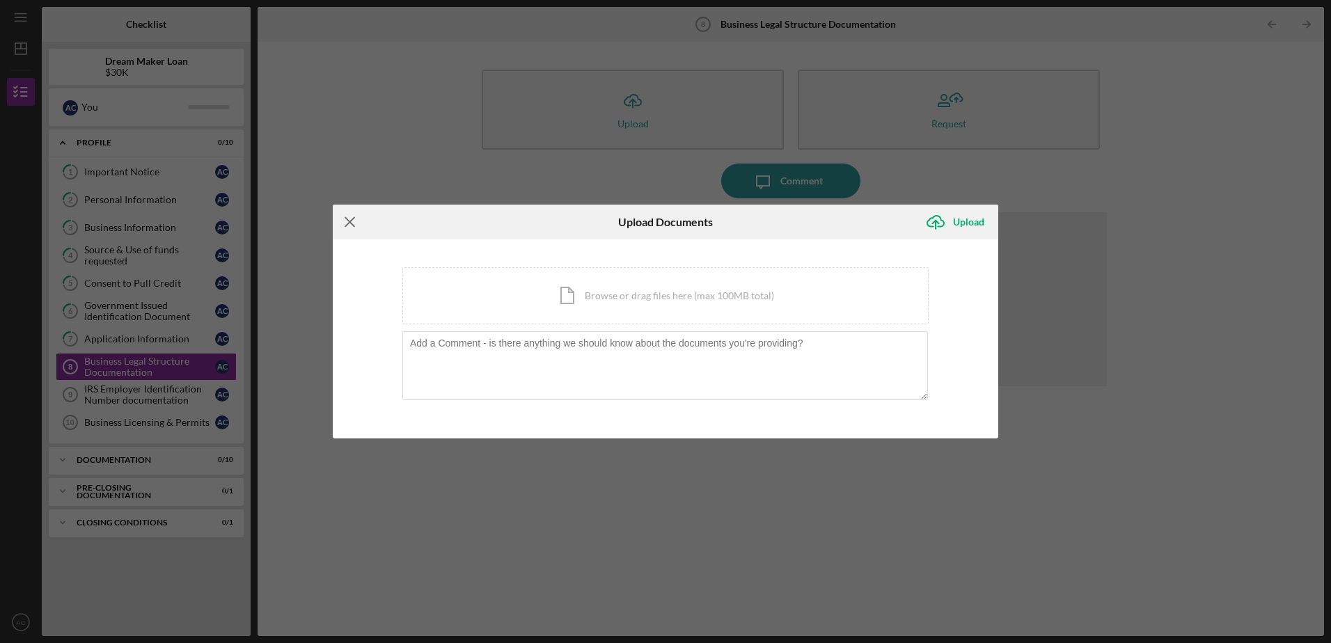
click at [351, 219] on icon "Icon/Menu Close" at bounding box center [350, 222] width 35 height 35
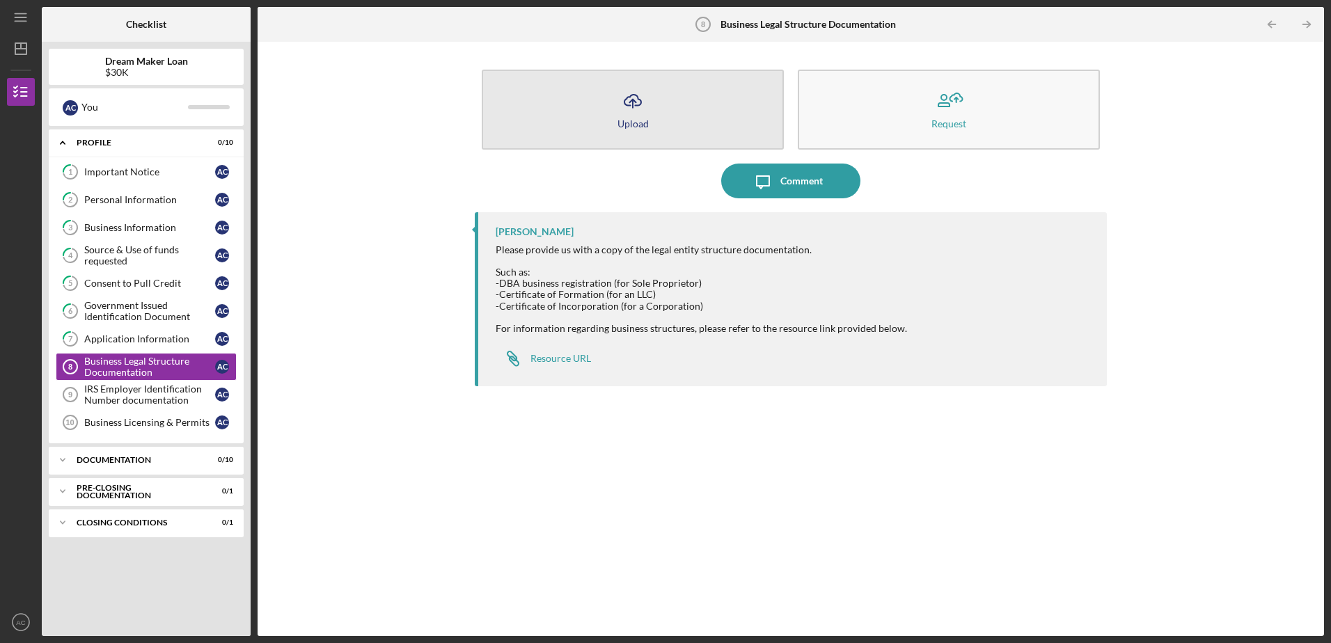
click at [661, 90] on button "Icon/Upload Upload" at bounding box center [633, 110] width 302 height 80
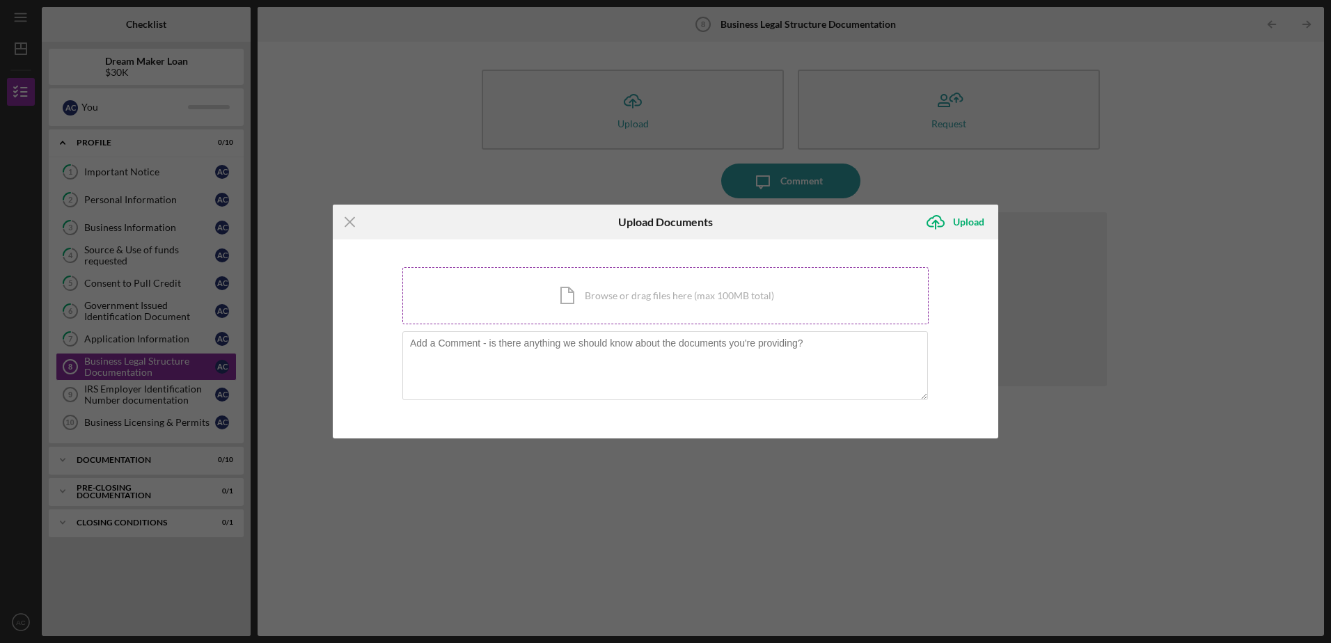
click at [567, 287] on div "Icon/Document Browse or drag files here (max 100MB total) Tap to choose files o…" at bounding box center [665, 295] width 526 height 57
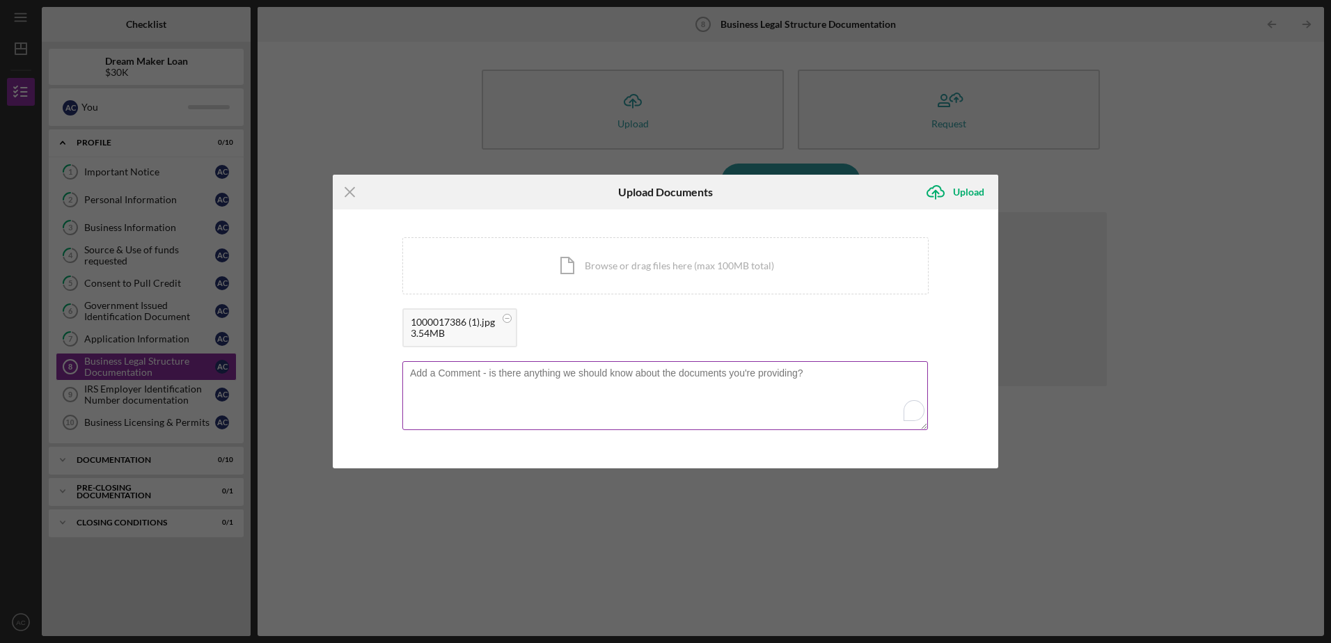
click at [489, 386] on textarea "To enrich screen reader interactions, please activate Accessibility in Grammarl…" at bounding box center [664, 395] width 525 height 68
type textarea "Business was started in [DATE]. Then reinstated in [DATE]"
click at [950, 187] on icon "Icon/Upload" at bounding box center [935, 192] width 35 height 35
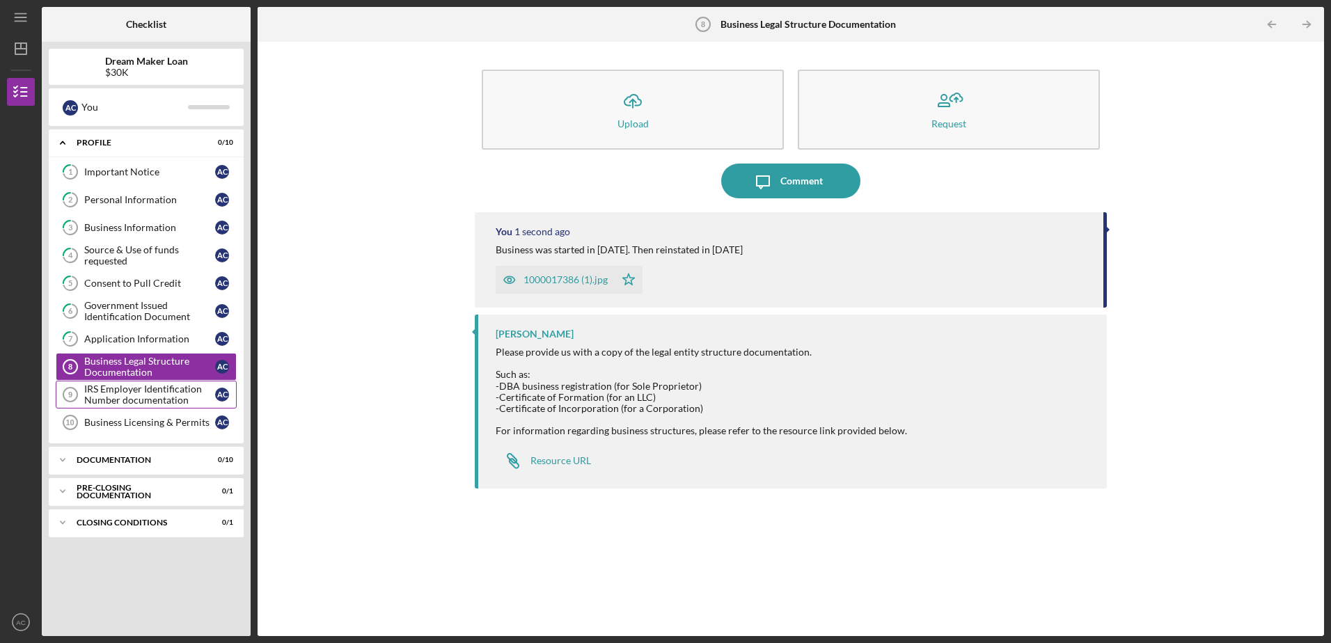
click at [166, 399] on div "IRS Employer Identification Number documentation" at bounding box center [149, 395] width 131 height 22
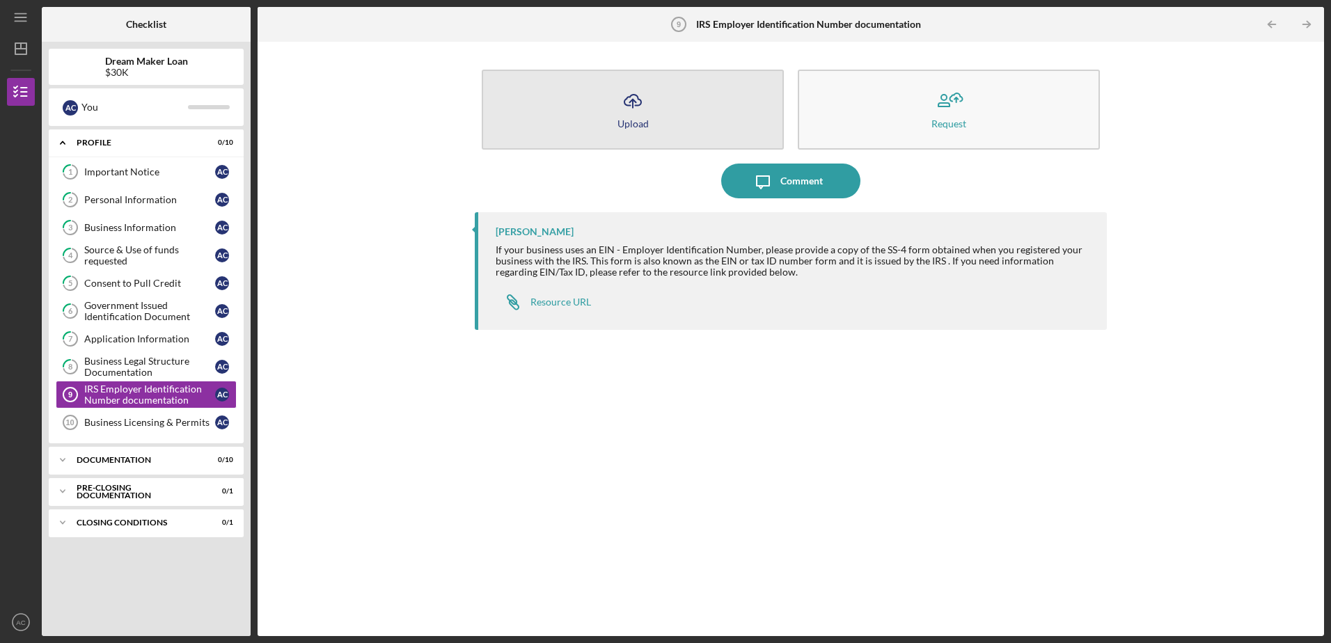
click at [626, 106] on icon "Icon/Upload" at bounding box center [632, 101] width 35 height 35
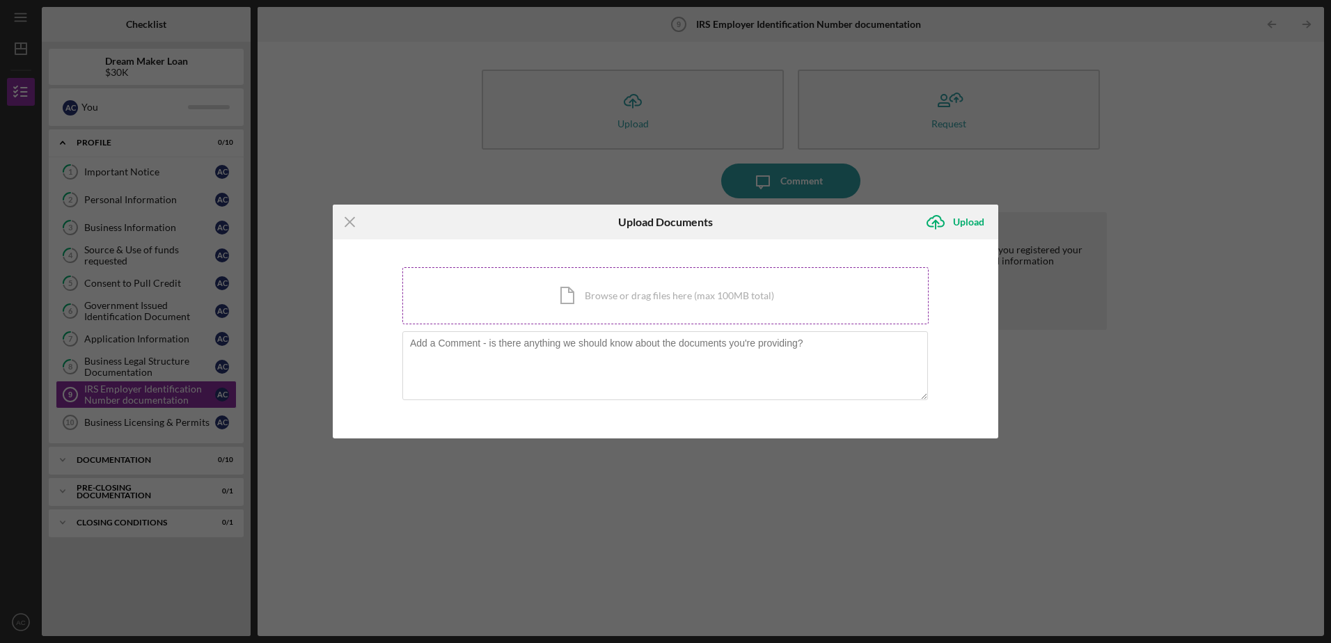
click at [585, 304] on div "Icon/Document Browse or drag files here (max 100MB total) Tap to choose files o…" at bounding box center [665, 295] width 526 height 57
click at [346, 220] on icon "Icon/Menu Close" at bounding box center [350, 222] width 35 height 35
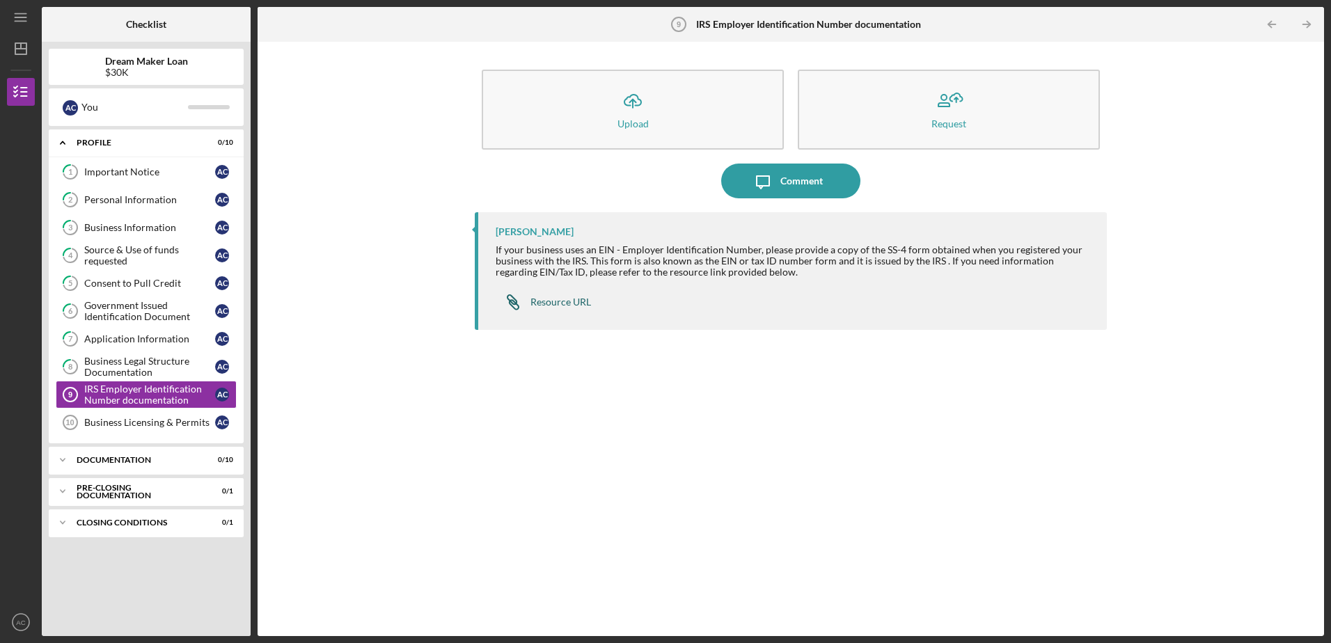
click at [569, 300] on div "Resource URL" at bounding box center [560, 301] width 61 height 11
click at [168, 429] on link "Business Licensing & Permits 10 Business Licensing & Permits A C" at bounding box center [146, 423] width 181 height 28
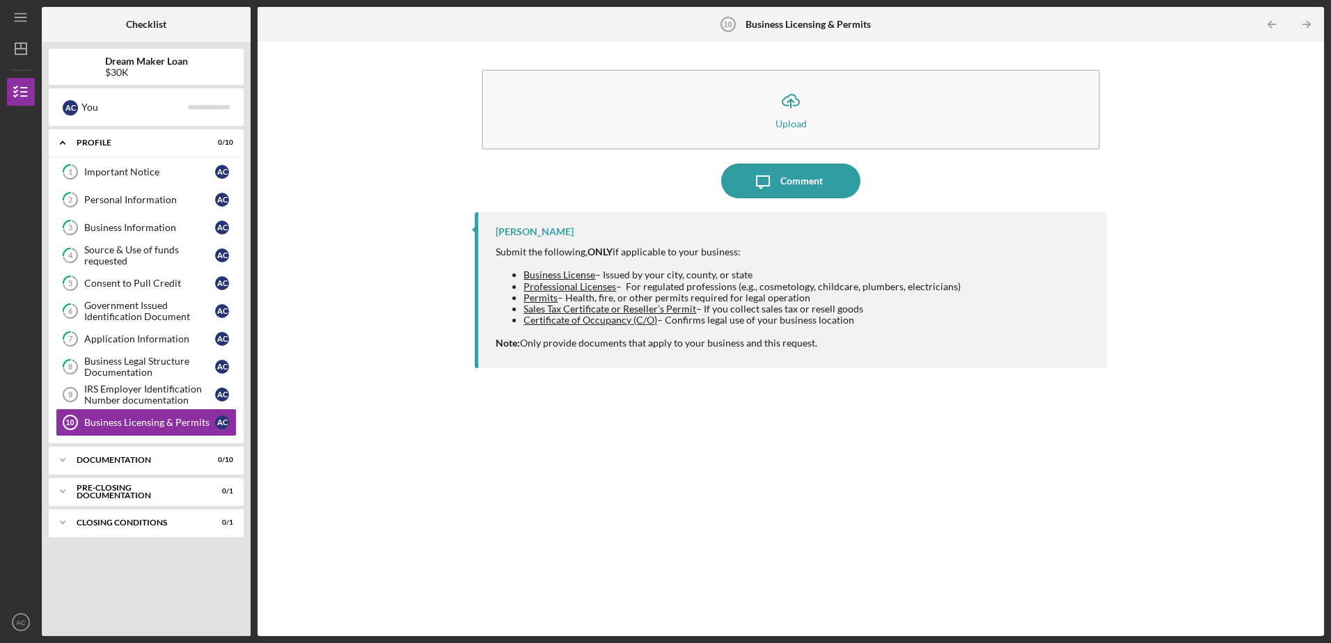
click at [530, 457] on div "[PERSON_NAME] Submit the following, ONLY if applicable to your business: Busine…" at bounding box center [790, 413] width 631 height 403
click at [141, 459] on div "Documentation" at bounding box center [152, 460] width 150 height 8
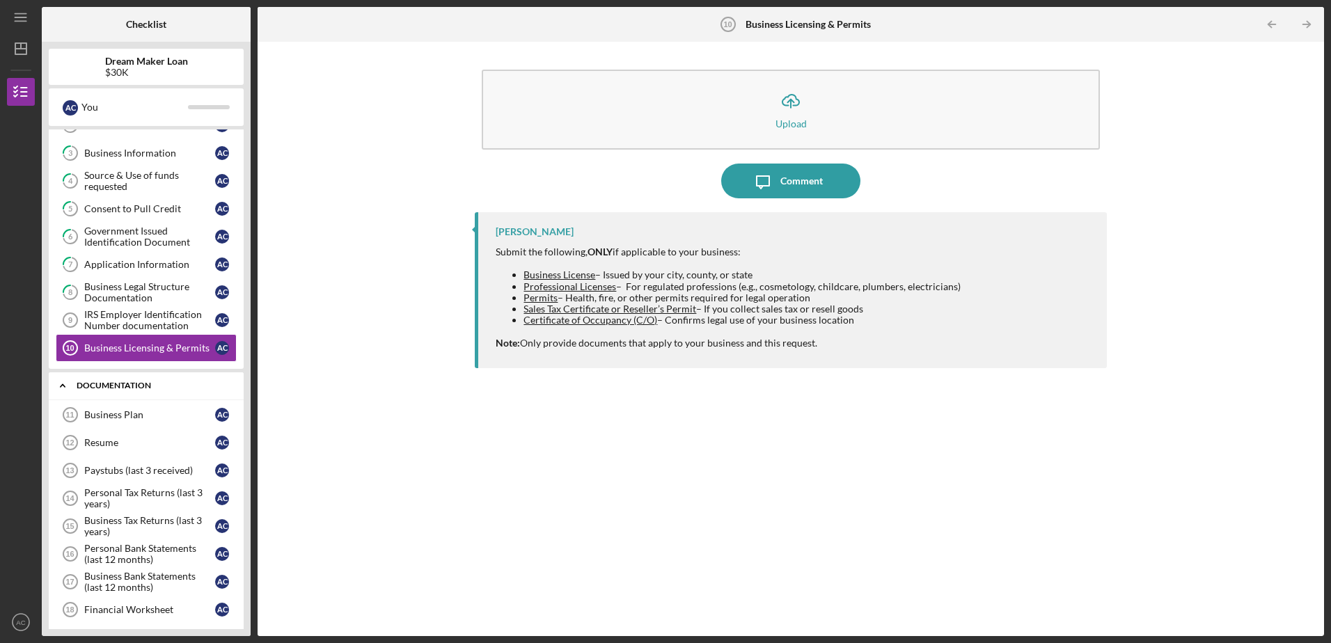
scroll to position [201, 0]
